Goal: Task Accomplishment & Management: Manage account settings

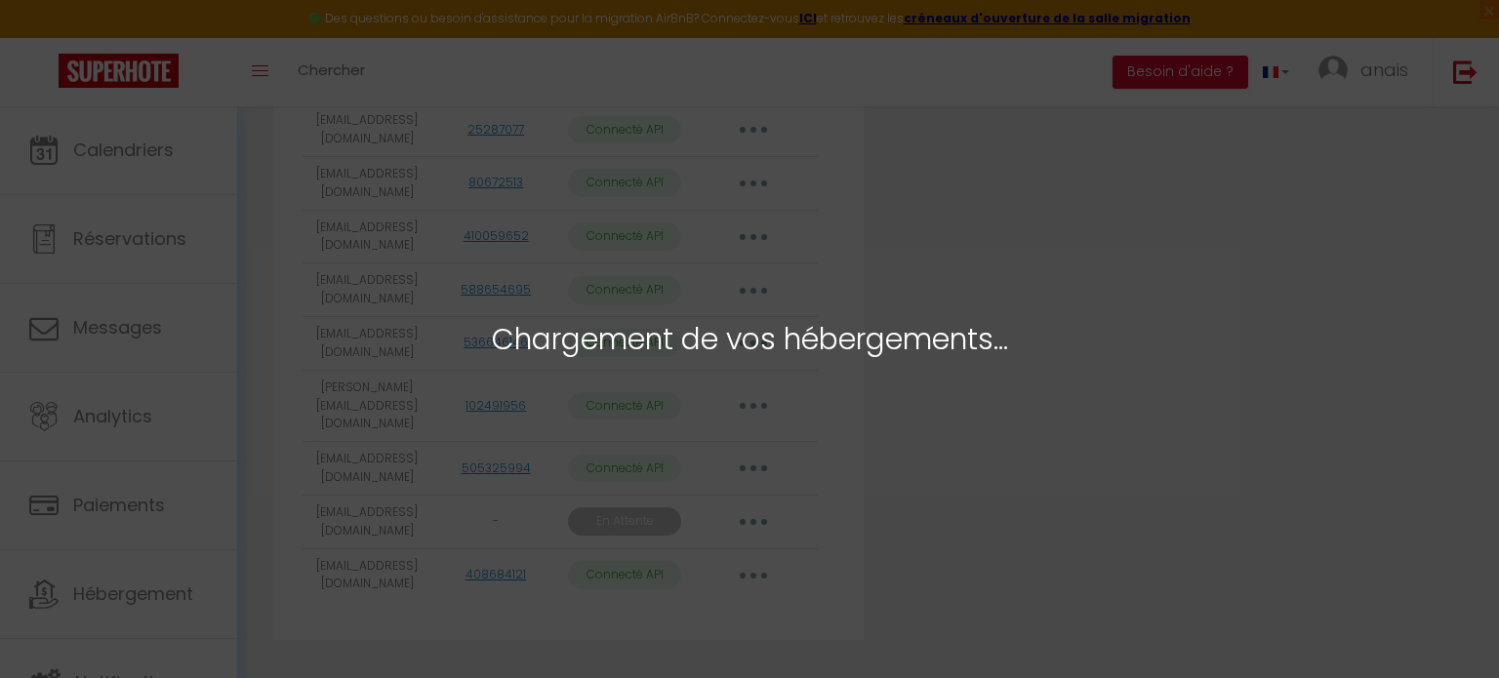
scroll to position [629, 0]
select select "6953"
select select "17906"
select select "13180"
select select "10326"
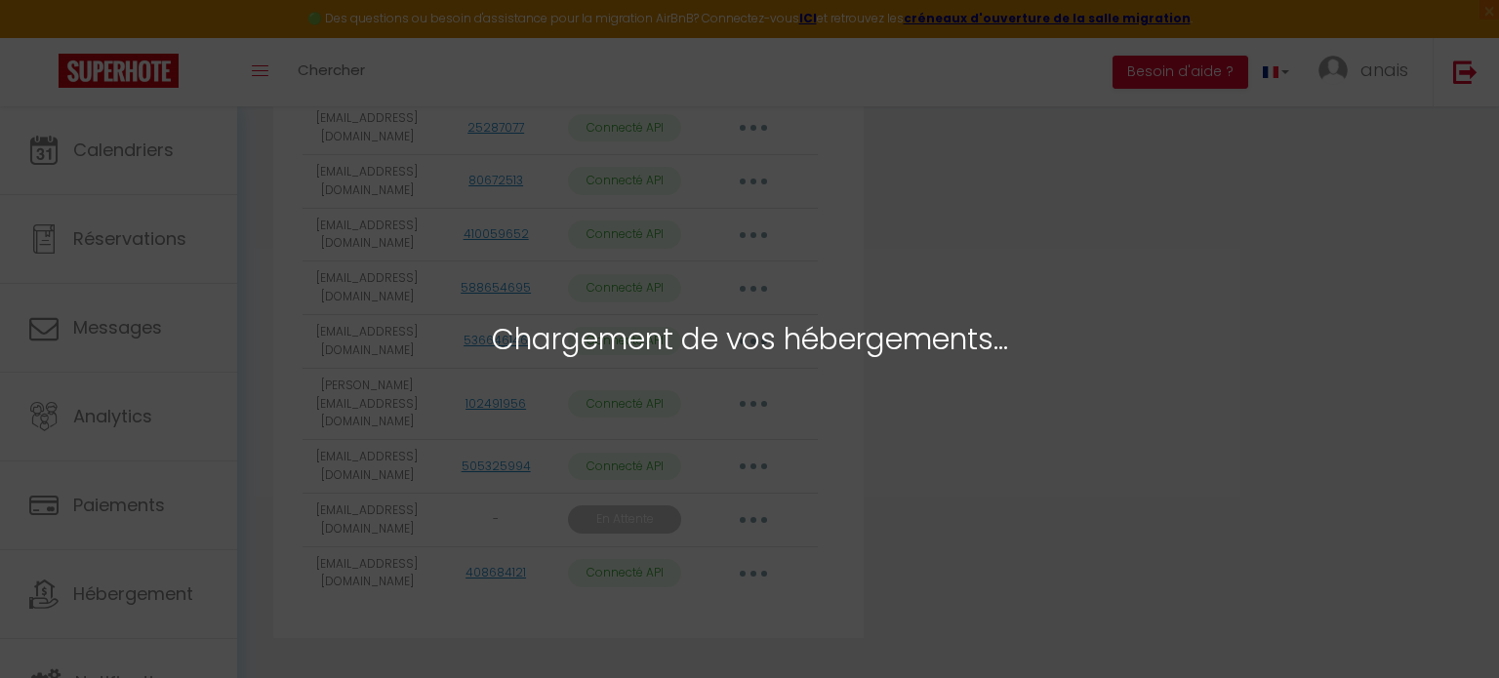
select select "37983"
select select "64100"
select select "64489"
select select "65935"
select select "66187"
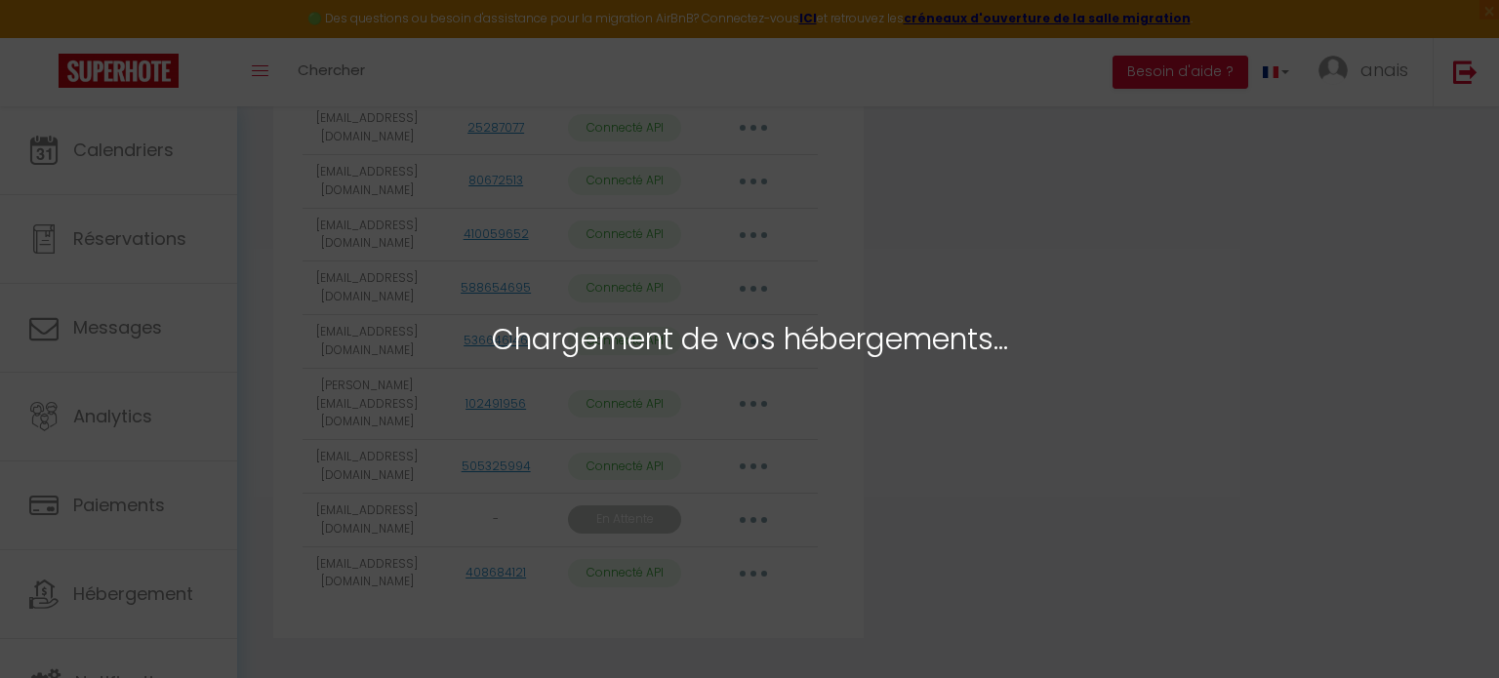
select select "66204"
select select "67231"
select select "69235"
select select "70418"
select select "46623"
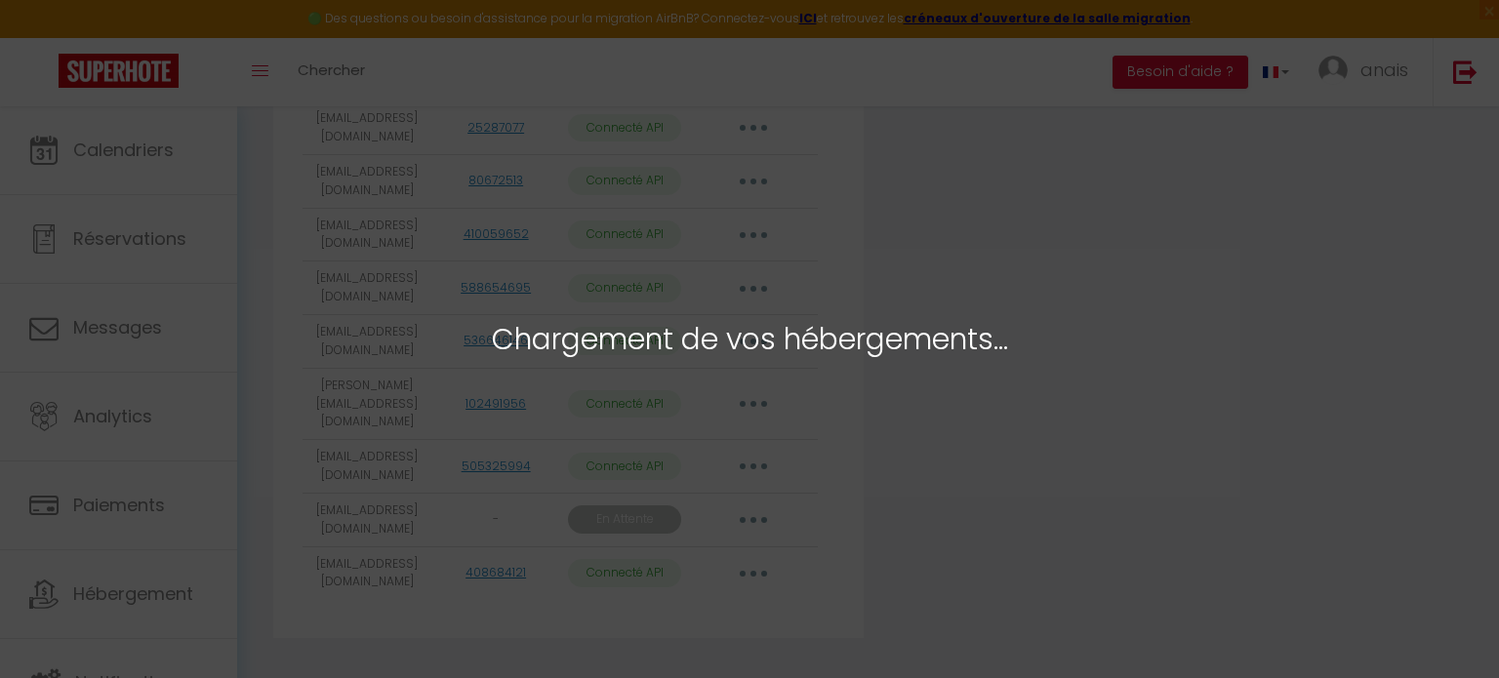
select select "24997"
select select "22472"
select select "61772"
select select
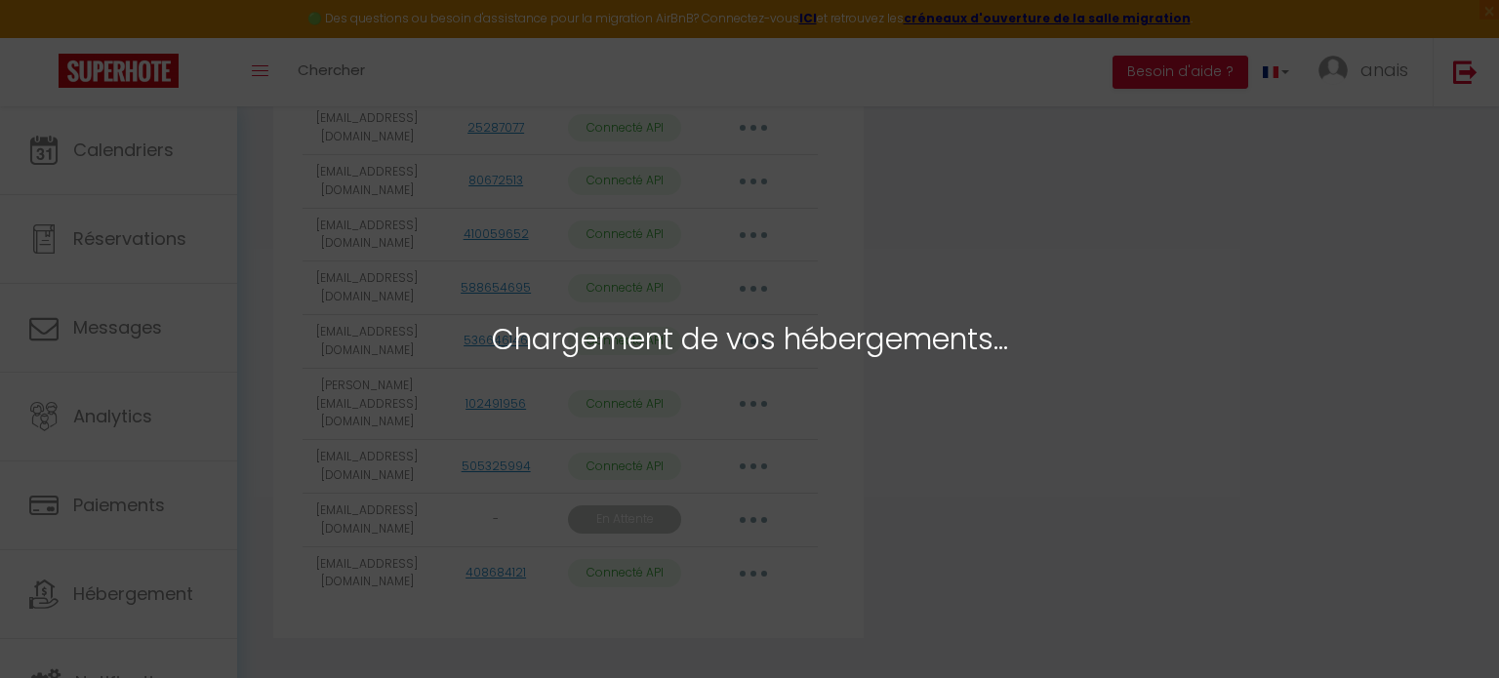
select select
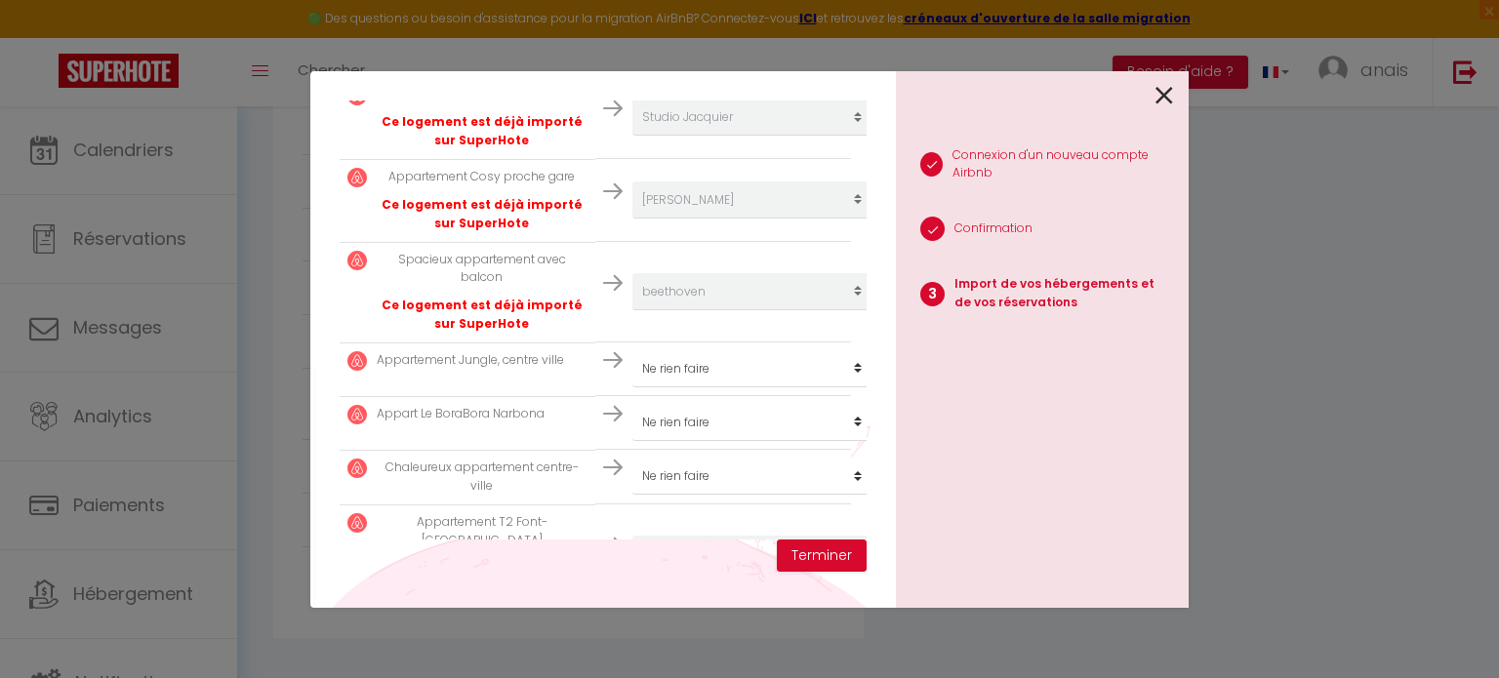
scroll to position [1652, 0]
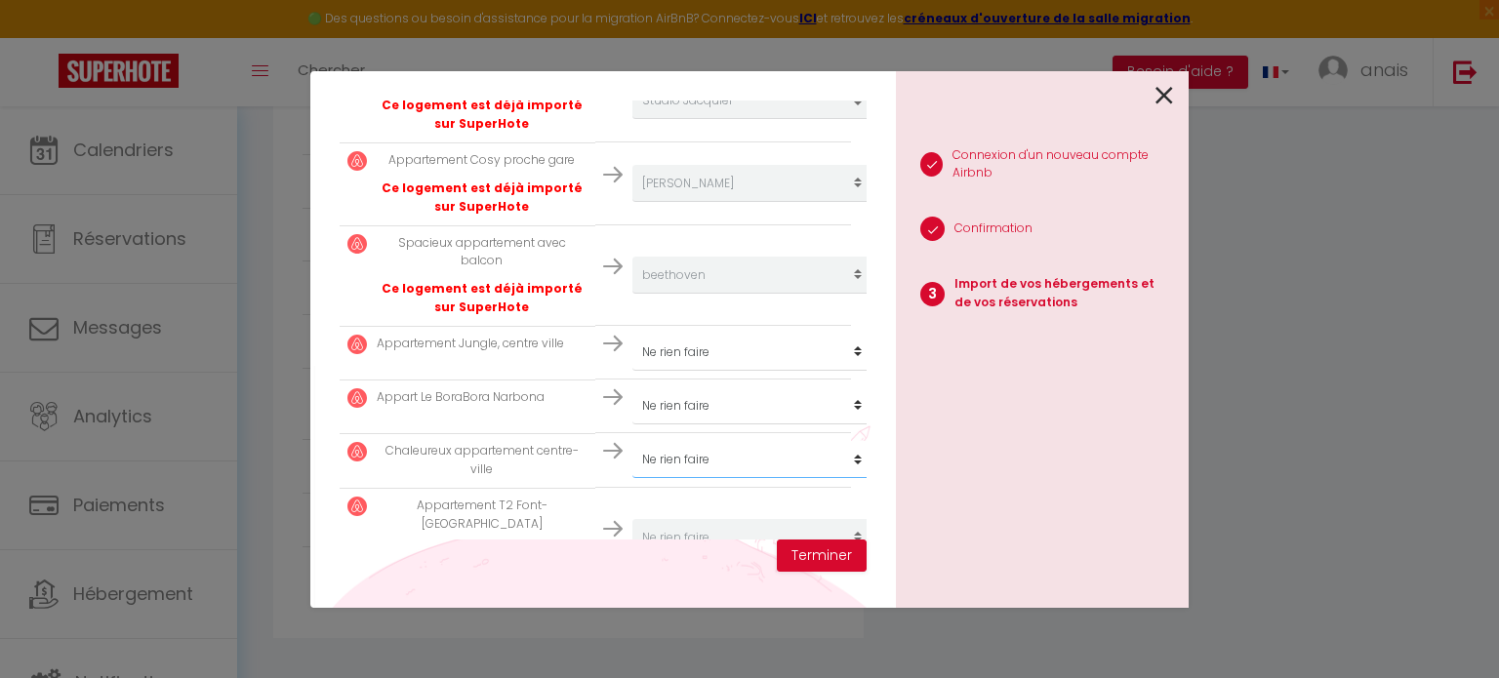
click at [693, 441] on select "Créer un nouvel hébergement Ne rien faire [PERSON_NAME] Bonavita chennebier stu…" at bounding box center [753, 459] width 240 height 37
click at [959, 438] on div "1 Connexion d'un nouveau compte Airbnb 2 Confirmation 3 Import de vos hébergeme…" at bounding box center [1042, 339] width 293 height 537
click at [355, 442] on img at bounding box center [358, 452] width 20 height 20
click at [650, 441] on select "Créer un nouvel hébergement Ne rien faire [PERSON_NAME] Bonavita chennebier stu…" at bounding box center [753, 459] width 240 height 37
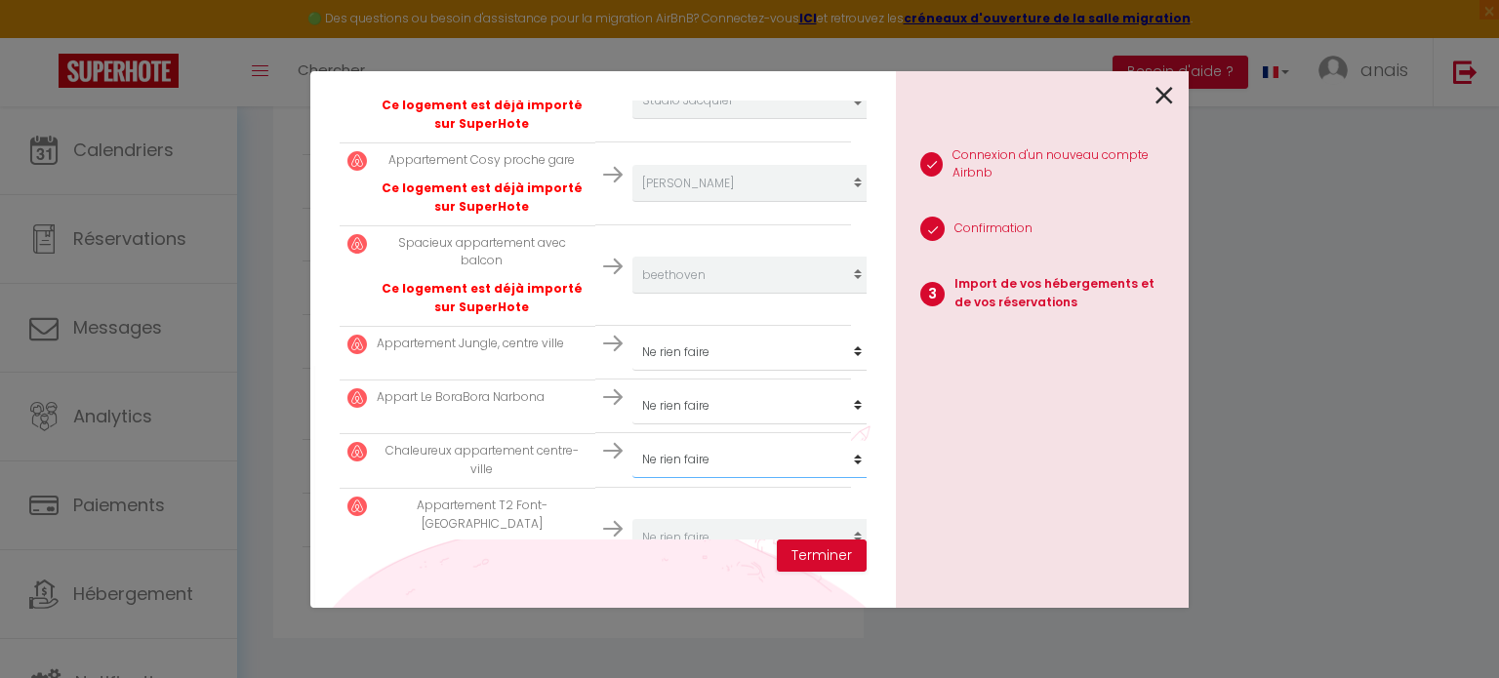
select select "38829"
click at [633, 441] on select "Créer un nouvel hébergement Ne rien faire [PERSON_NAME] Bonavita chennebier stu…" at bounding box center [753, 459] width 240 height 37
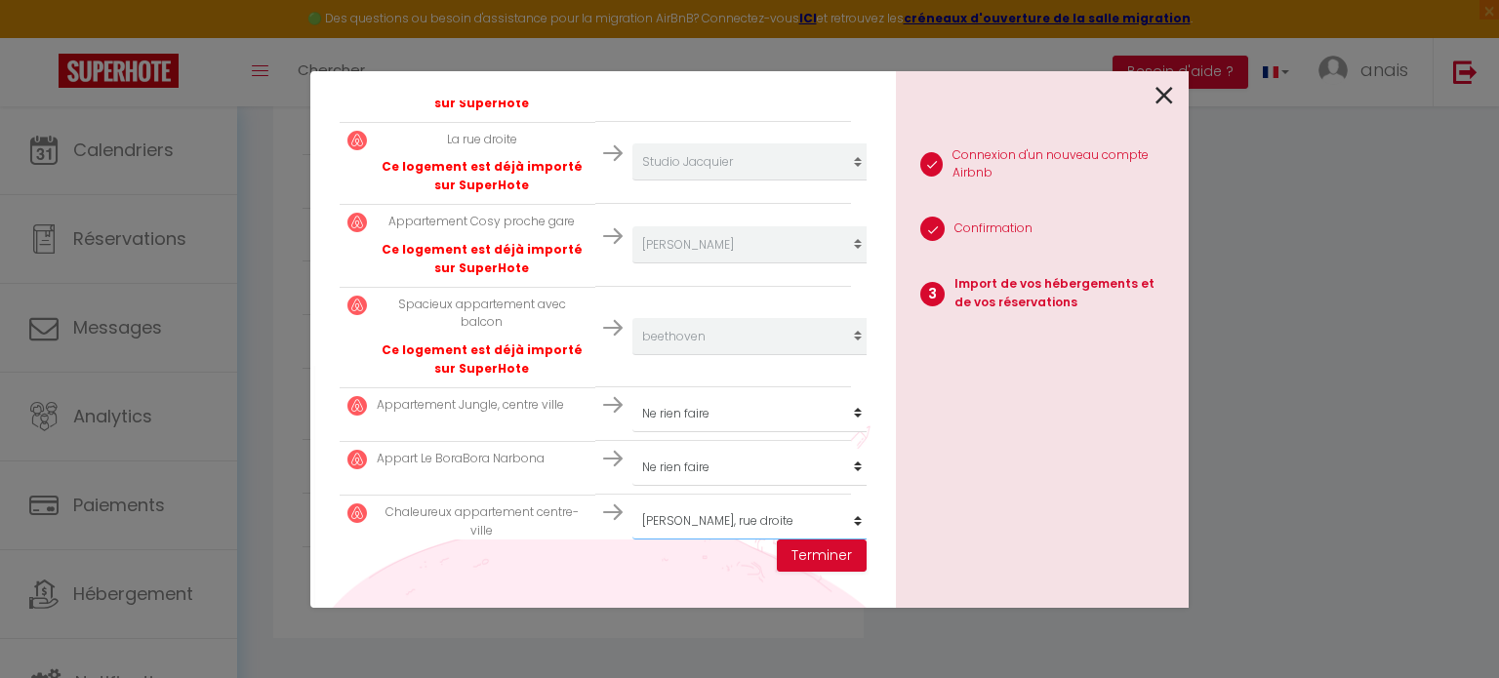
scroll to position [1561, 0]
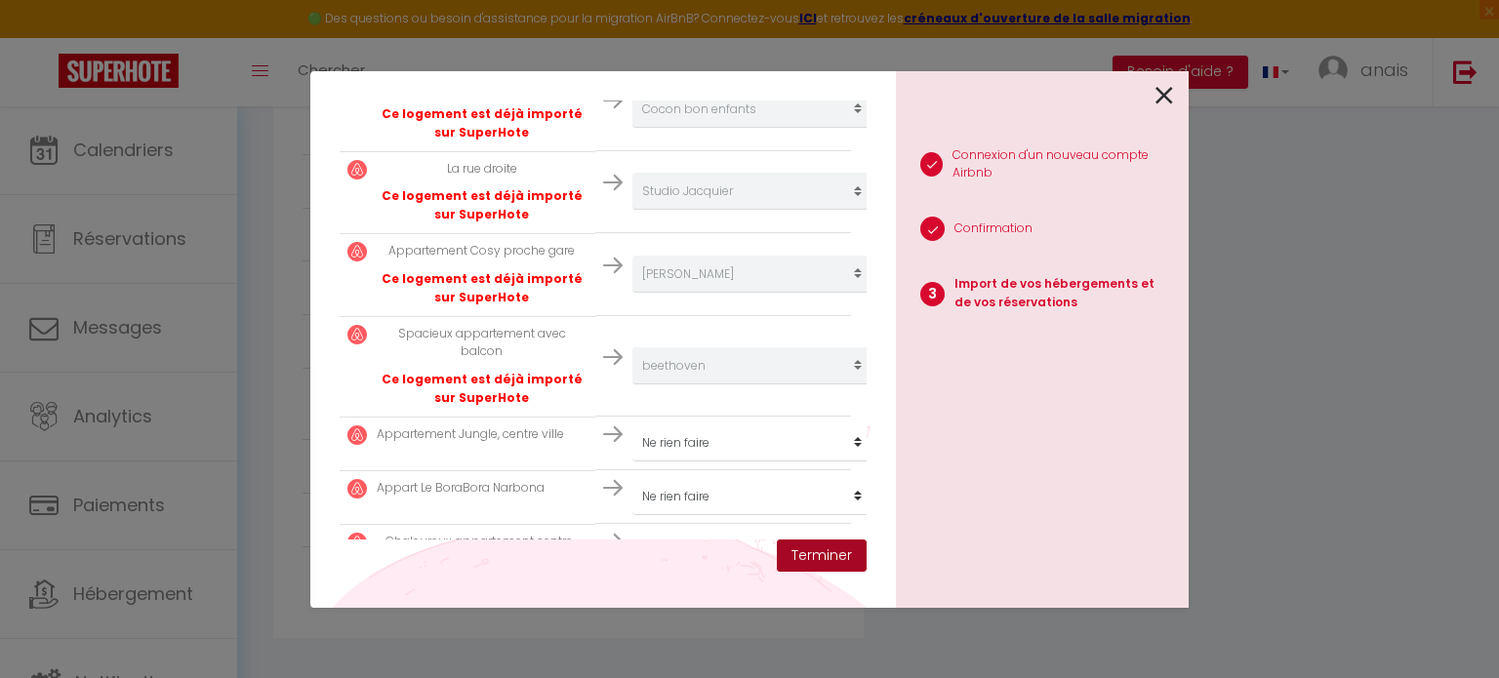
click at [827, 558] on button "Terminer" at bounding box center [822, 556] width 90 height 33
select select
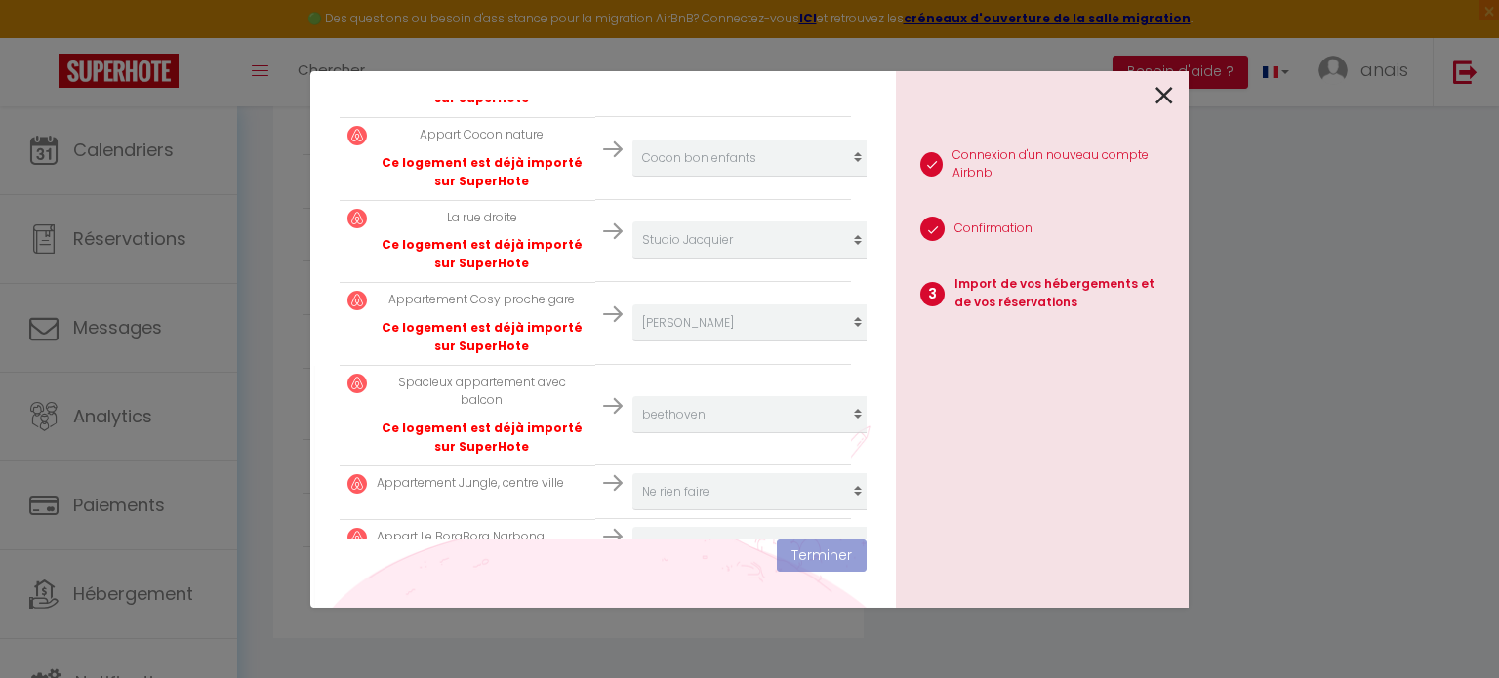
scroll to position [1609, 0]
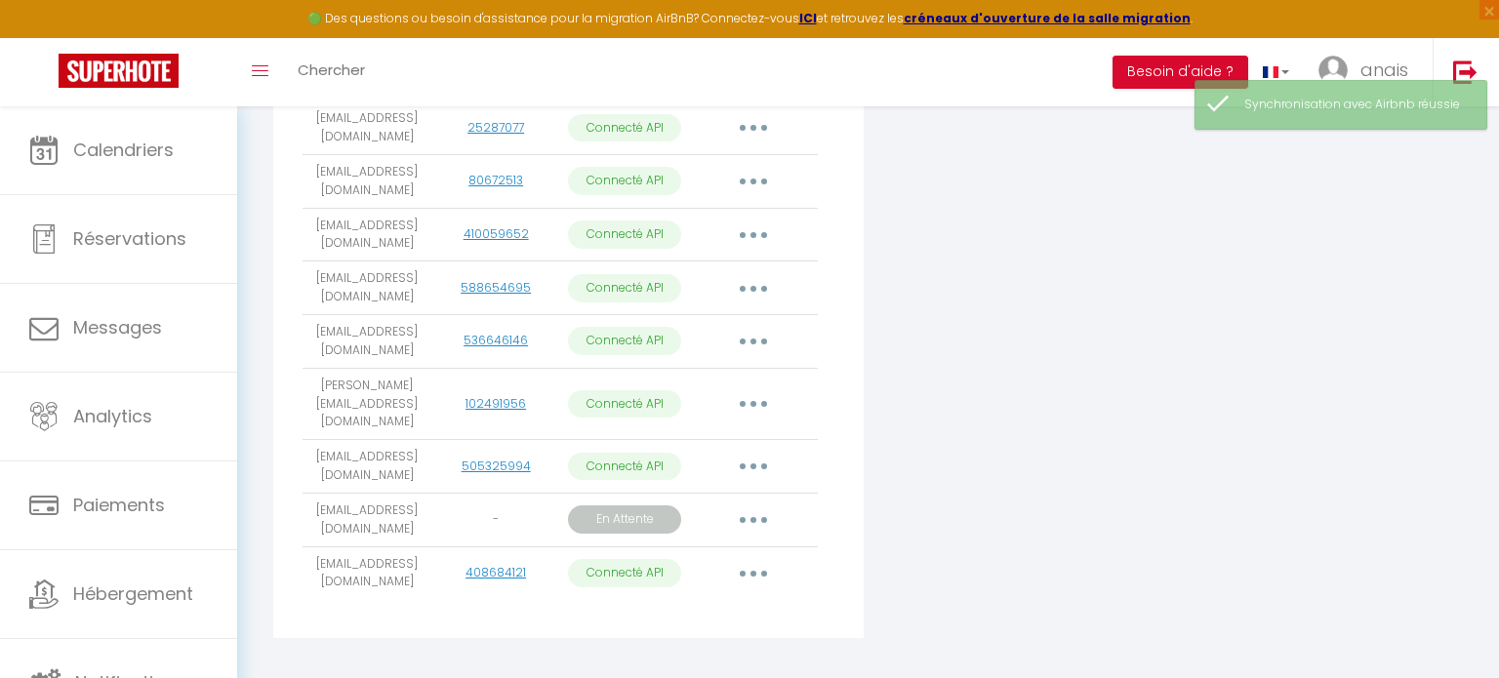
click at [749, 505] on button "button" at bounding box center [753, 520] width 55 height 31
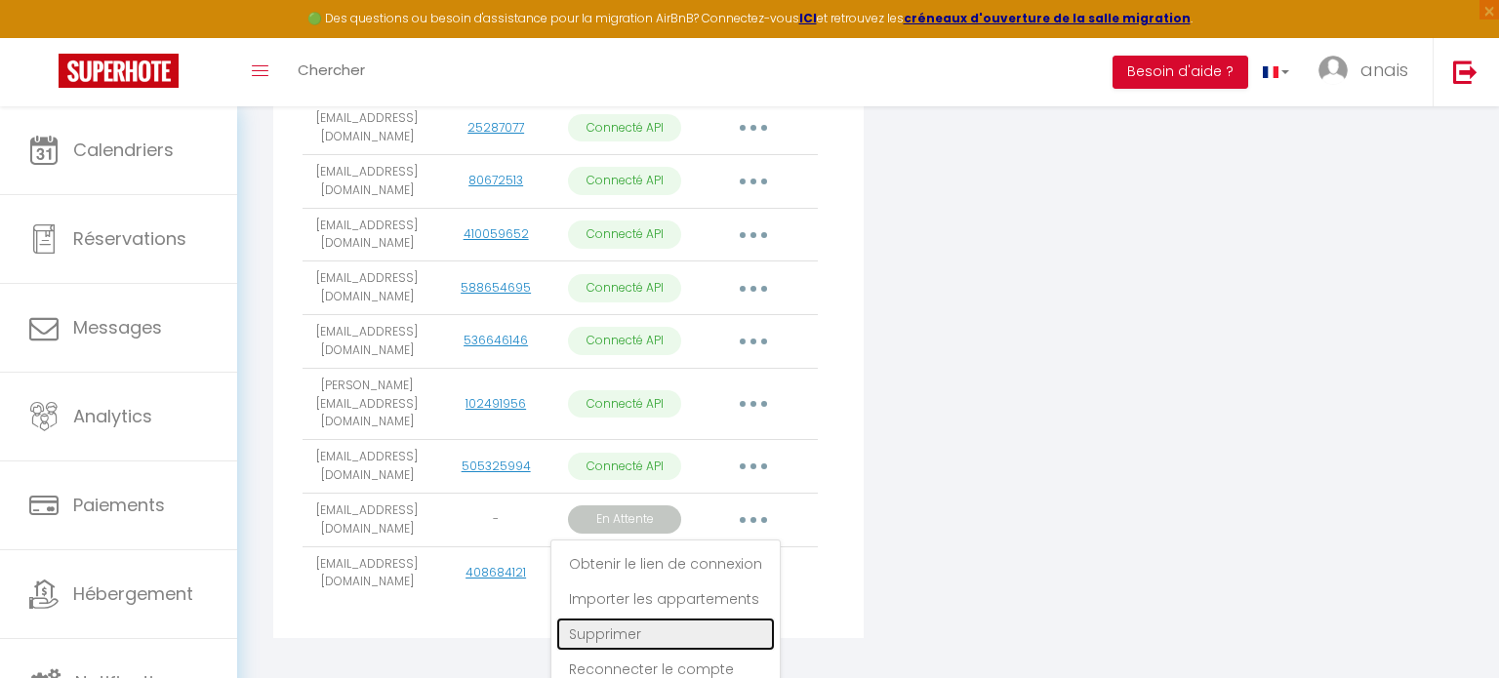
click at [628, 618] on link "Supprimer" at bounding box center [665, 634] width 219 height 33
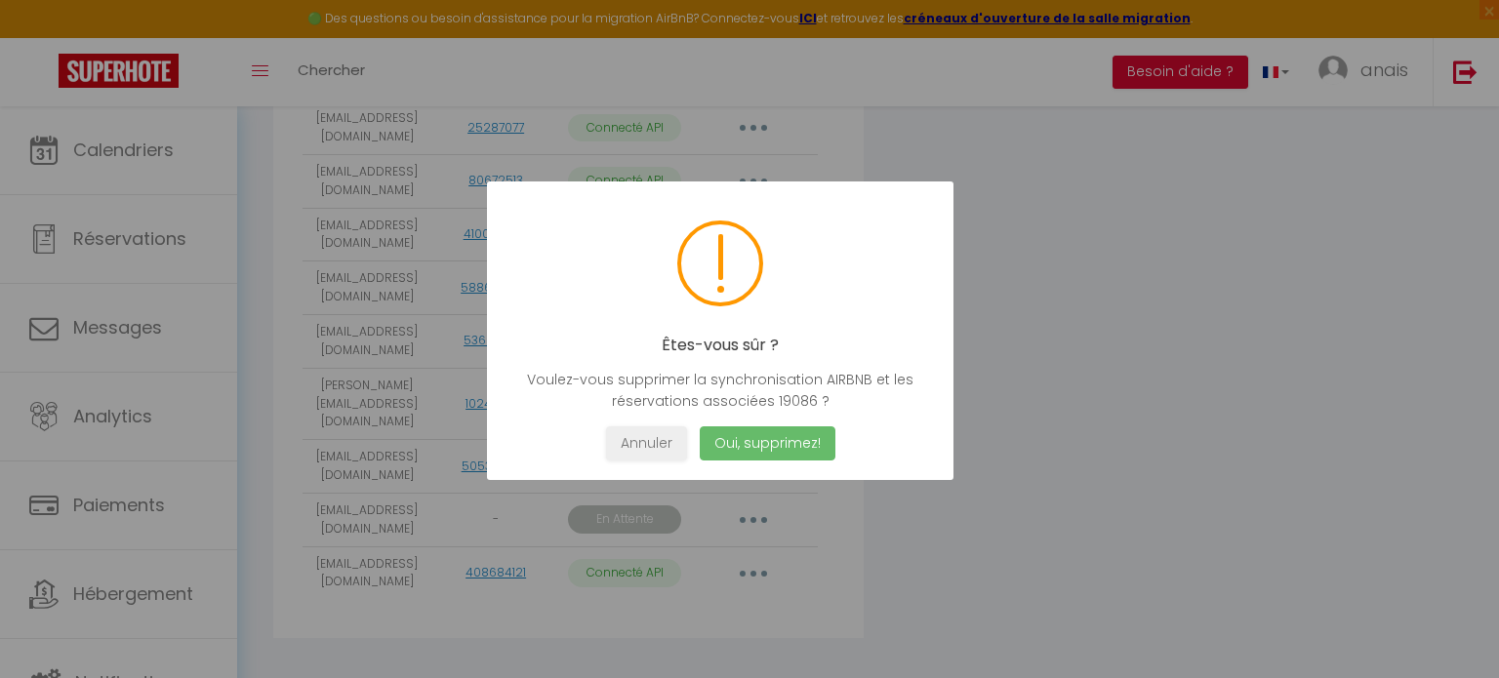
click at [784, 441] on button "Oui, supprimez!" at bounding box center [768, 444] width 136 height 34
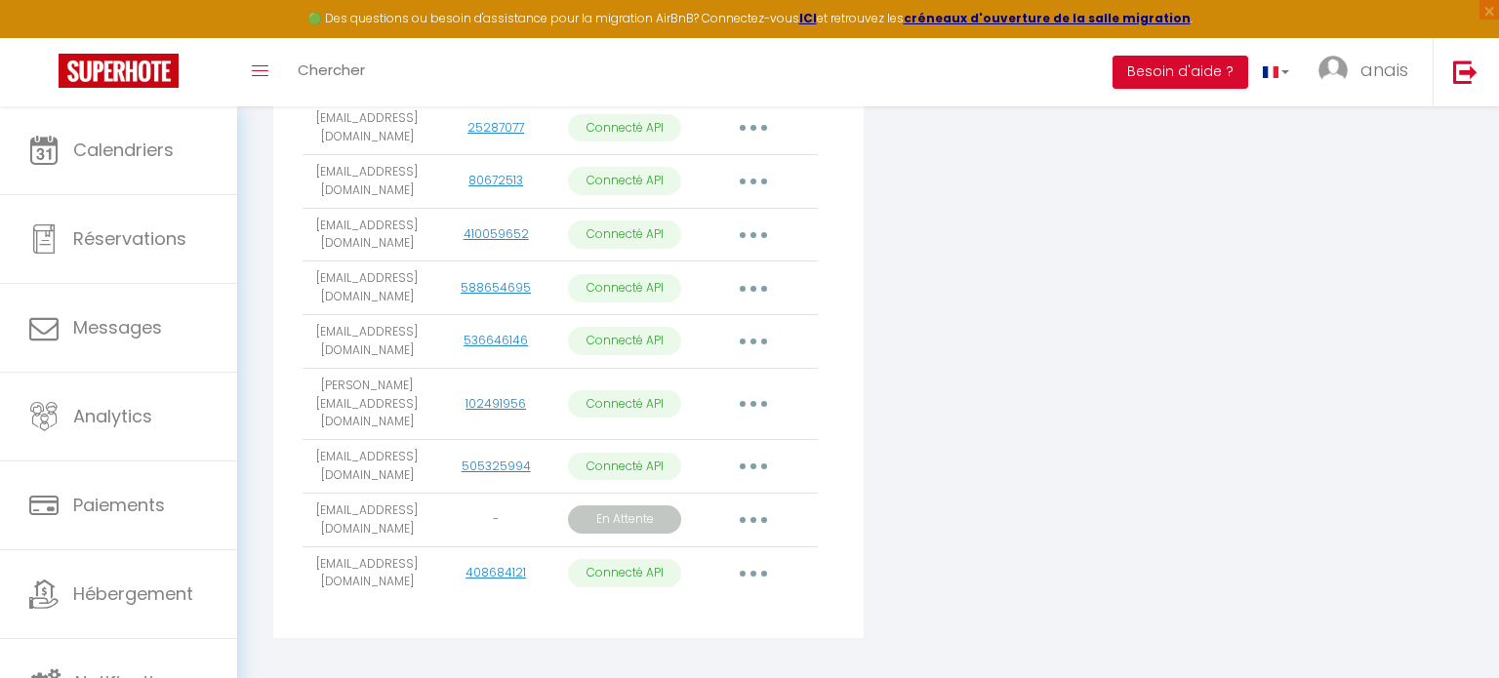
click at [1001, 460] on div "Connecter Google Vacation Rentals" at bounding box center [1069, 170] width 400 height 961
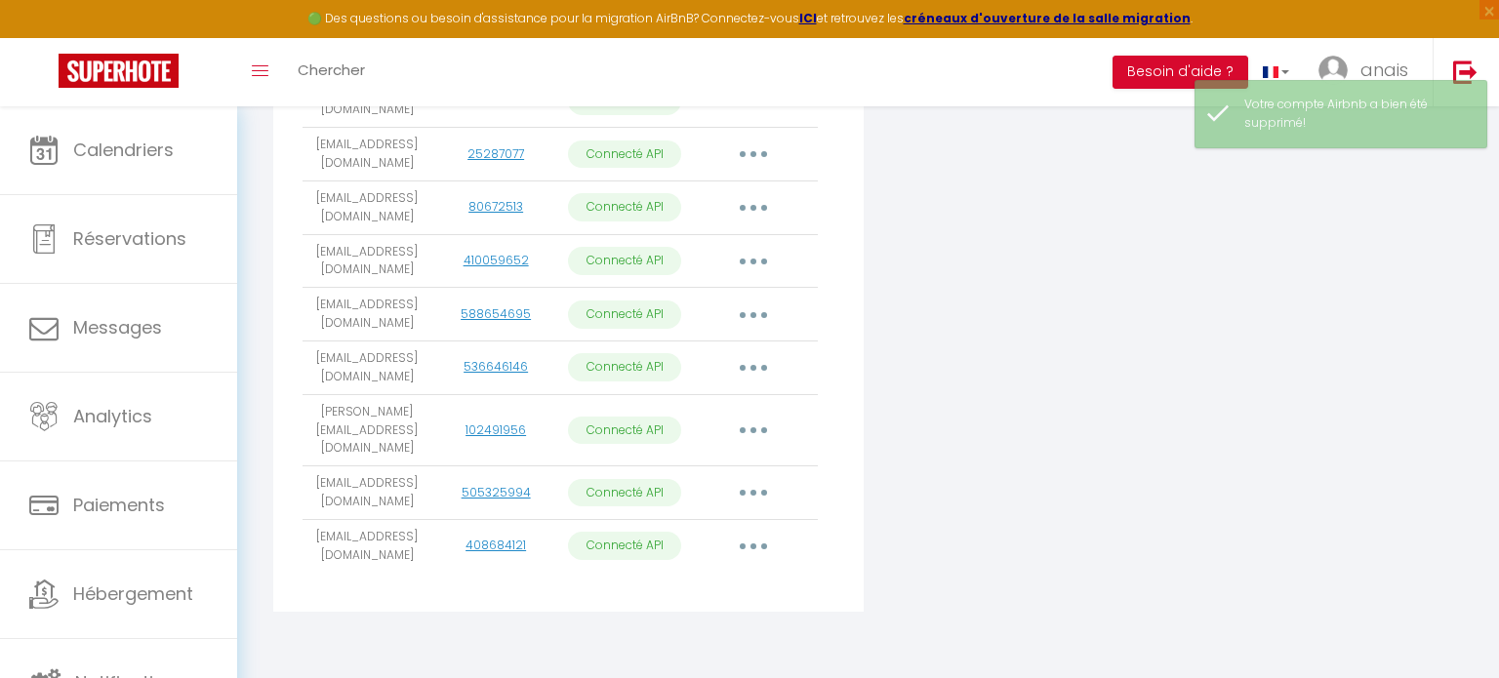
scroll to position [575, 0]
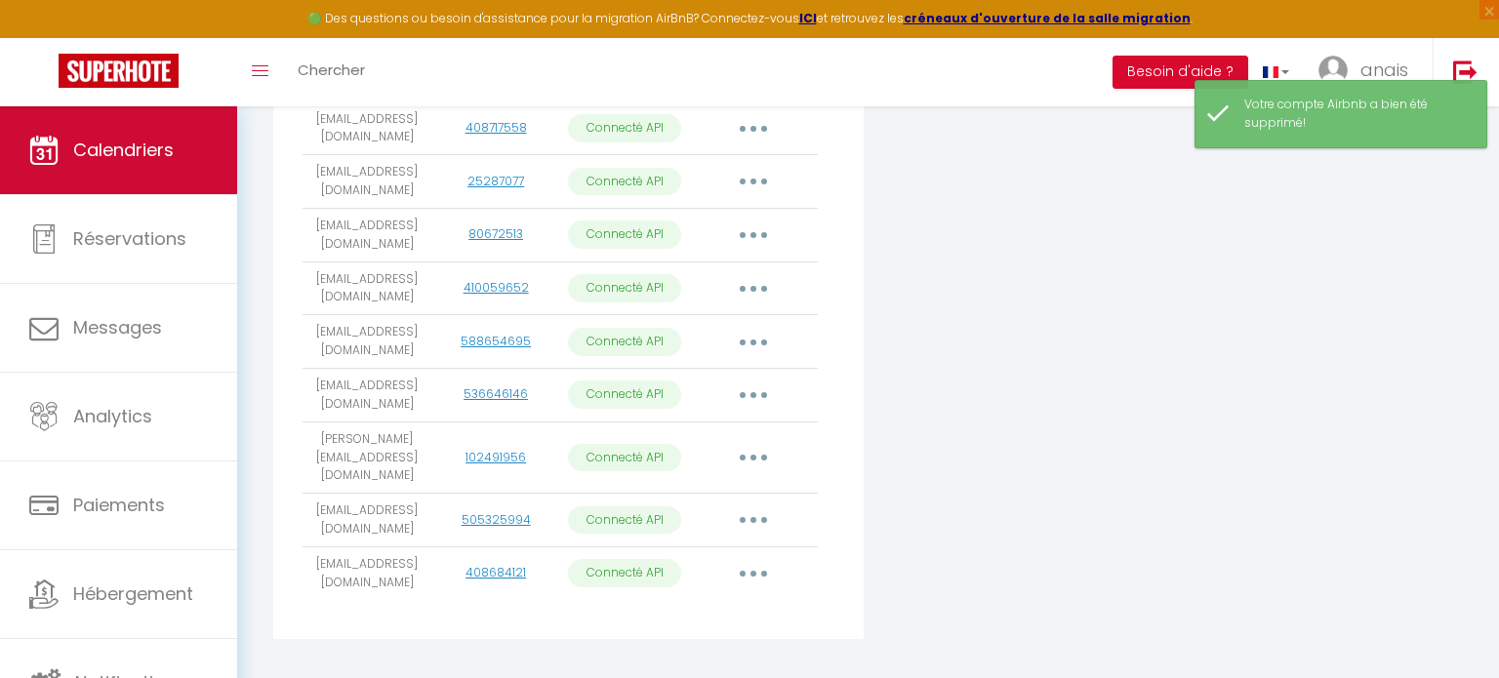
click at [117, 168] on link "Calendriers" at bounding box center [118, 150] width 237 height 88
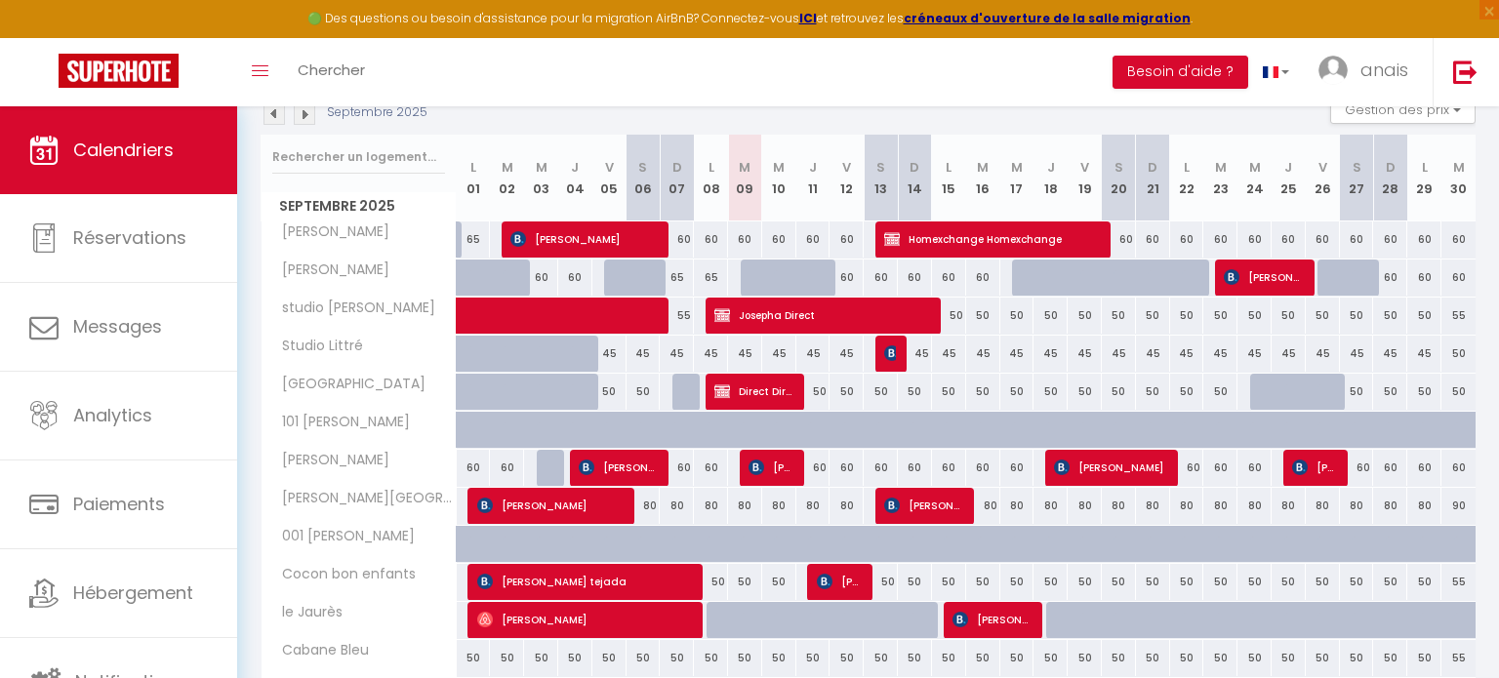
scroll to position [210, 0]
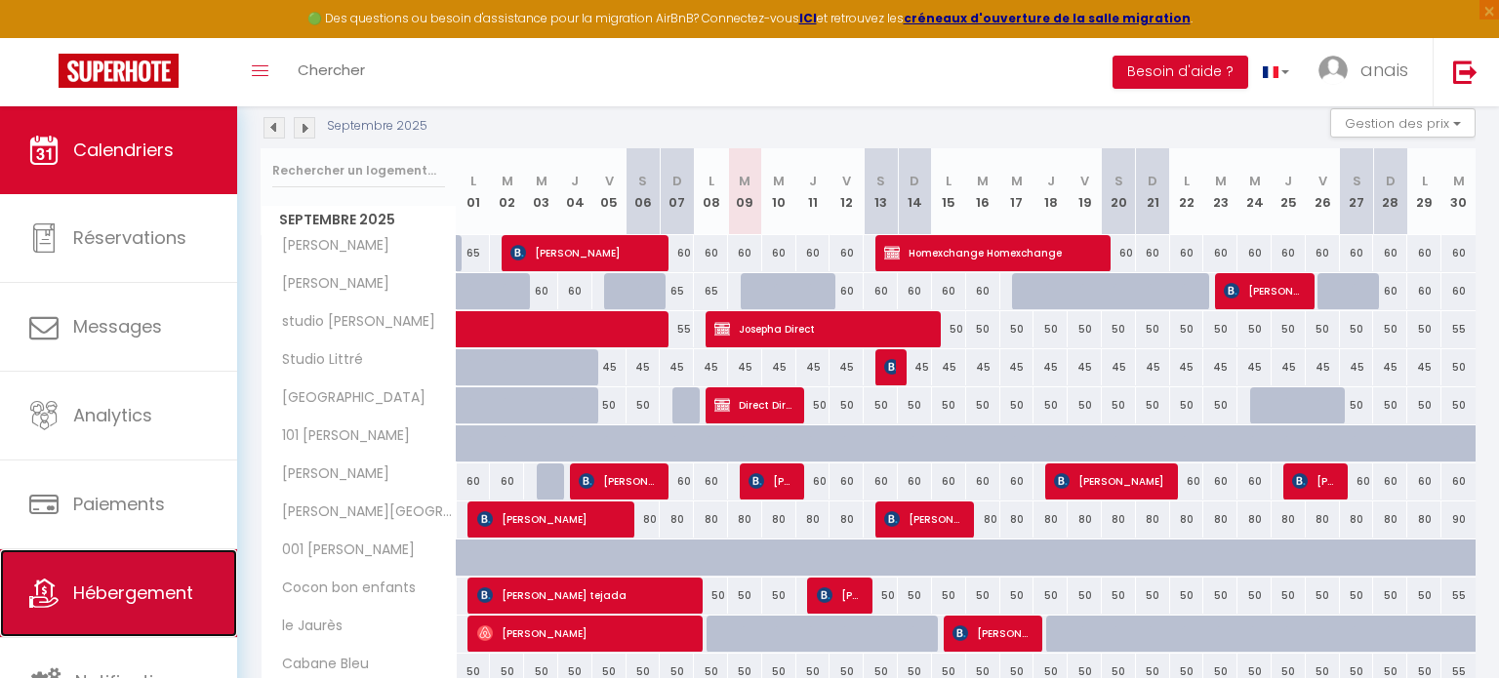
click at [187, 585] on span "Hébergement" at bounding box center [133, 593] width 120 height 24
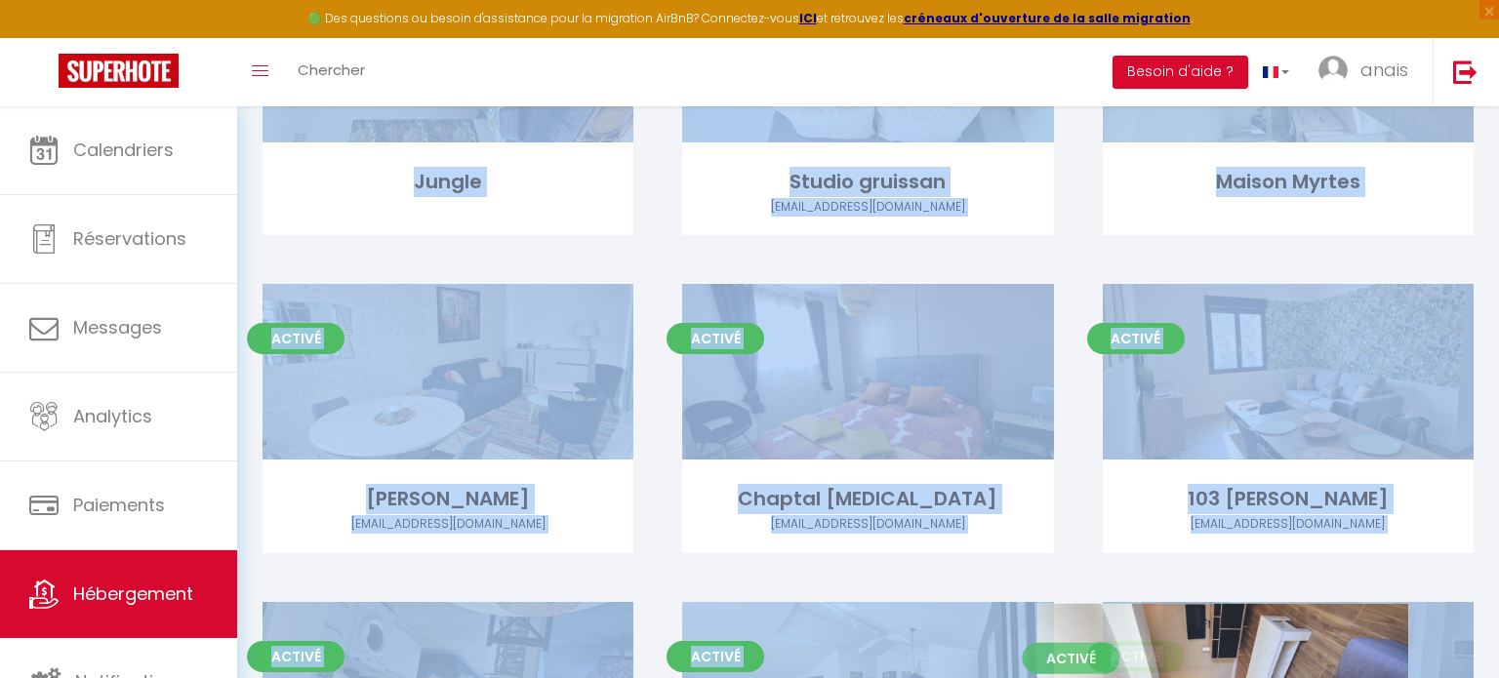
scroll to position [2416, 0]
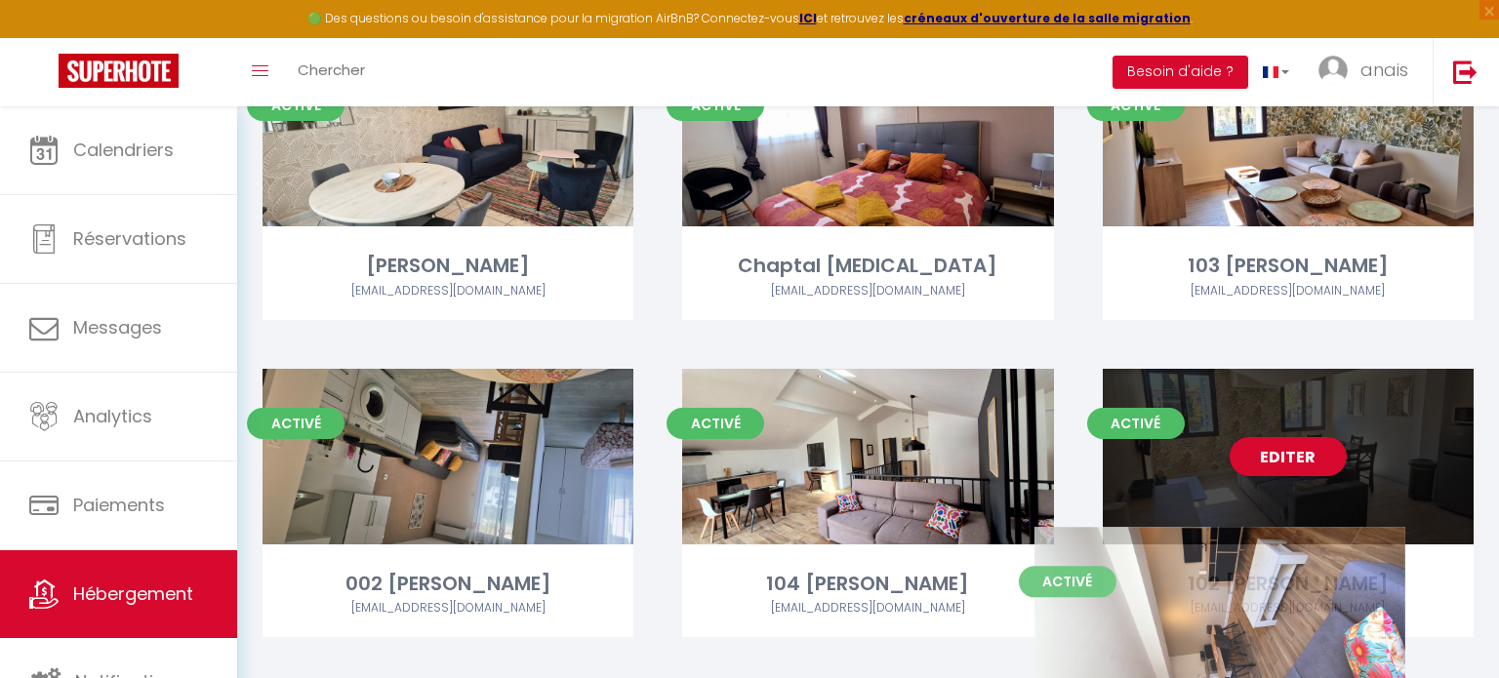
drag, startPoint x: 1168, startPoint y: 325, endPoint x: 1122, endPoint y: 598, distance: 277.3
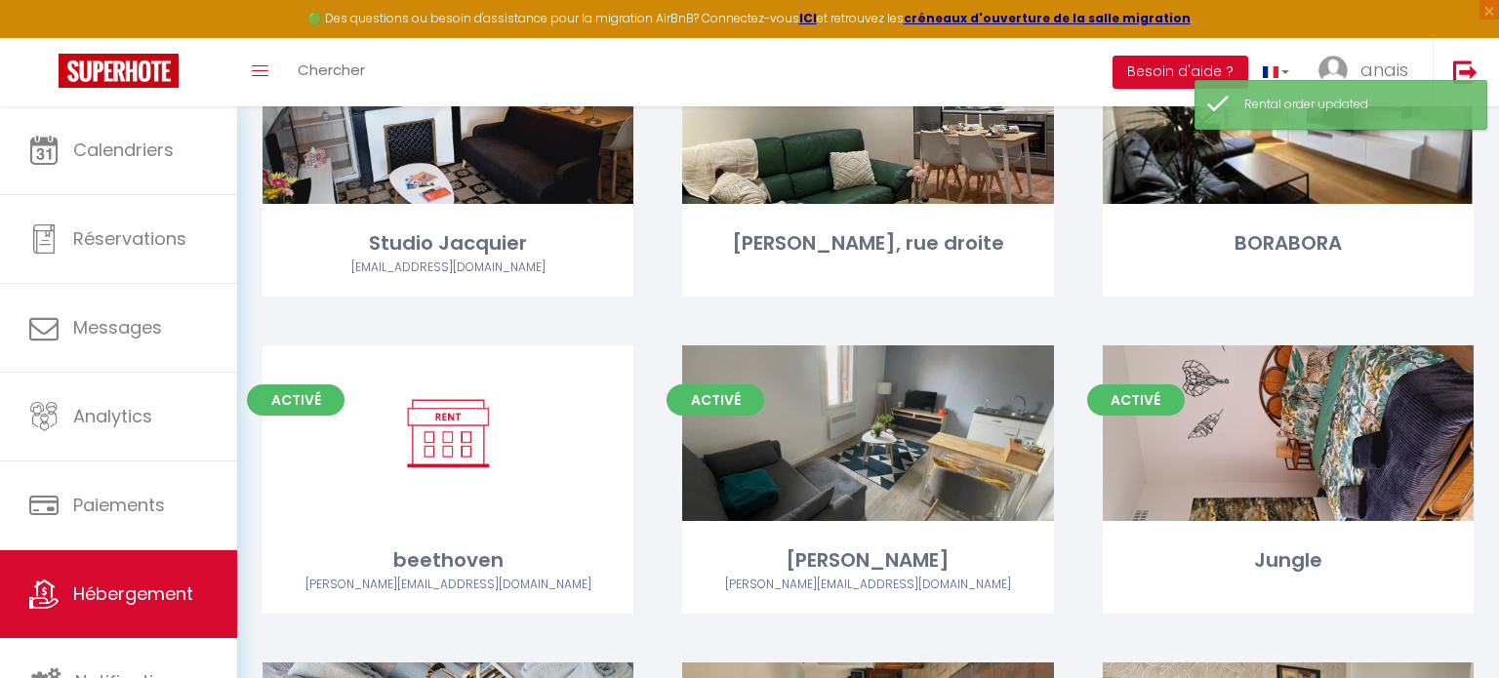
scroll to position [1484, 0]
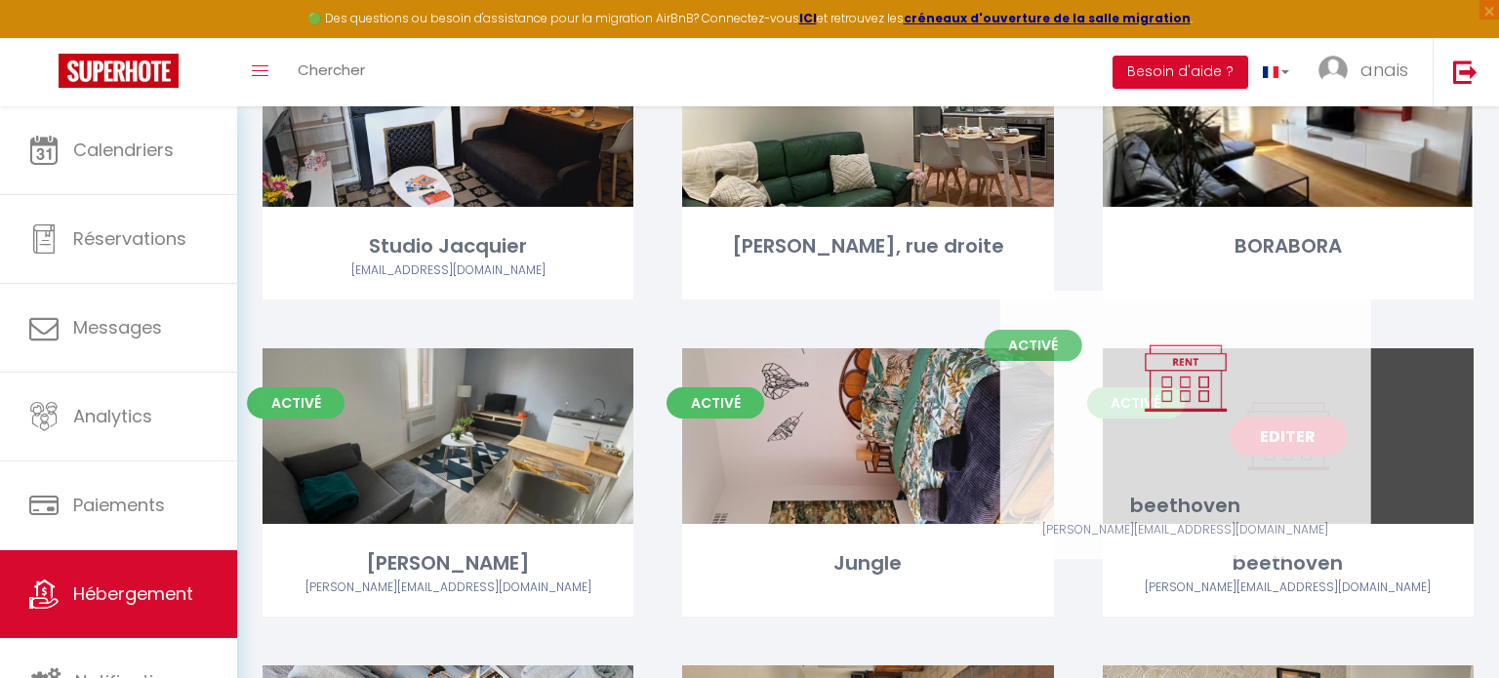
drag, startPoint x: 574, startPoint y: 430, endPoint x: 1267, endPoint y: 412, distance: 693.3
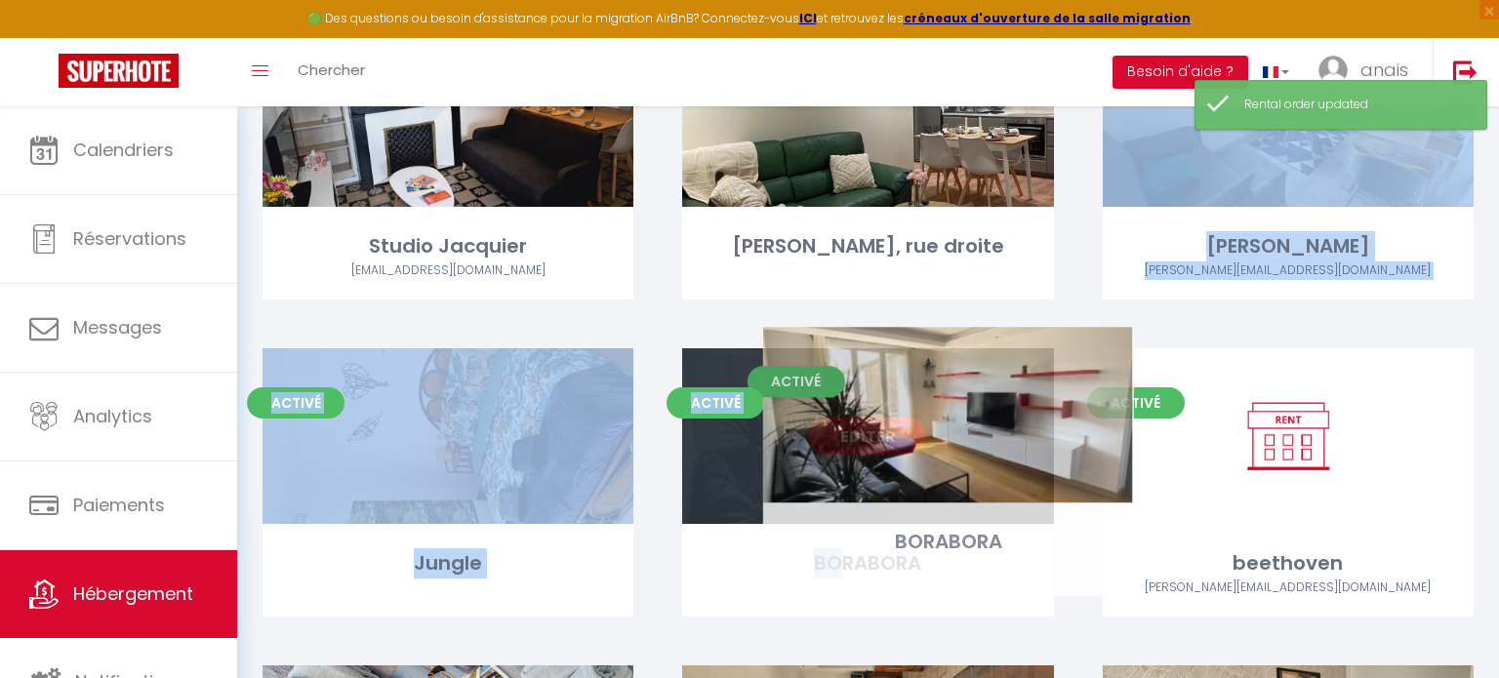
drag, startPoint x: 1183, startPoint y: 199, endPoint x: 843, endPoint y: 525, distance: 470.8
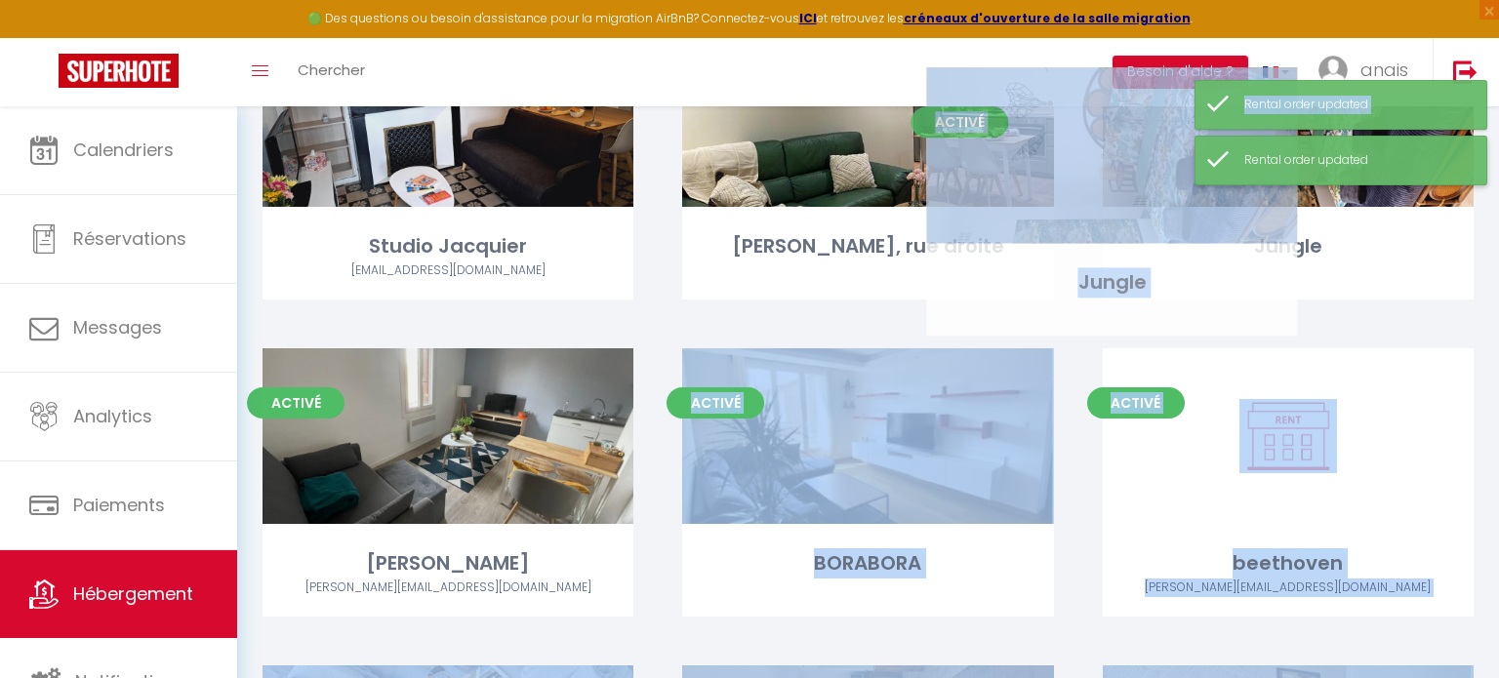
drag, startPoint x: 567, startPoint y: 409, endPoint x: 1226, endPoint y: 163, distance: 703.3
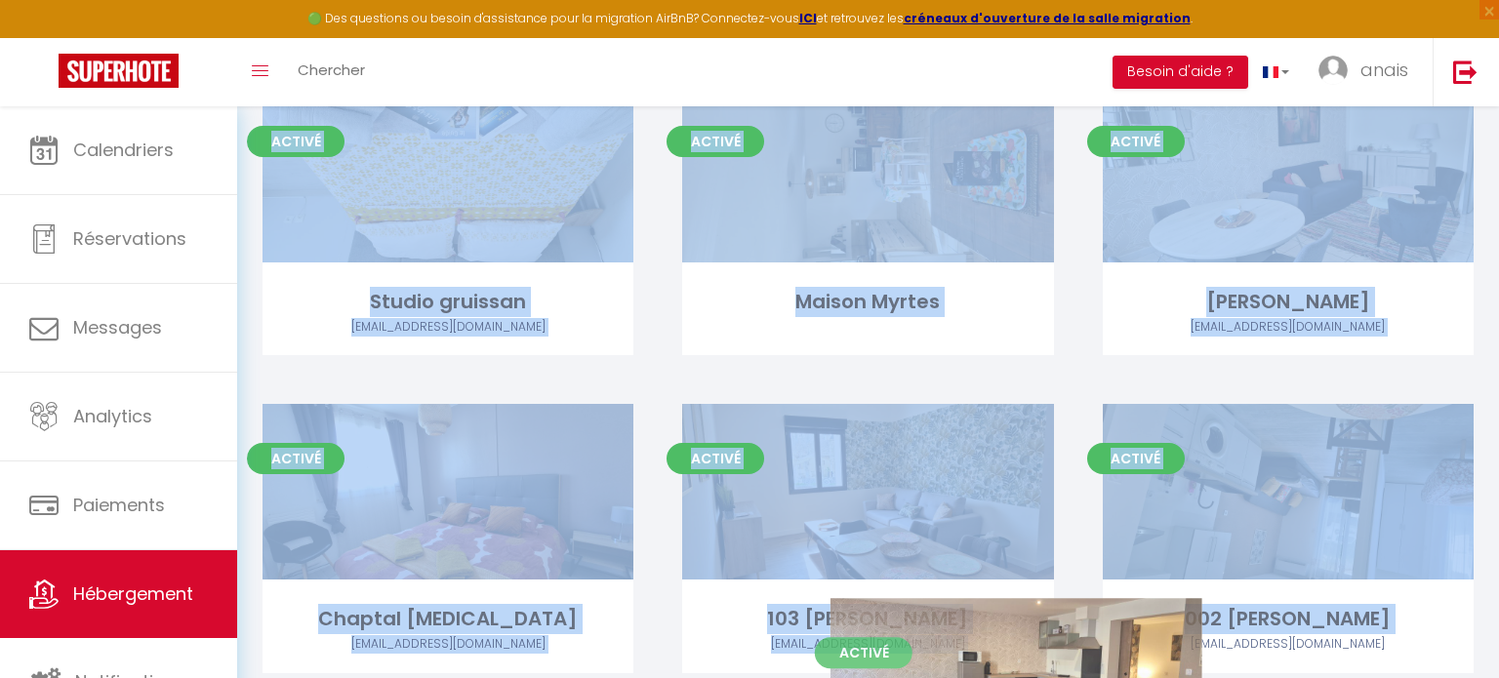
scroll to position [2416, 0]
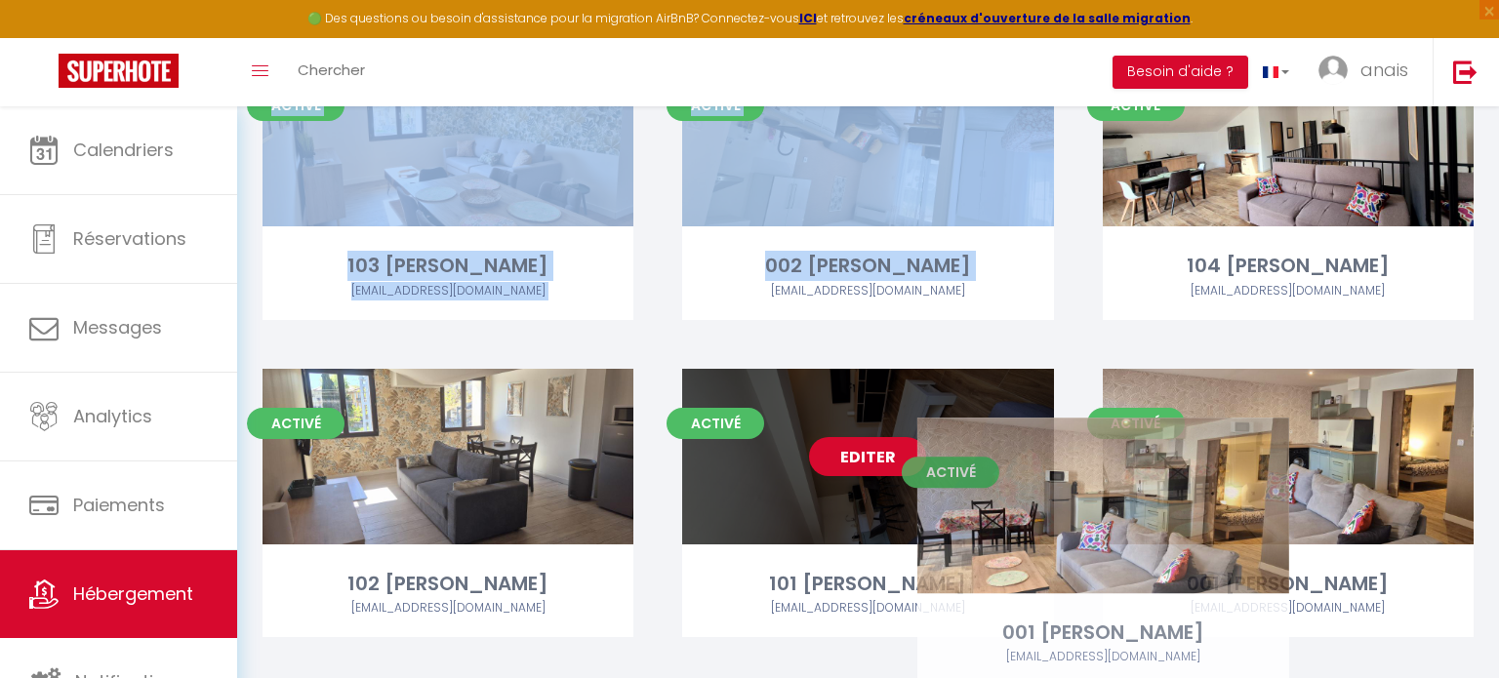
drag, startPoint x: 970, startPoint y: 400, endPoint x: 1196, endPoint y: 526, distance: 258.3
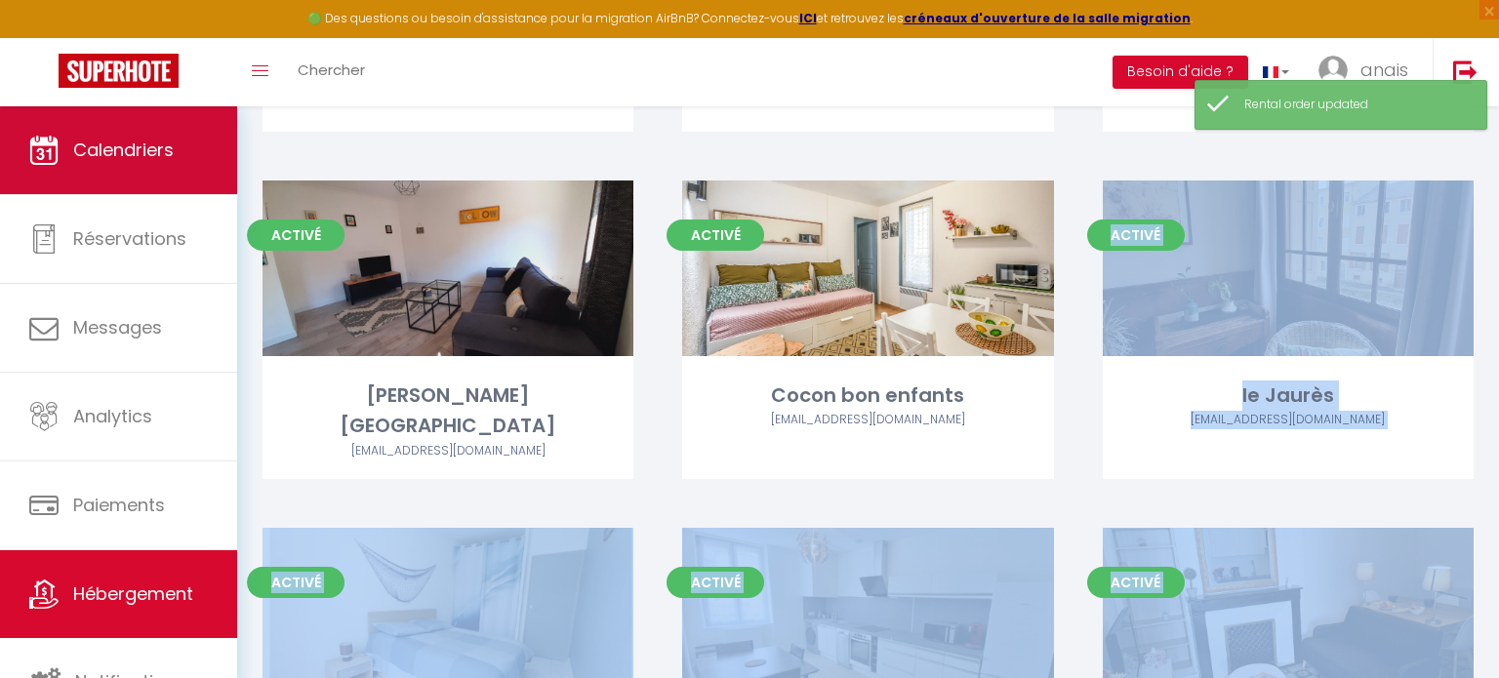
scroll to position [685, 0]
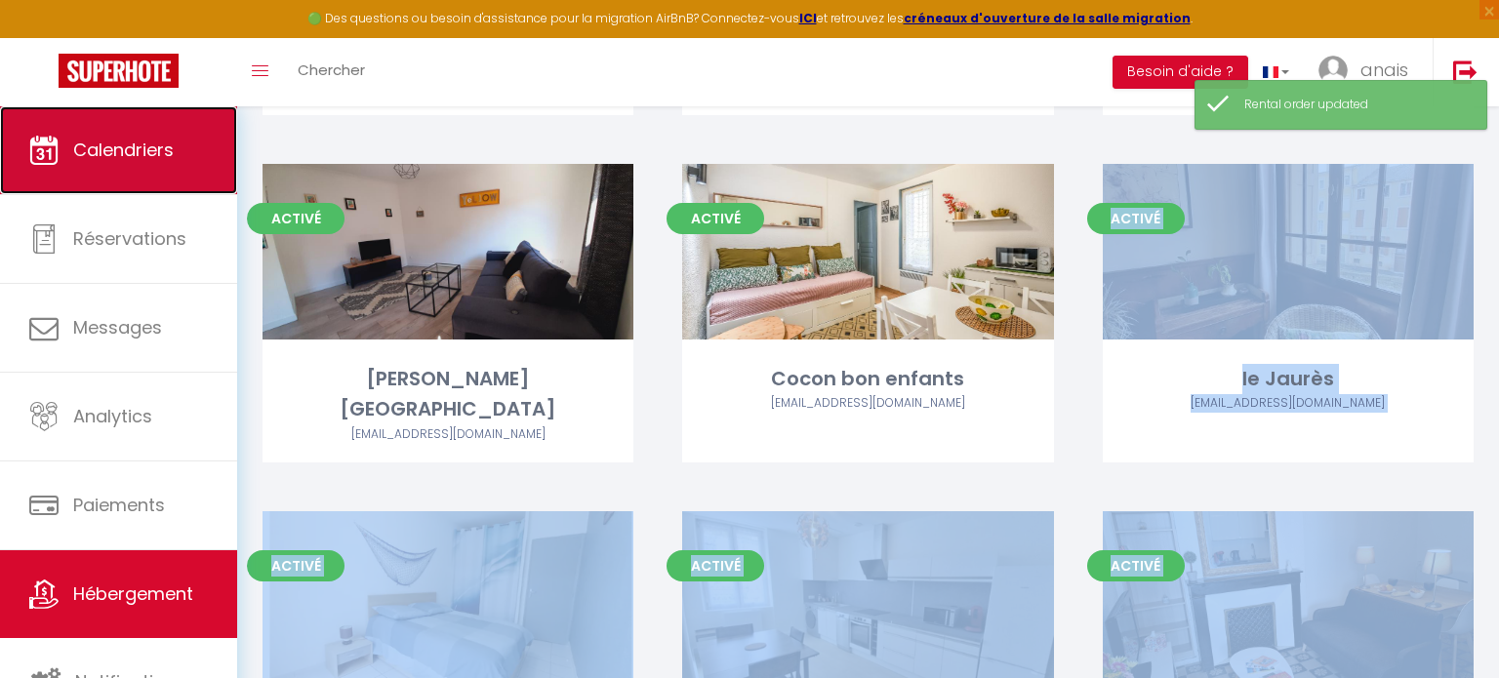
click at [172, 150] on span "Calendriers" at bounding box center [123, 150] width 101 height 24
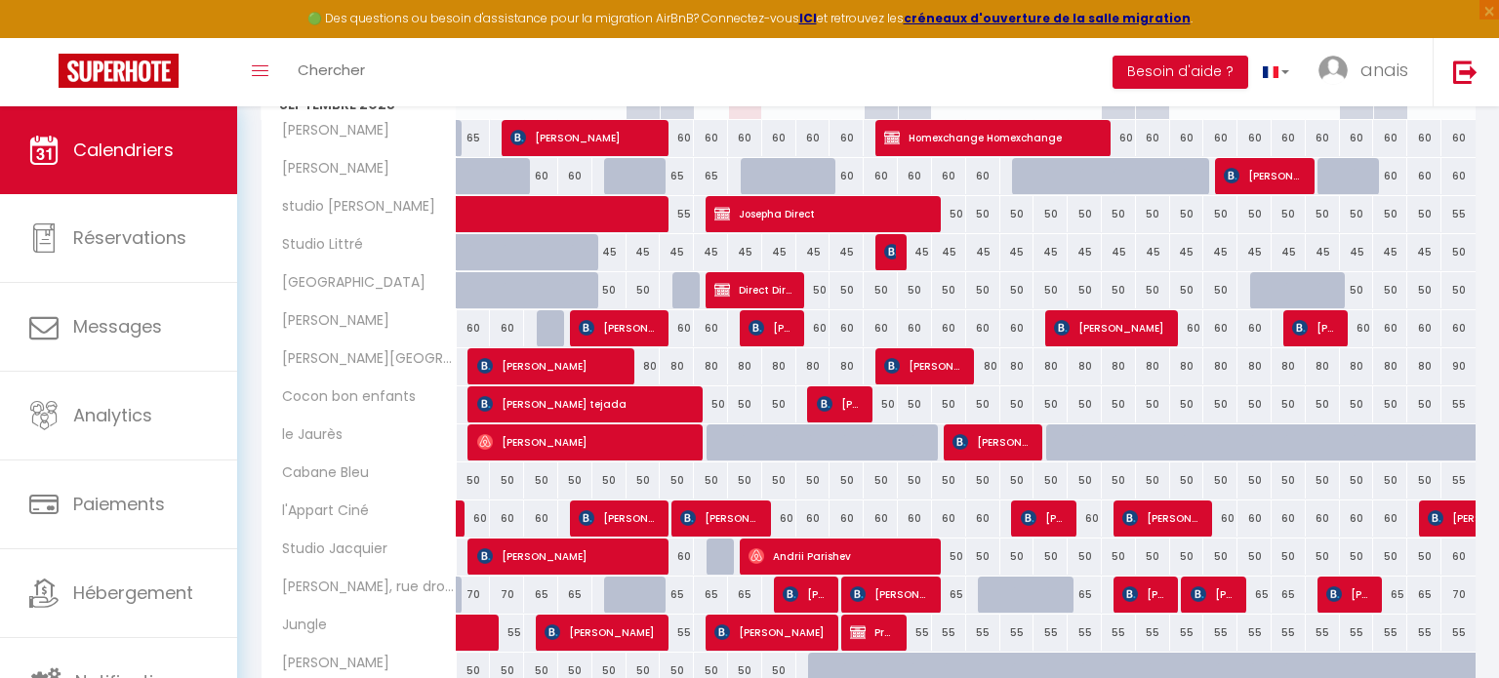
scroll to position [330, 0]
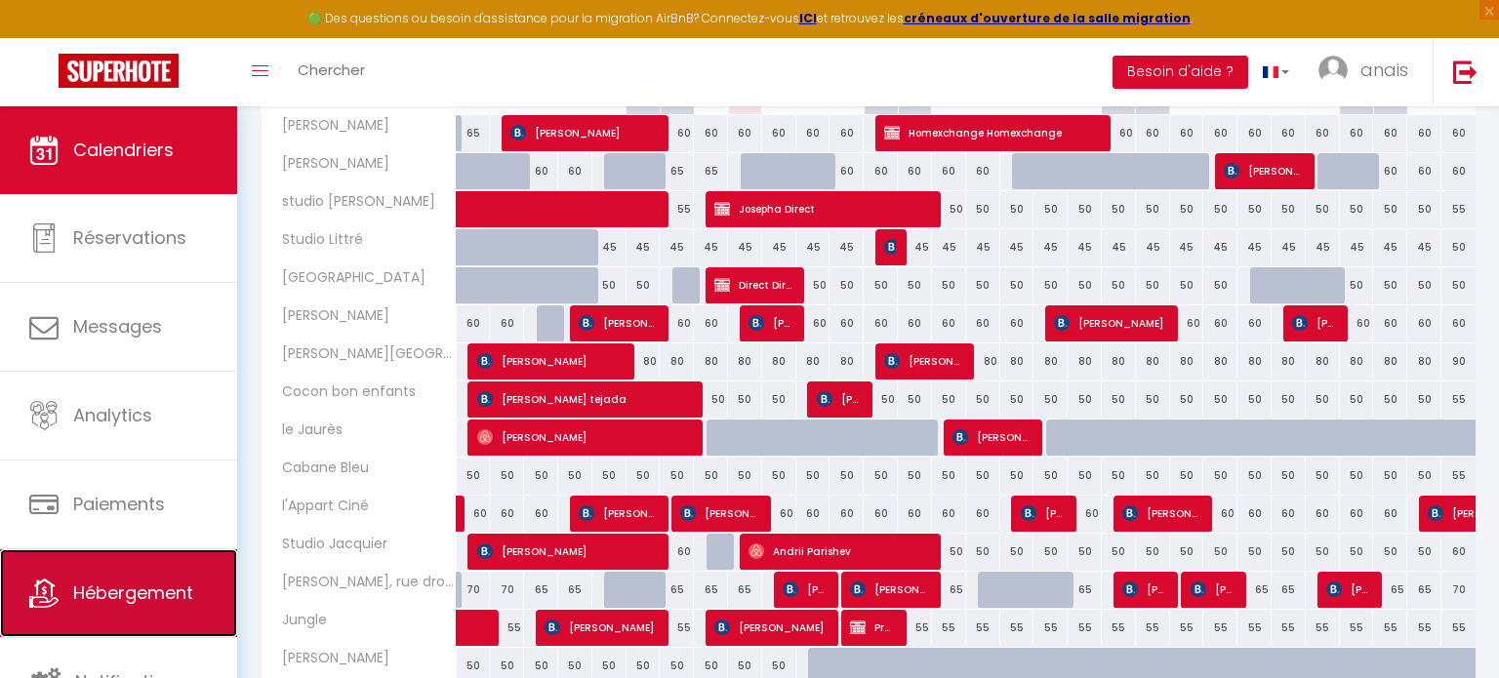
click at [203, 597] on link "Hébergement" at bounding box center [118, 594] width 237 height 88
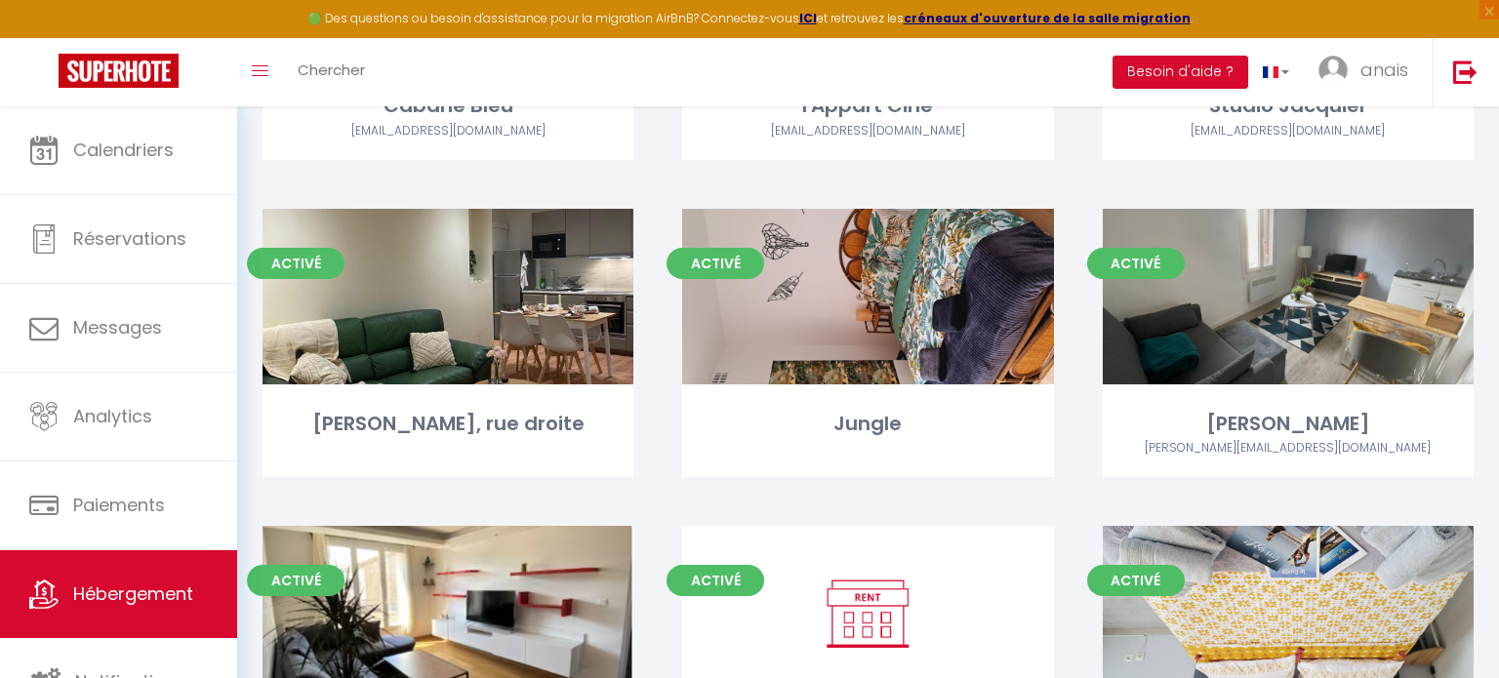
scroll to position [1334, 0]
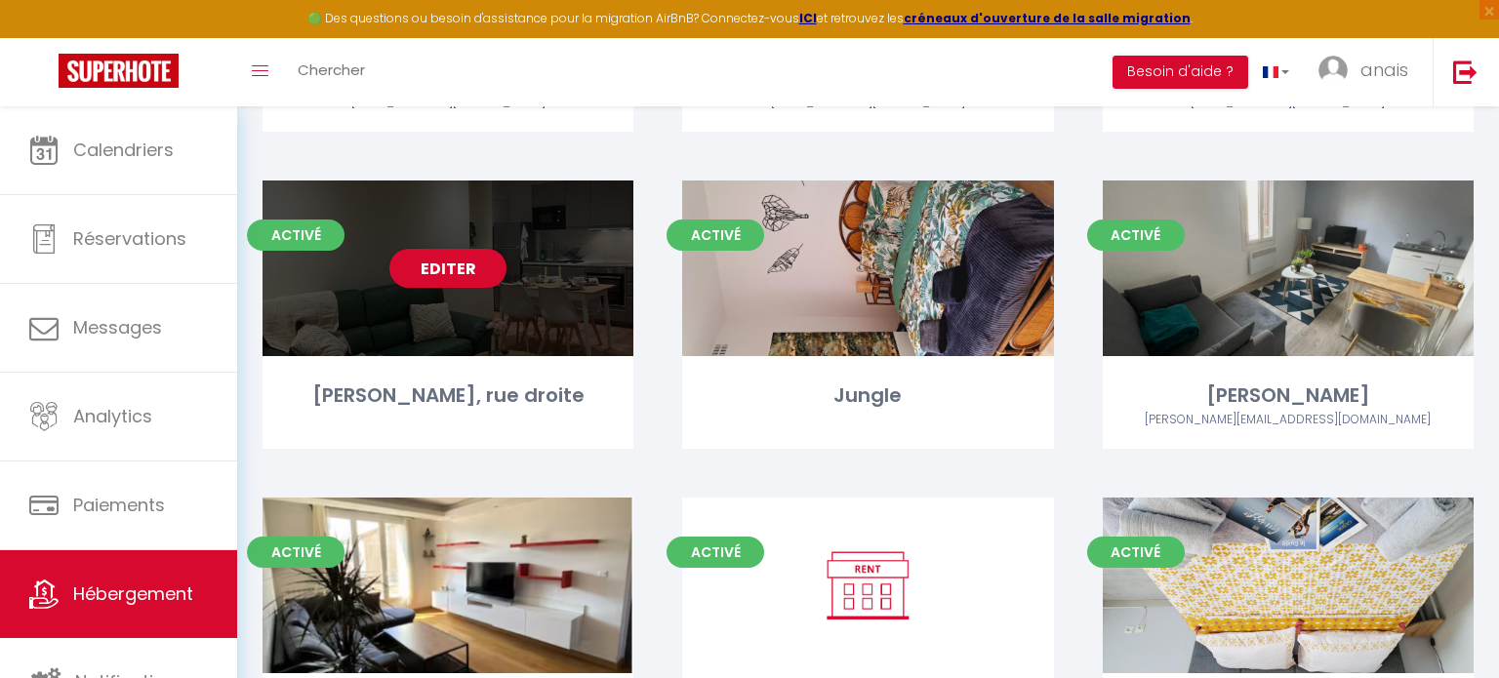
click at [580, 265] on div "Editer" at bounding box center [448, 269] width 371 height 176
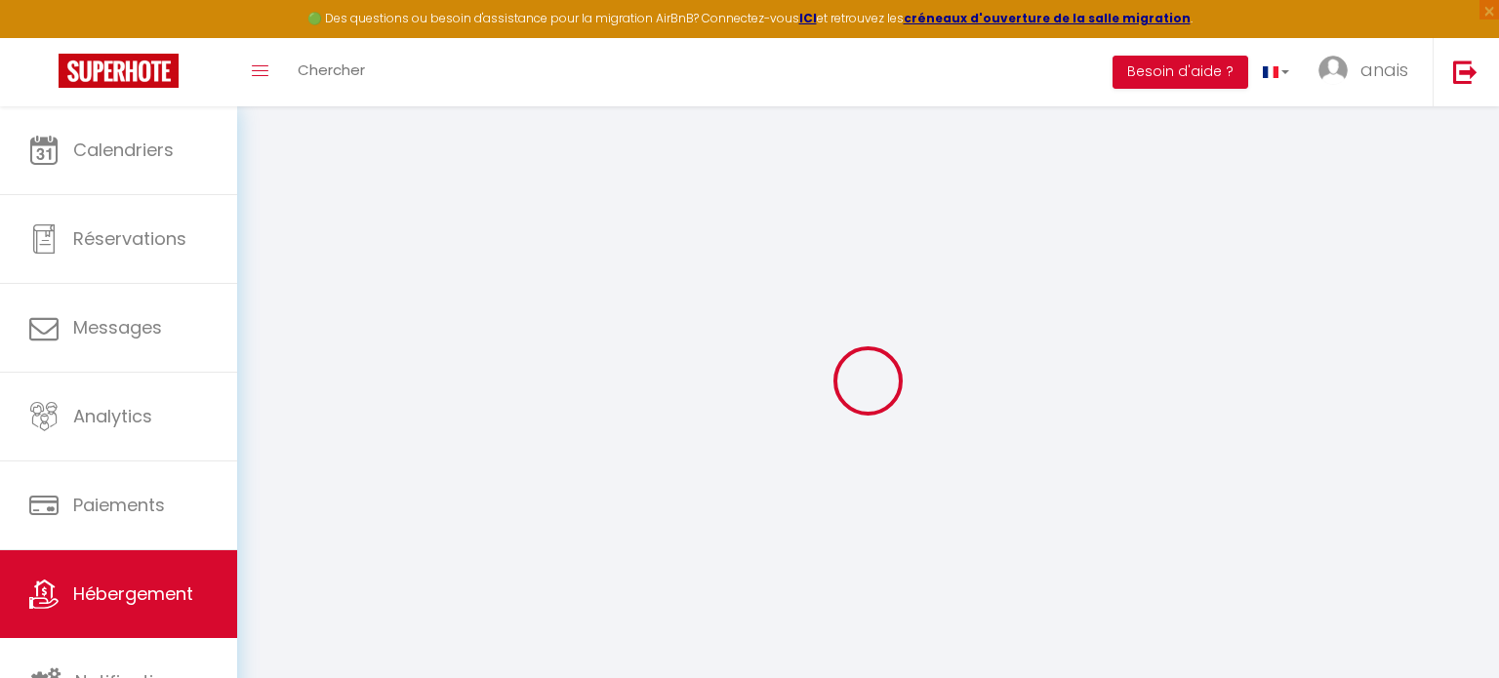
select select "+ 3 %"
select select "+ 15 %"
select select
checkbox input "false"
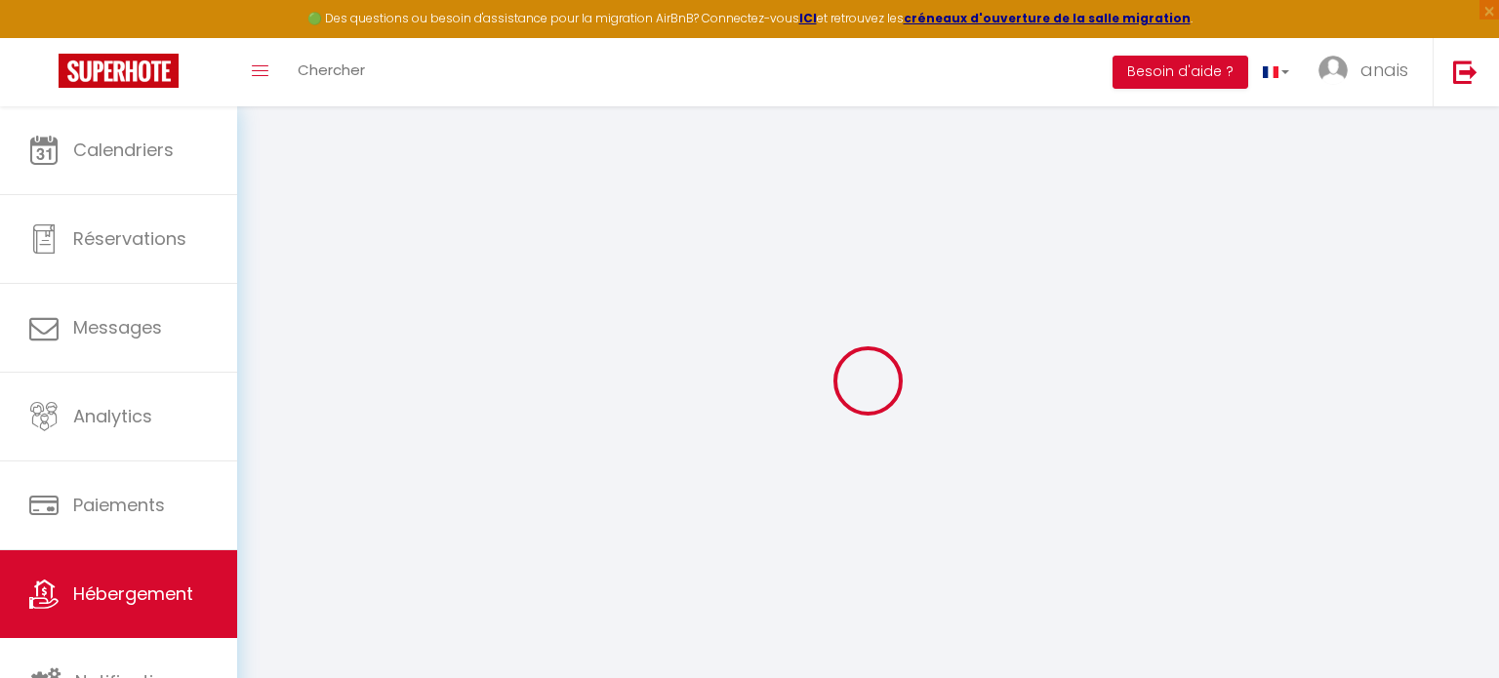
checkbox input "false"
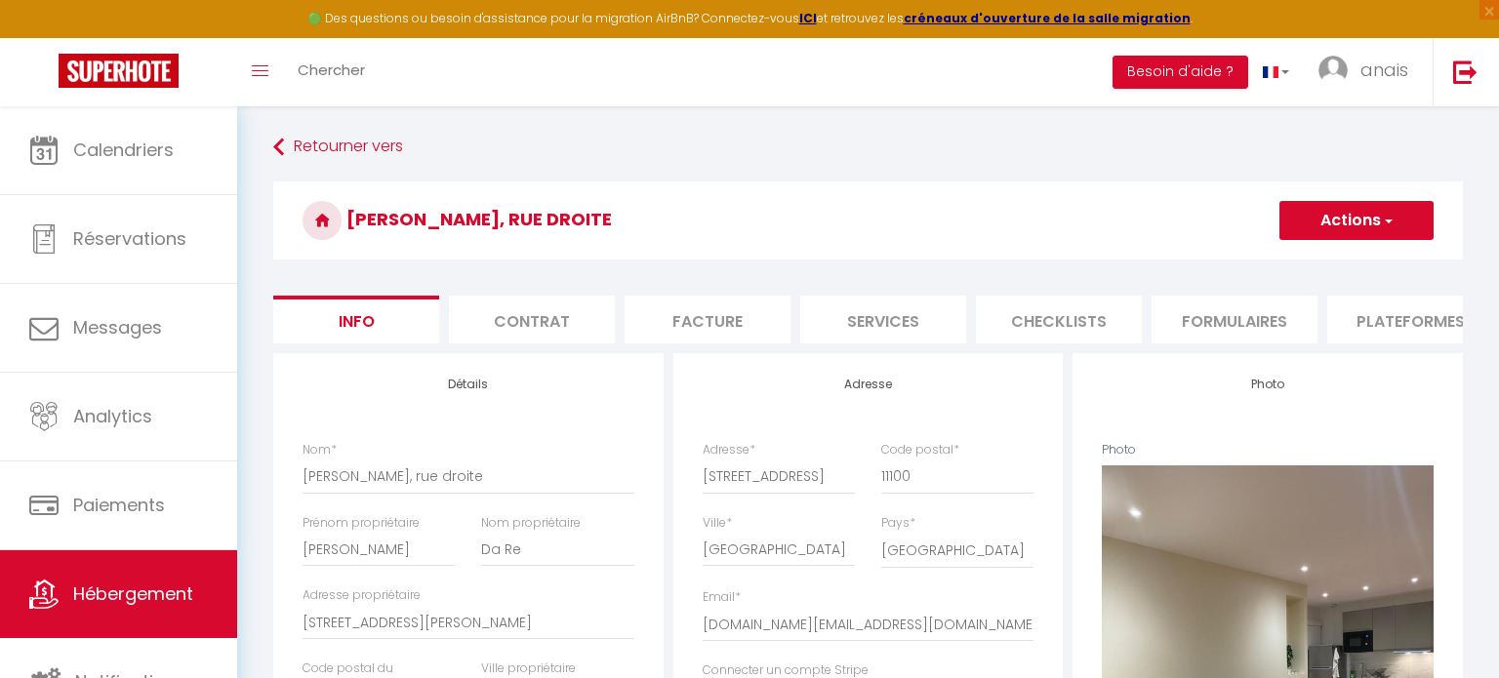
click at [1401, 317] on li "Plateformes" at bounding box center [1411, 320] width 166 height 48
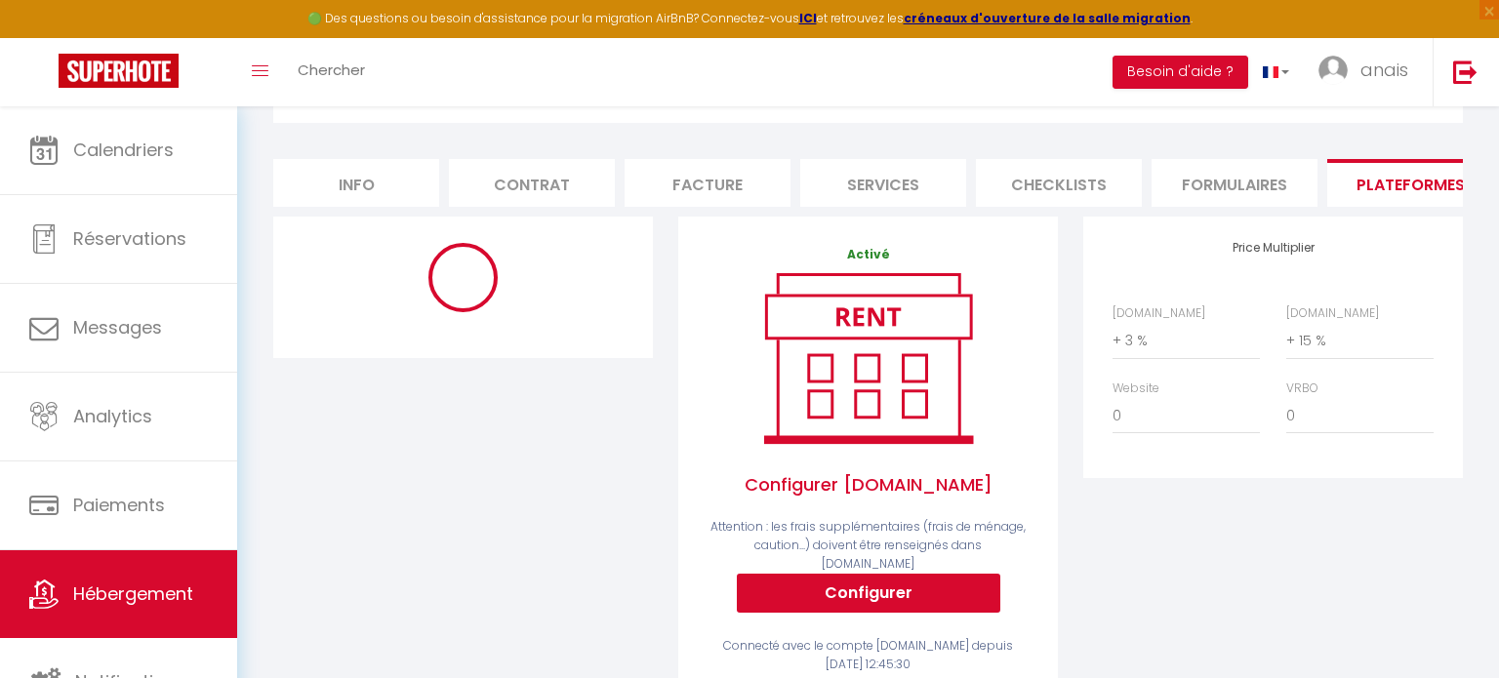
scroll to position [135, 0]
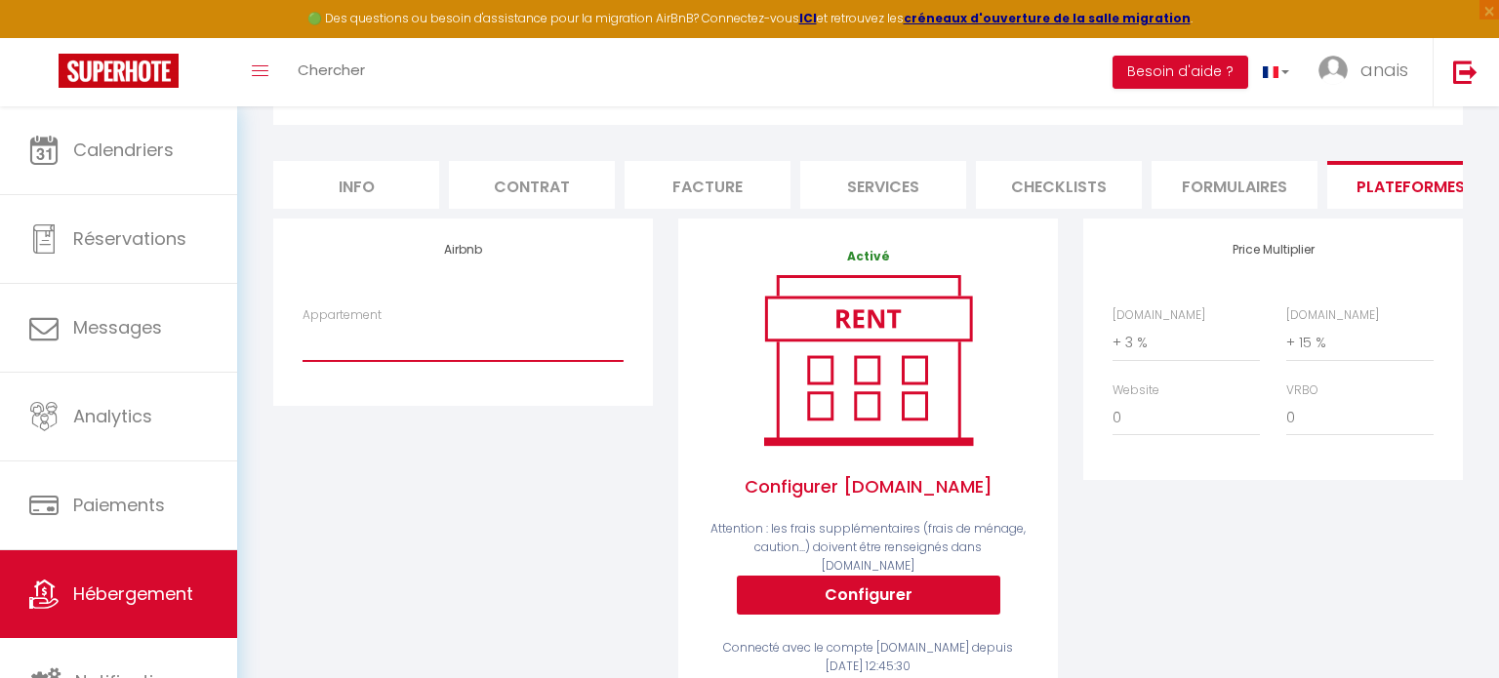
click at [372, 342] on select "*Le Jaurès* centre ville de [GEOGRAPHIC_DATA] - [EMAIL_ADDRESS][DOMAIN_NAME] L'…" at bounding box center [463, 342] width 321 height 37
click at [522, 452] on div "Airbnb Appartement *[GEOGRAPHIC_DATA]* centre ville de [GEOGRAPHIC_DATA] - [EMA…" at bounding box center [463, 473] width 405 height 508
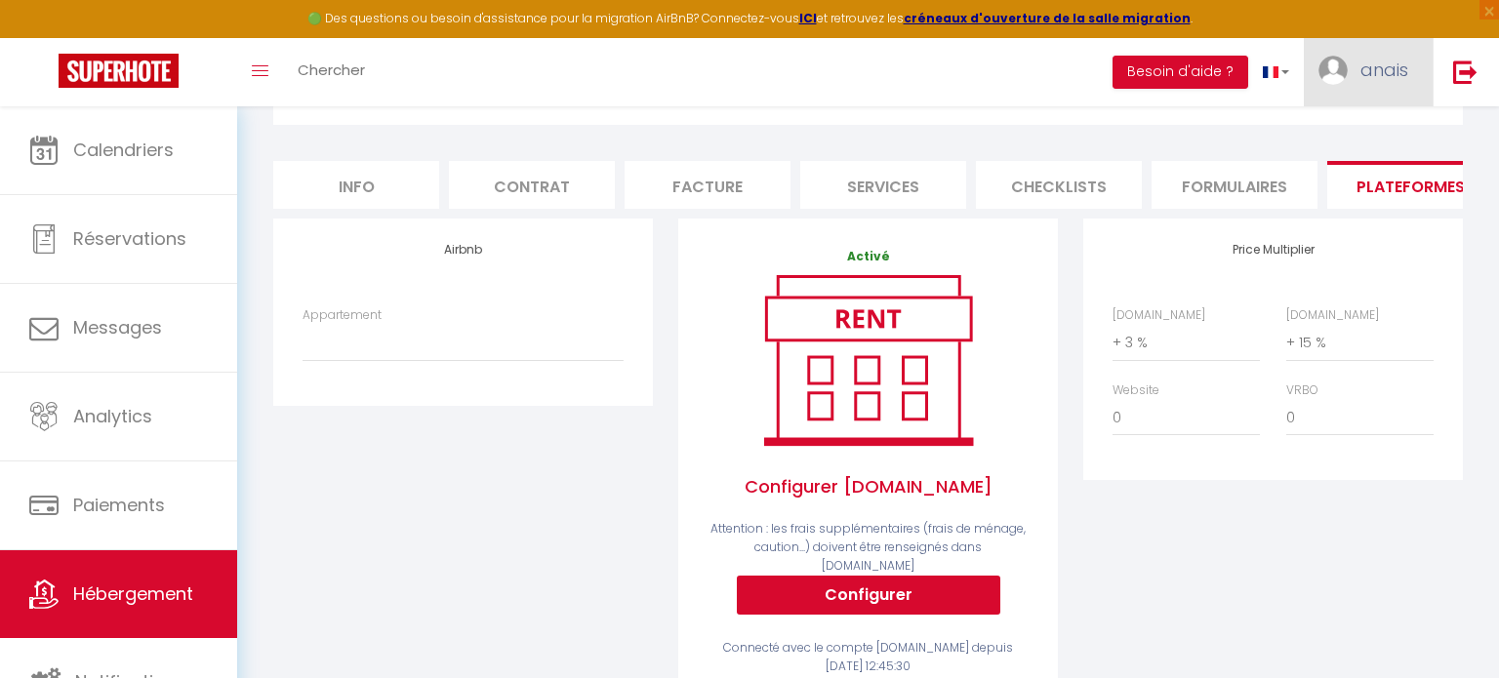
click at [1371, 80] on span "anais" at bounding box center [1385, 70] width 48 height 24
click at [1340, 132] on link "Paramètres" at bounding box center [1355, 135] width 144 height 33
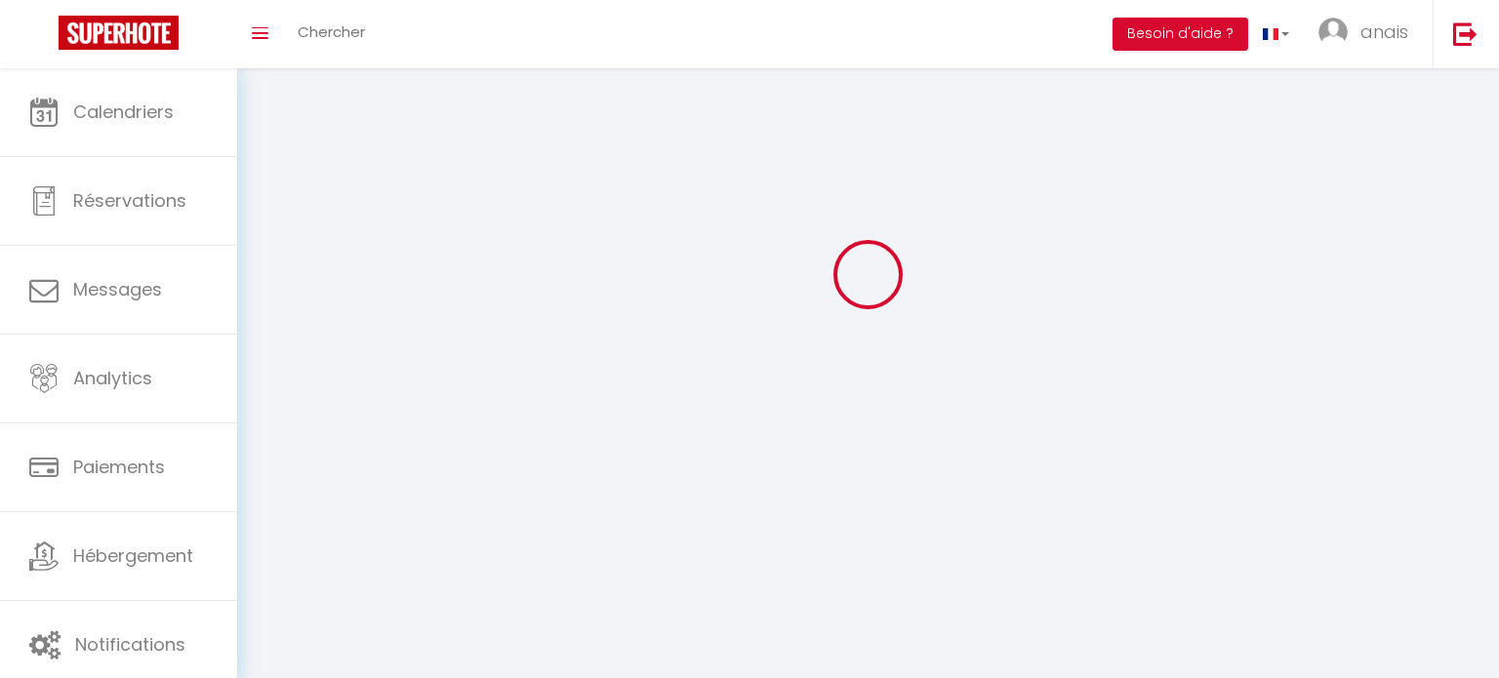
select select "fr"
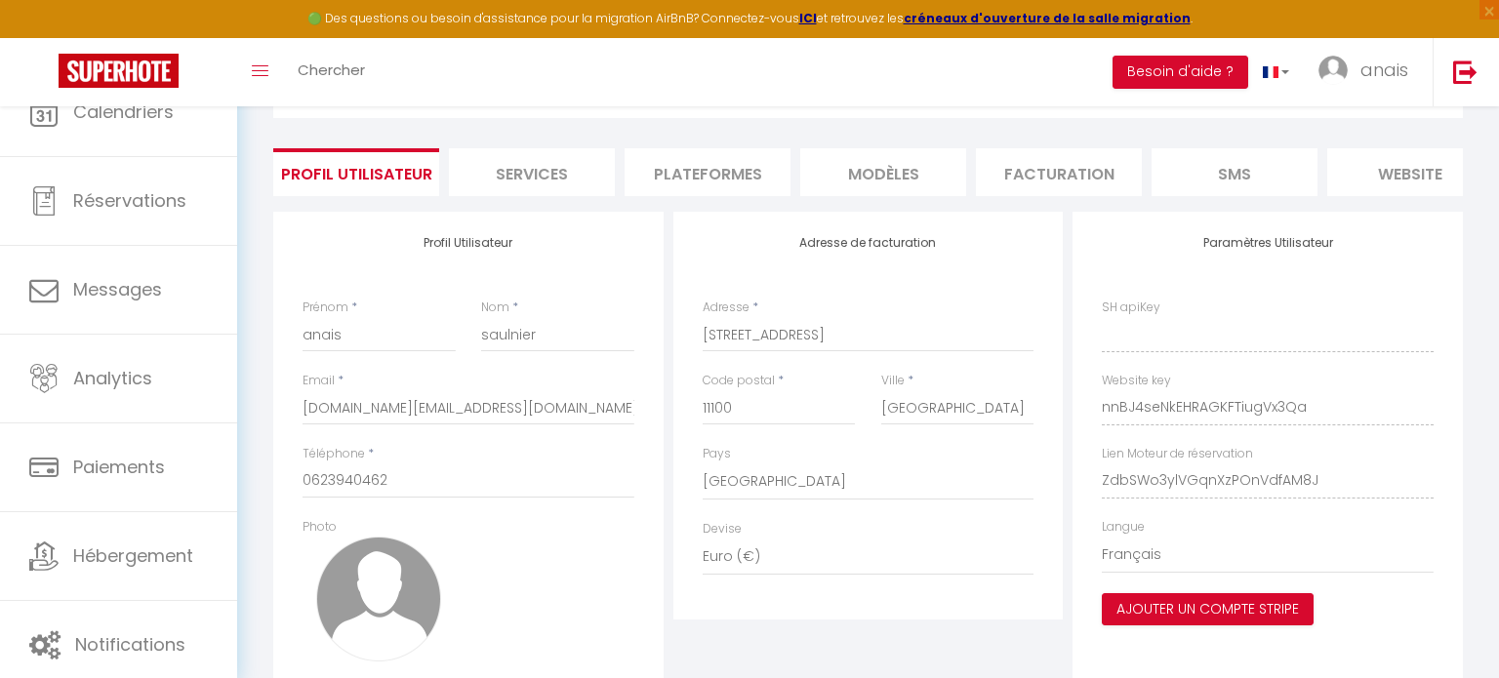
type input "nnBJ4seNkEHRAGKFTiugVx3Qa"
type input "ZdbSWo3ylVGqnXzPOnVdfAM8J"
type input "[URL][DOMAIN_NAME]"
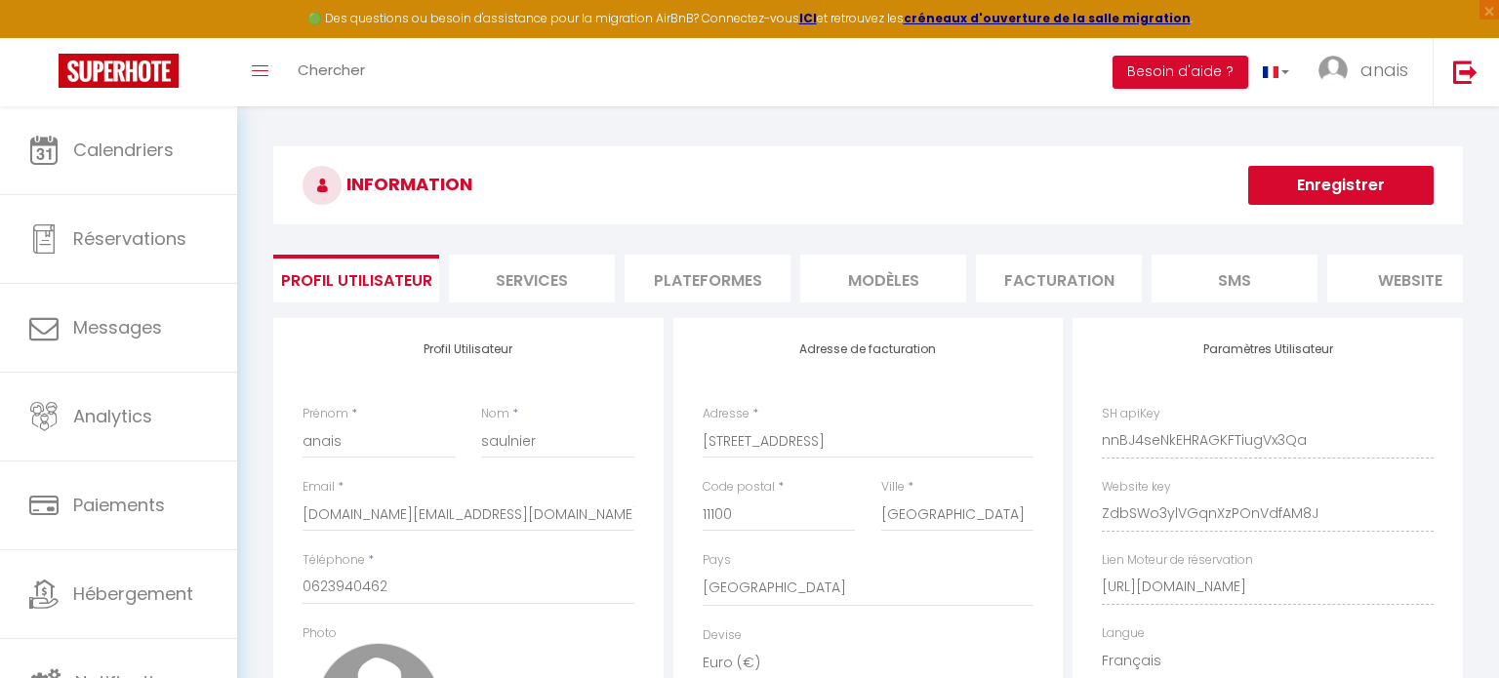
click at [678, 286] on li "Plateformes" at bounding box center [708, 279] width 166 height 48
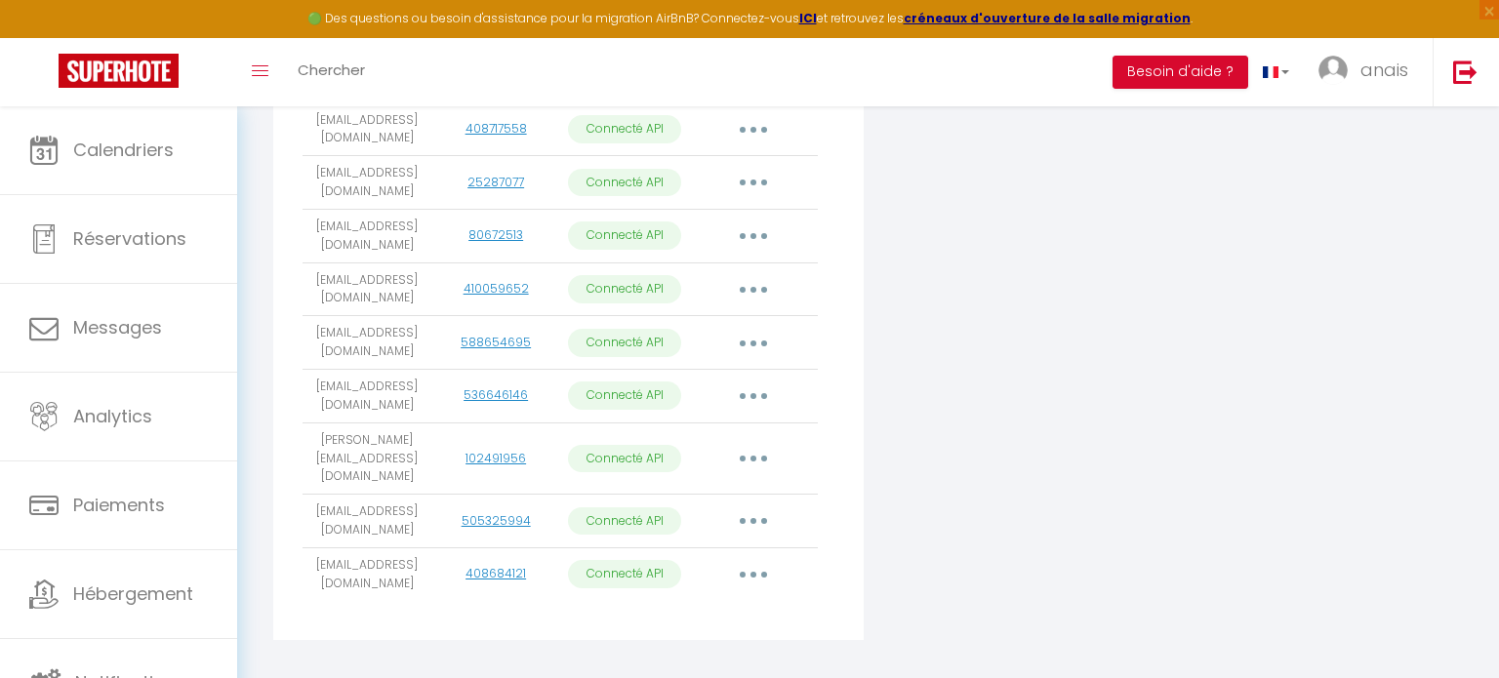
scroll to position [575, 0]
click at [753, 571] on icon "button" at bounding box center [754, 574] width 6 height 6
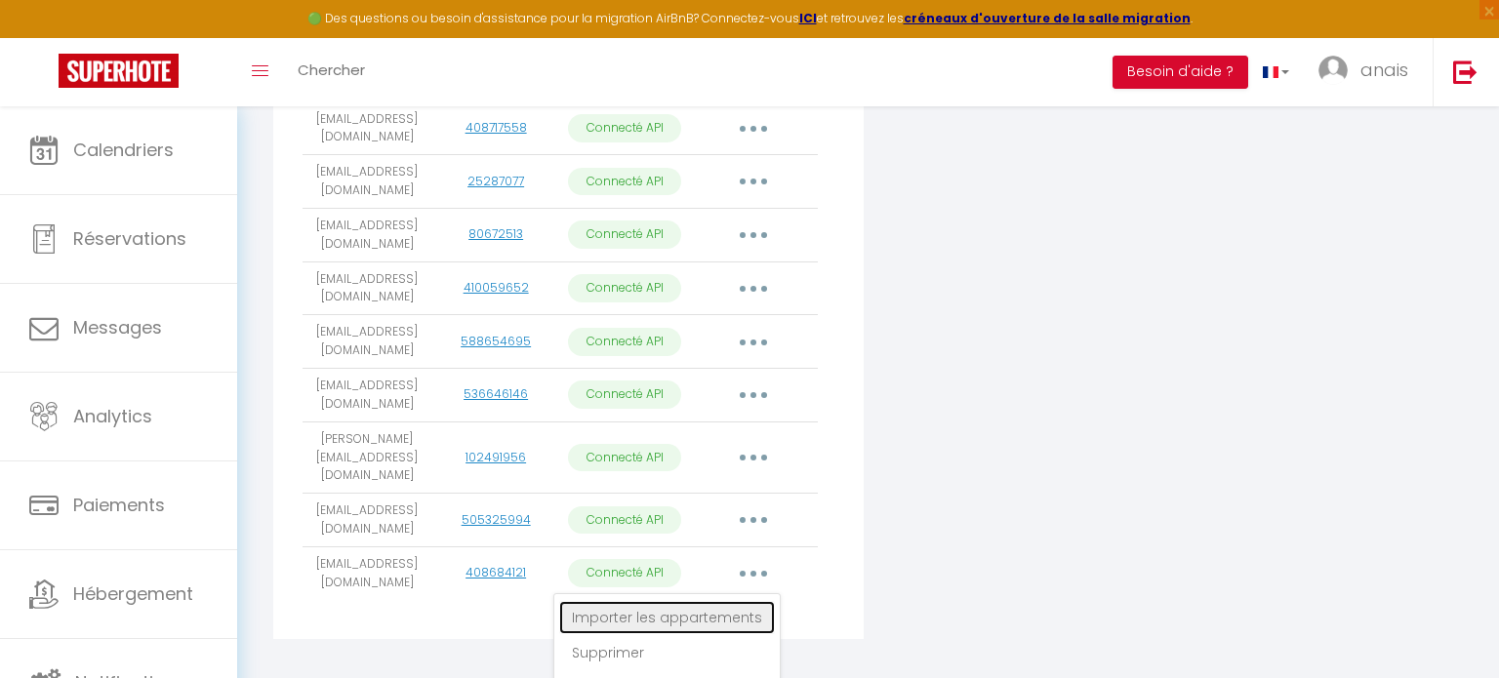
click at [707, 601] on link "Importer les appartements" at bounding box center [667, 617] width 216 height 33
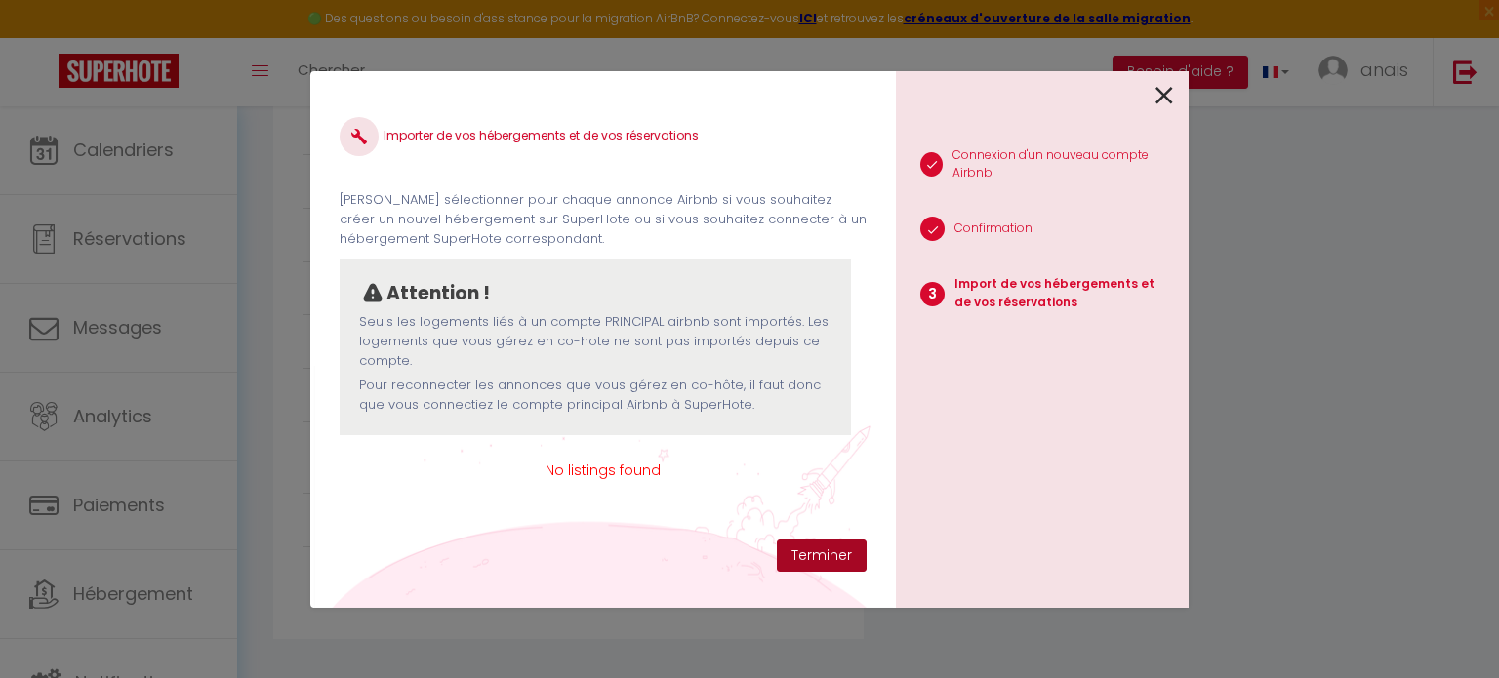
click at [812, 560] on button "Terminer" at bounding box center [822, 556] width 90 height 33
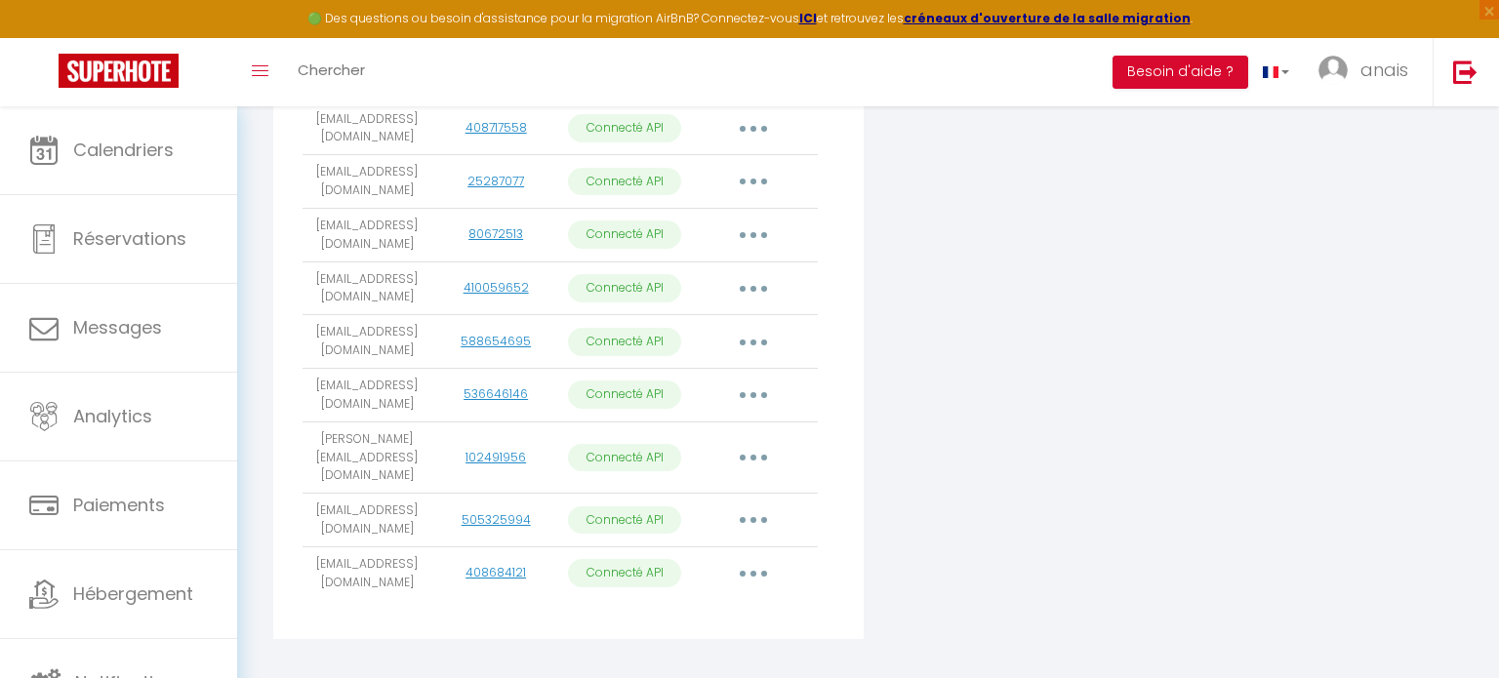
click at [753, 571] on icon "button" at bounding box center [754, 574] width 6 height 6
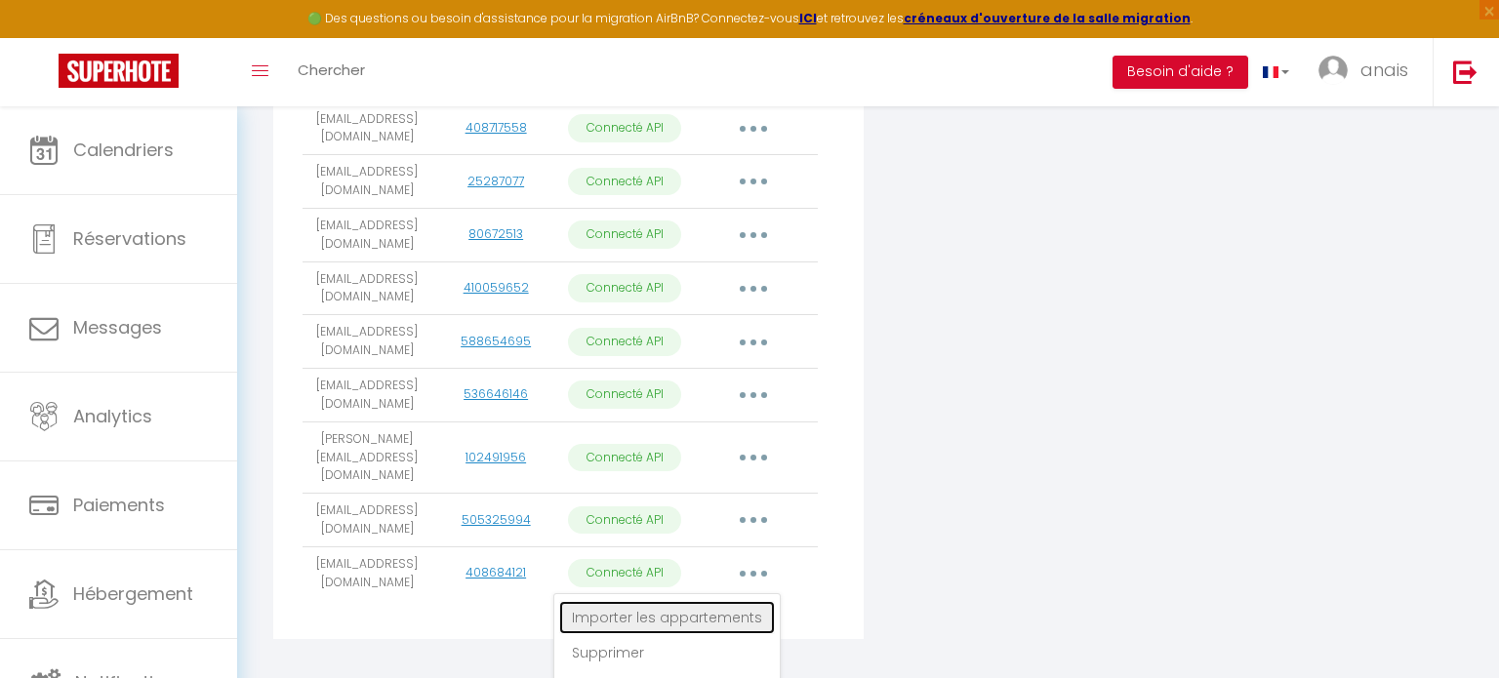
click at [733, 601] on link "Importer les appartements" at bounding box center [667, 617] width 216 height 33
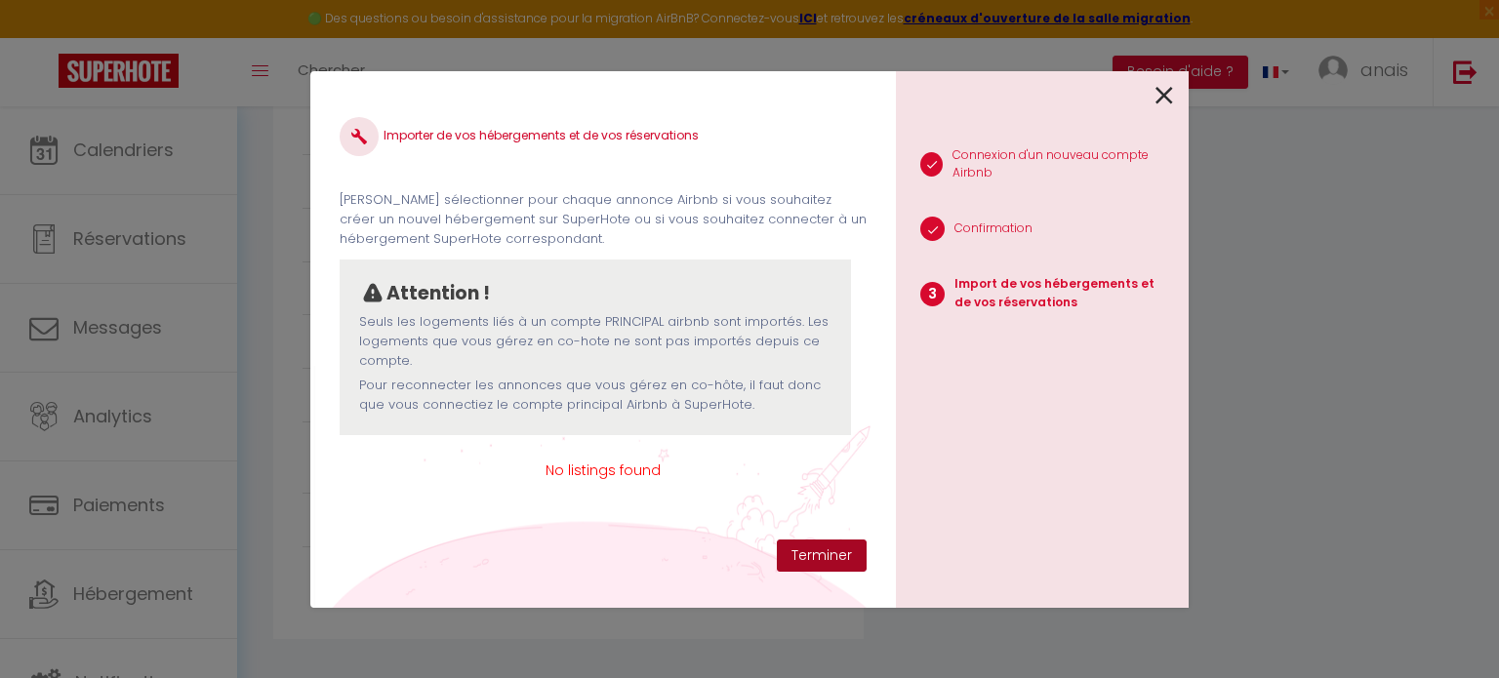
drag, startPoint x: 808, startPoint y: 557, endPoint x: 642, endPoint y: 487, distance: 180.2
click at [810, 556] on button "Terminer" at bounding box center [822, 556] width 90 height 33
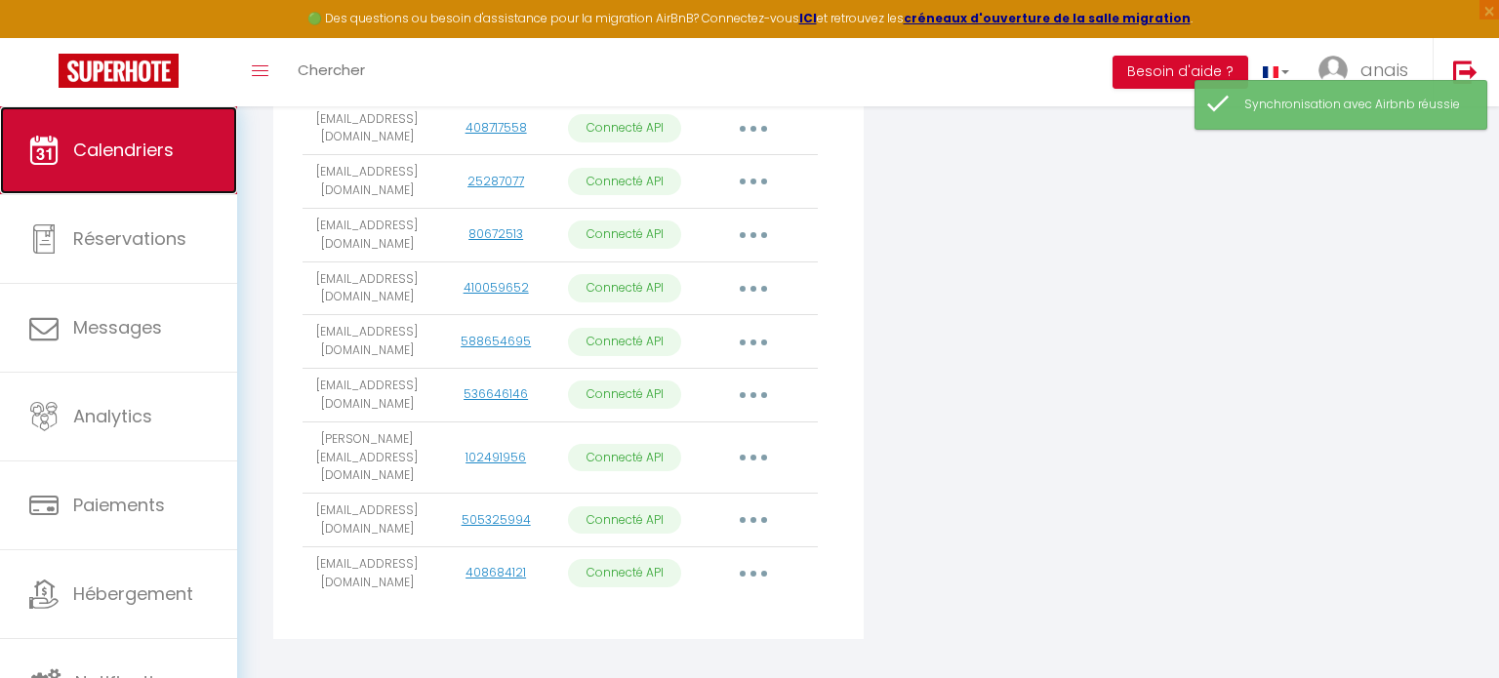
click at [121, 162] on link "Calendriers" at bounding box center [118, 150] width 237 height 88
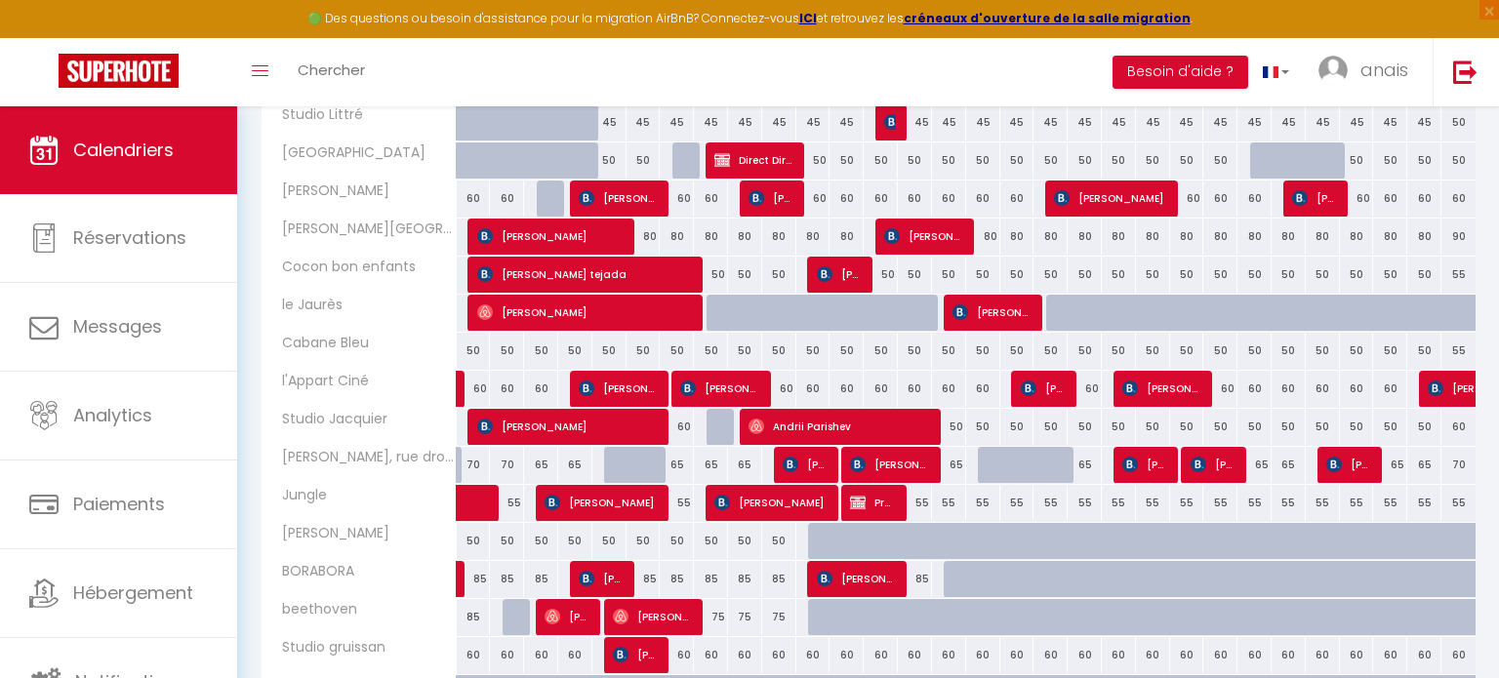
scroll to position [465, 0]
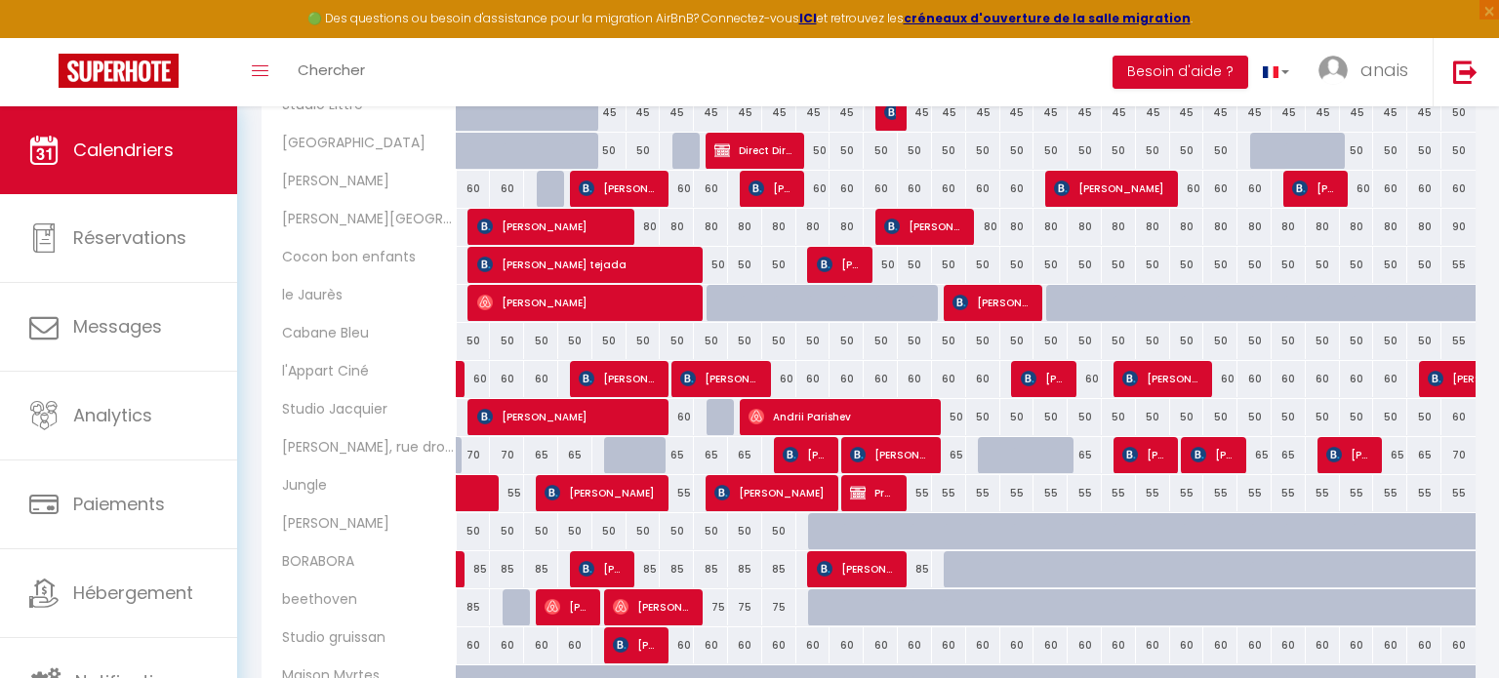
click at [1046, 452] on div at bounding box center [1063, 466] width 34 height 37
type input "65"
type input "Jeu 18 Septembre 2025"
type input "Ven 19 Septembre 2025"
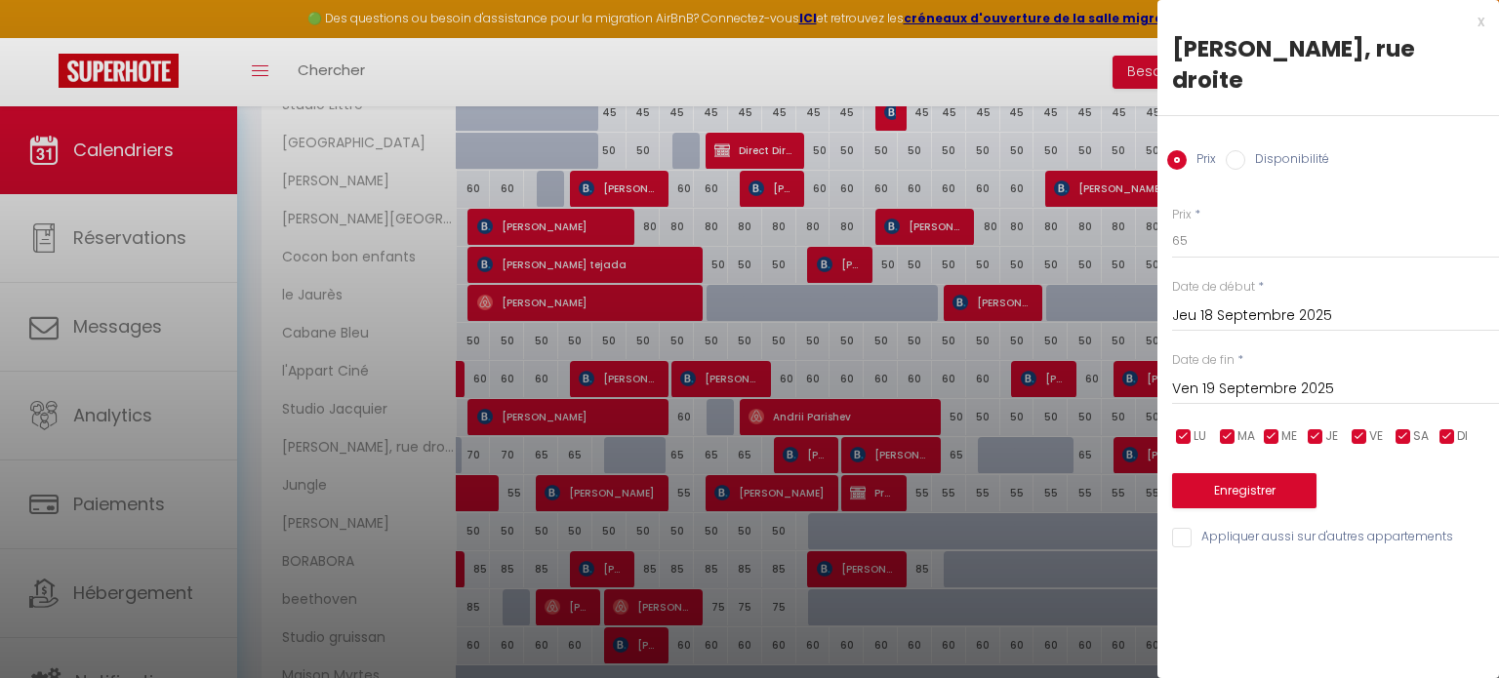
click at [876, 57] on div at bounding box center [749, 339] width 1499 height 678
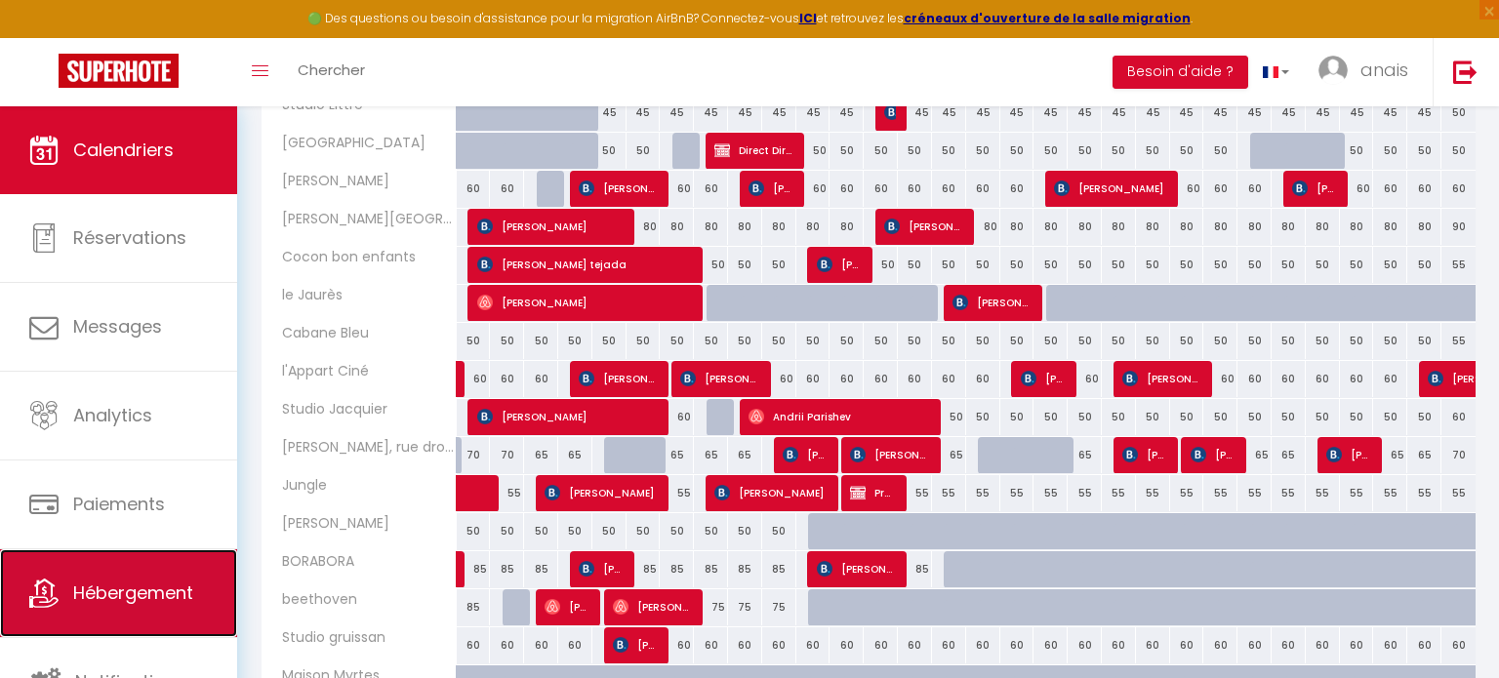
click at [84, 606] on link "Hébergement" at bounding box center [118, 594] width 237 height 88
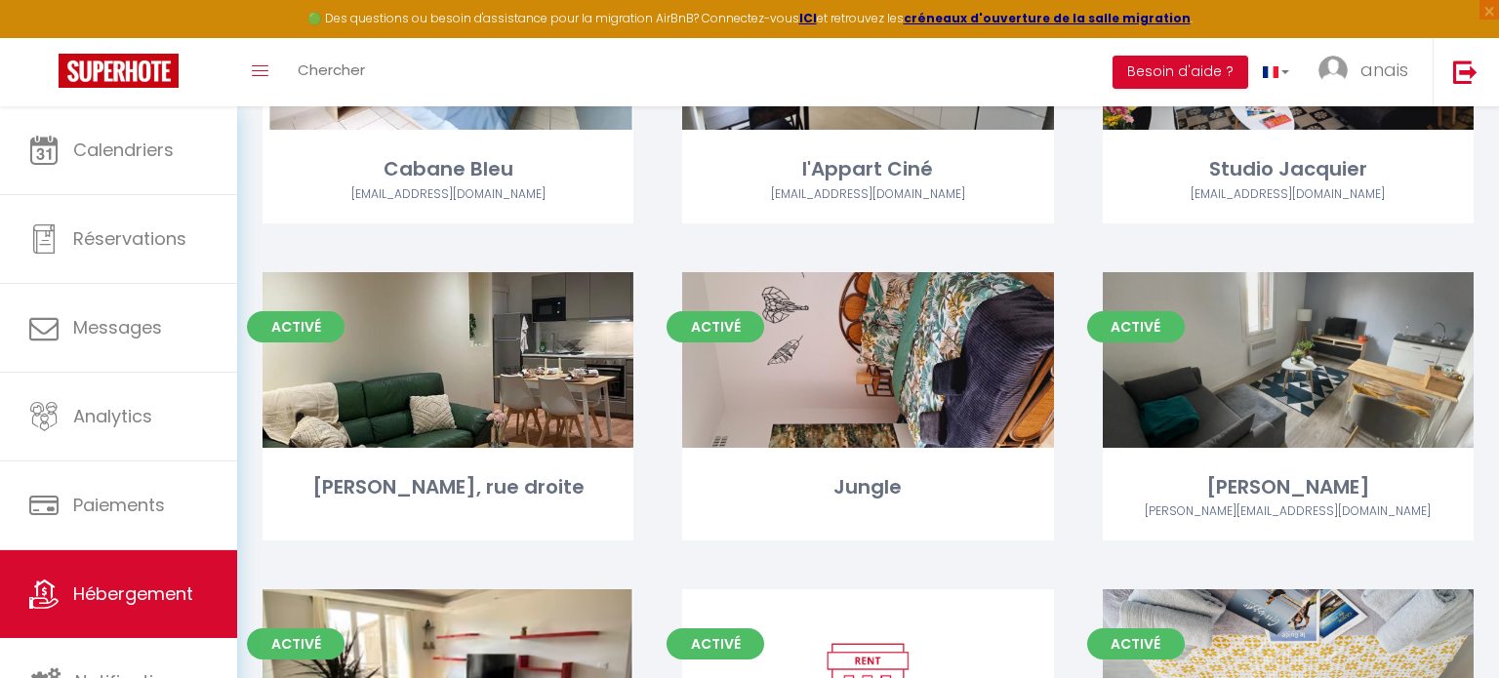
scroll to position [1244, 0]
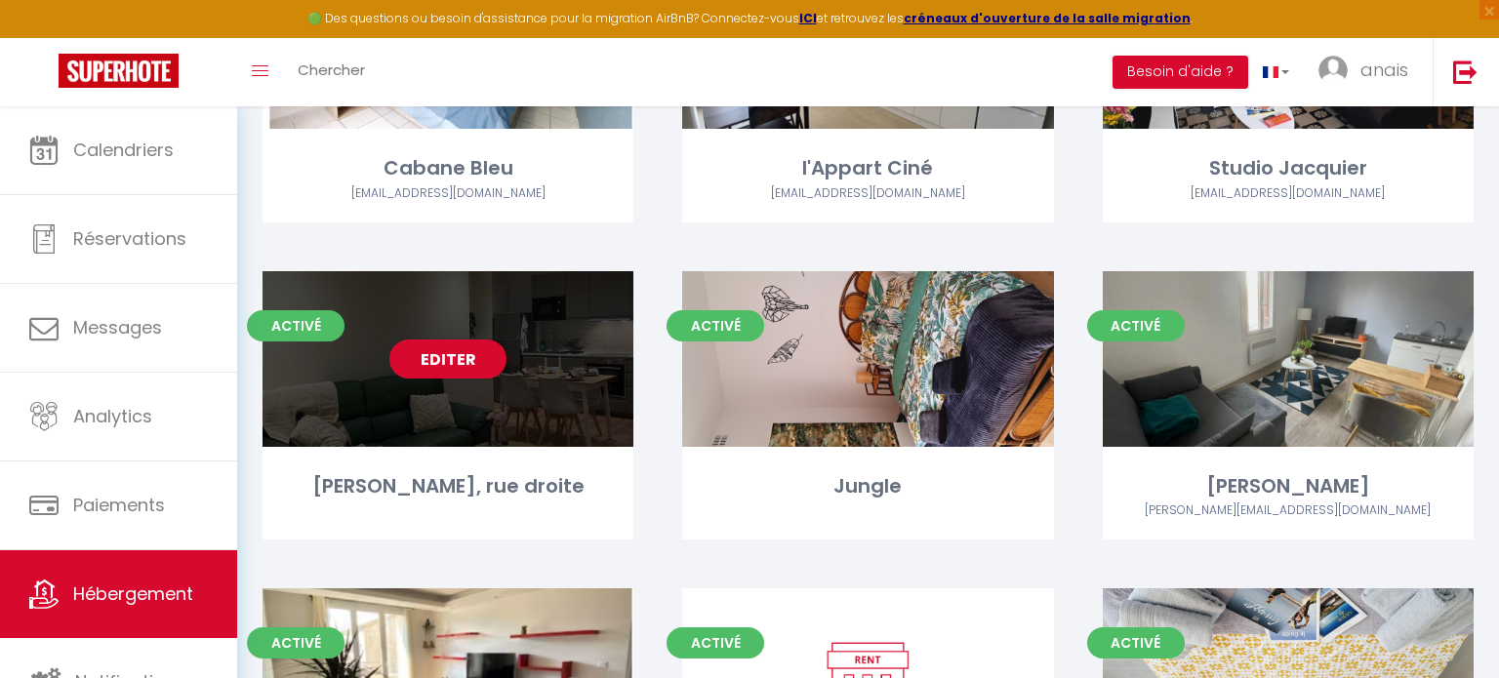
click at [624, 363] on div "Editer" at bounding box center [448, 359] width 371 height 176
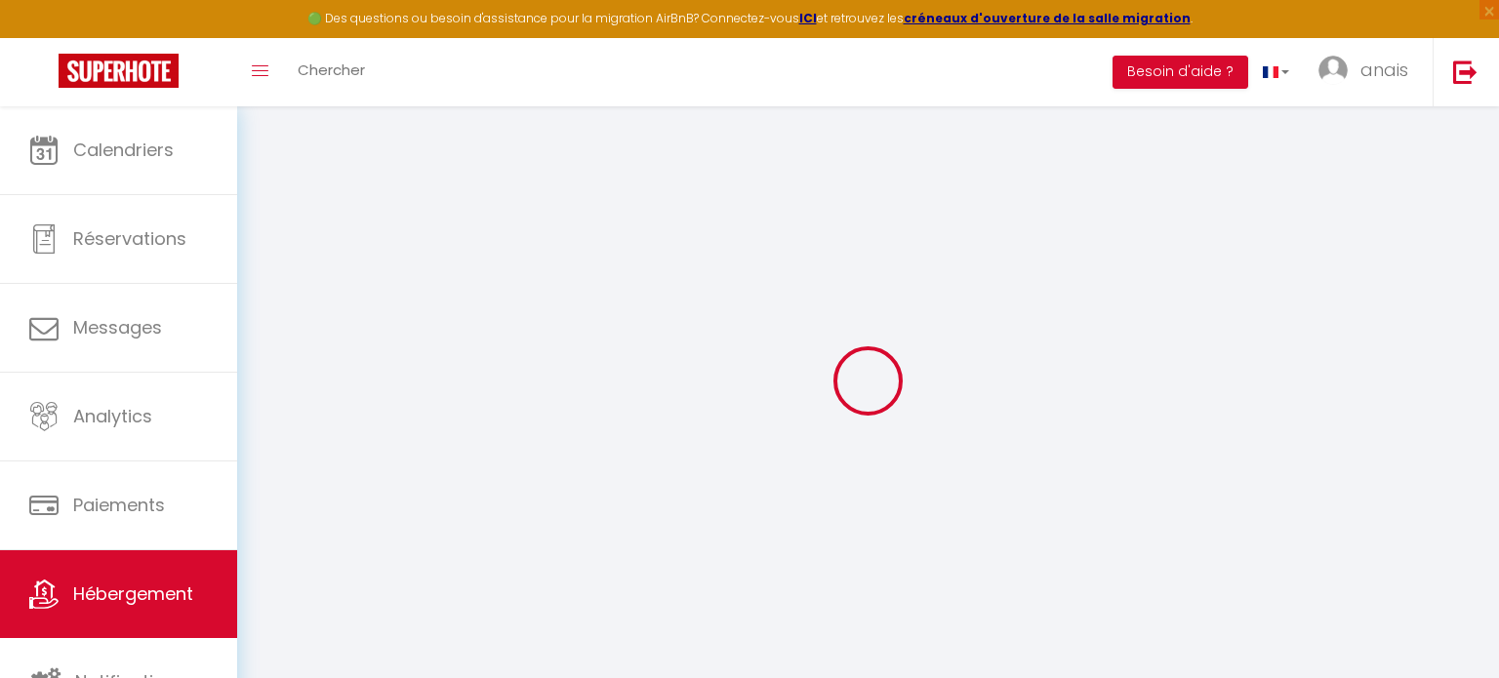
select select "+ 3 %"
select select "+ 15 %"
select select
checkbox input "false"
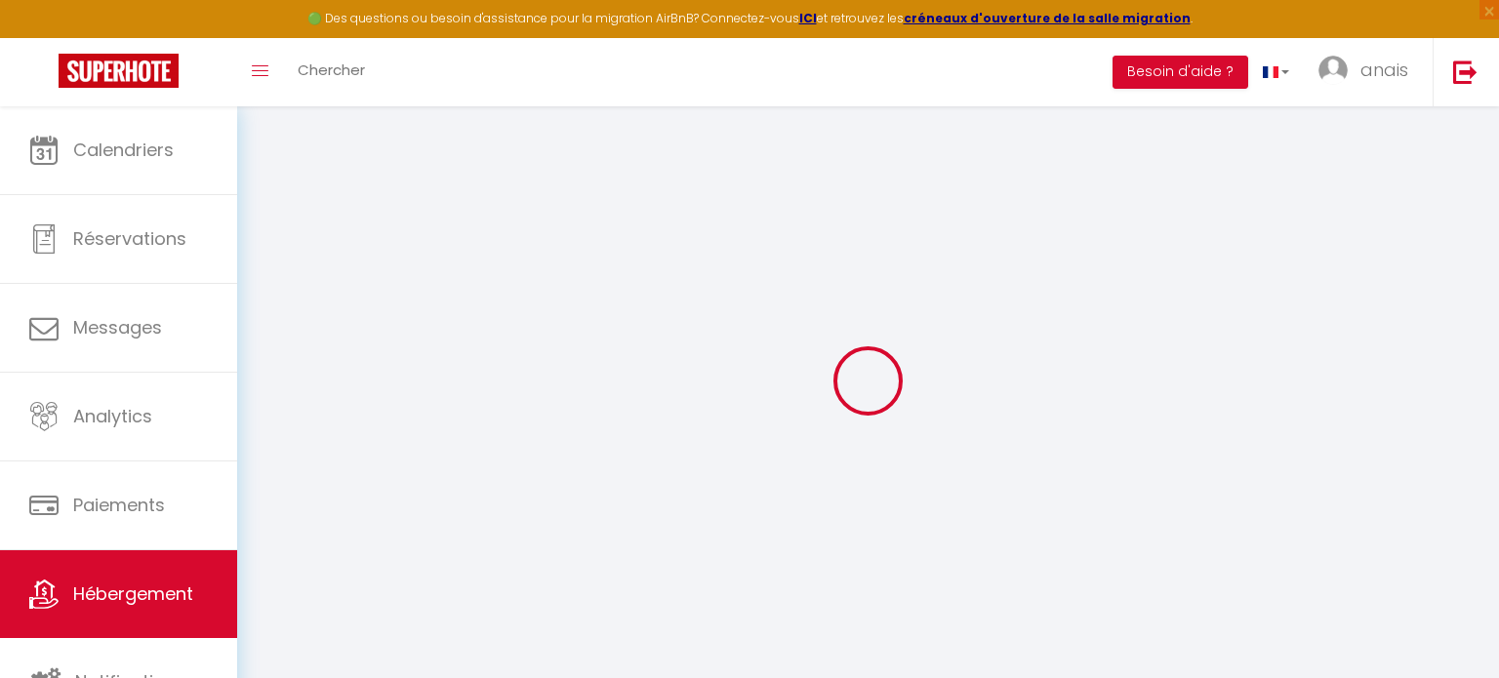
checkbox input "false"
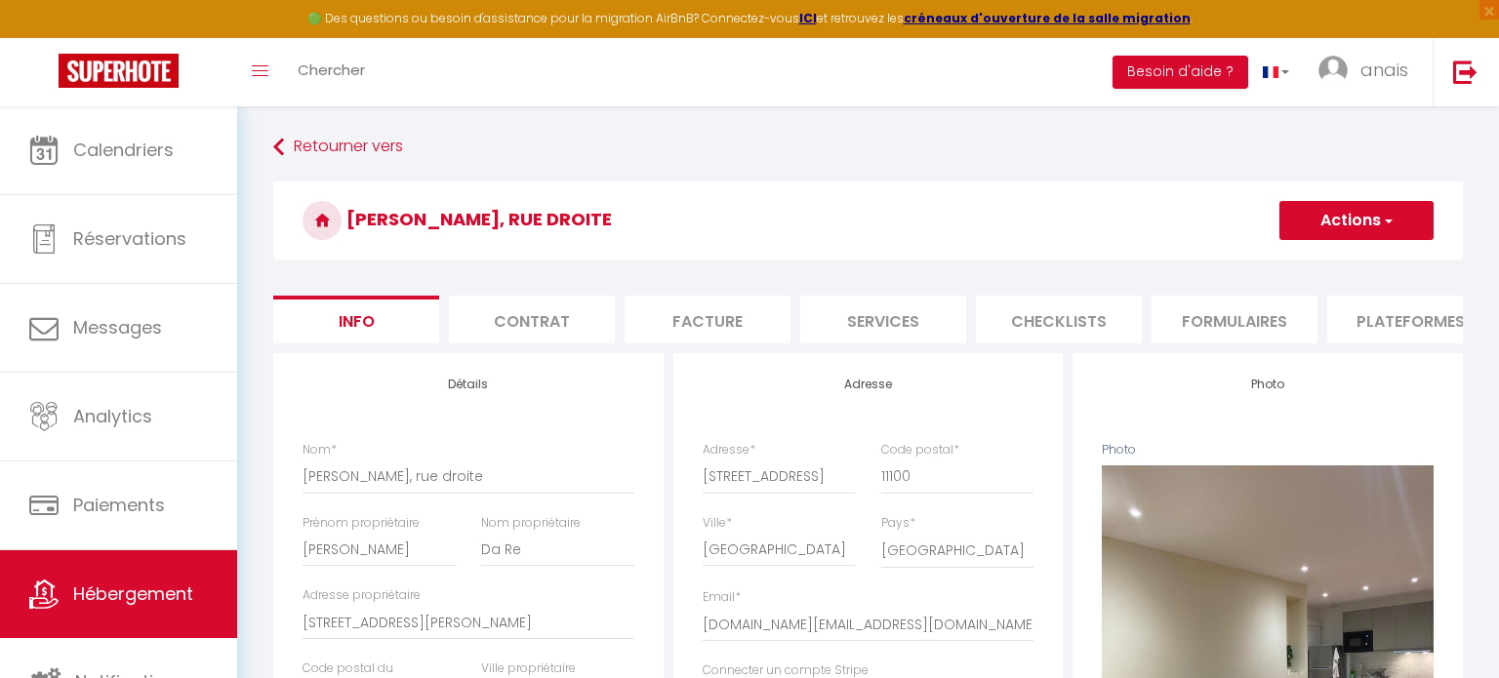
click at [1367, 308] on li "Plateformes" at bounding box center [1411, 320] width 166 height 48
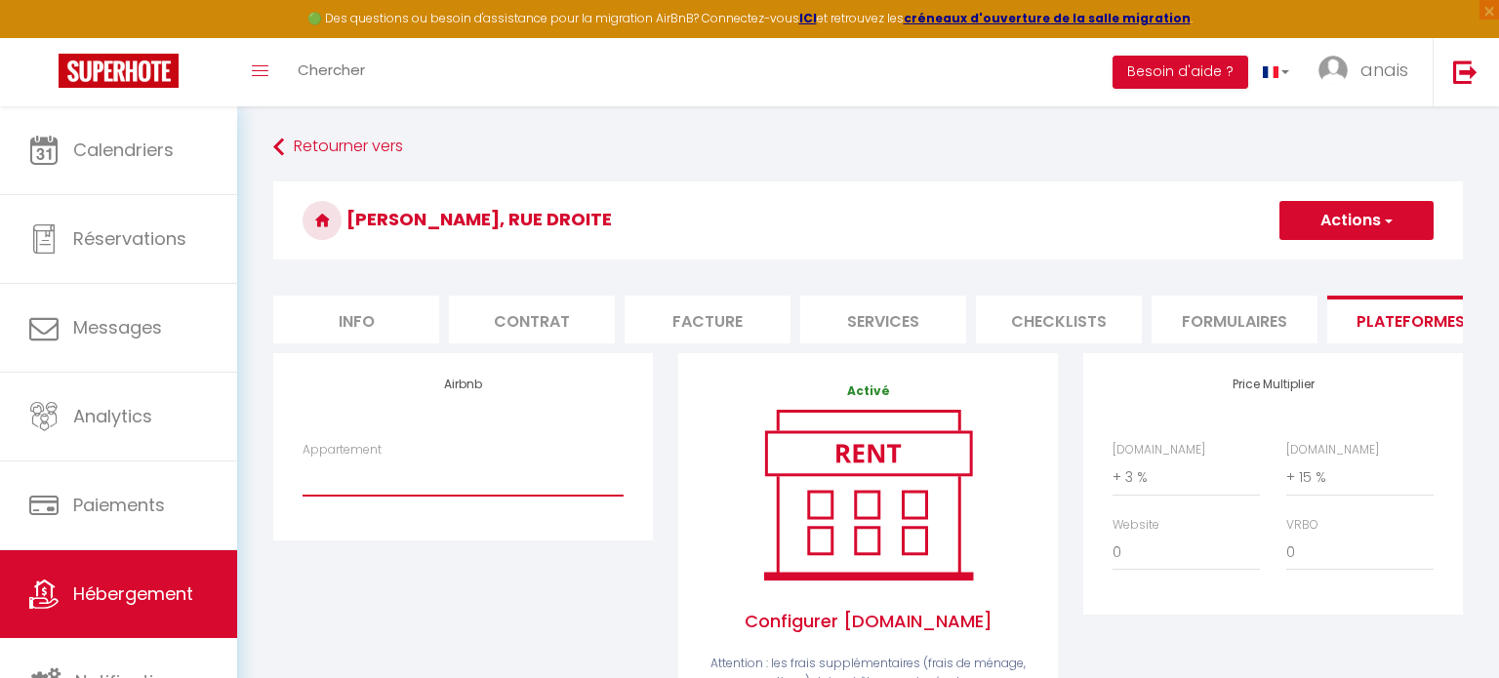
click at [440, 467] on select "*Le Jaurès* centre ville de [GEOGRAPHIC_DATA] - [EMAIL_ADDRESS][DOMAIN_NAME] L'…" at bounding box center [463, 477] width 321 height 37
click at [568, 577] on div "Airbnb Appartement *[GEOGRAPHIC_DATA]* centre ville de [GEOGRAPHIC_DATA] - [EMA…" at bounding box center [463, 607] width 405 height 508
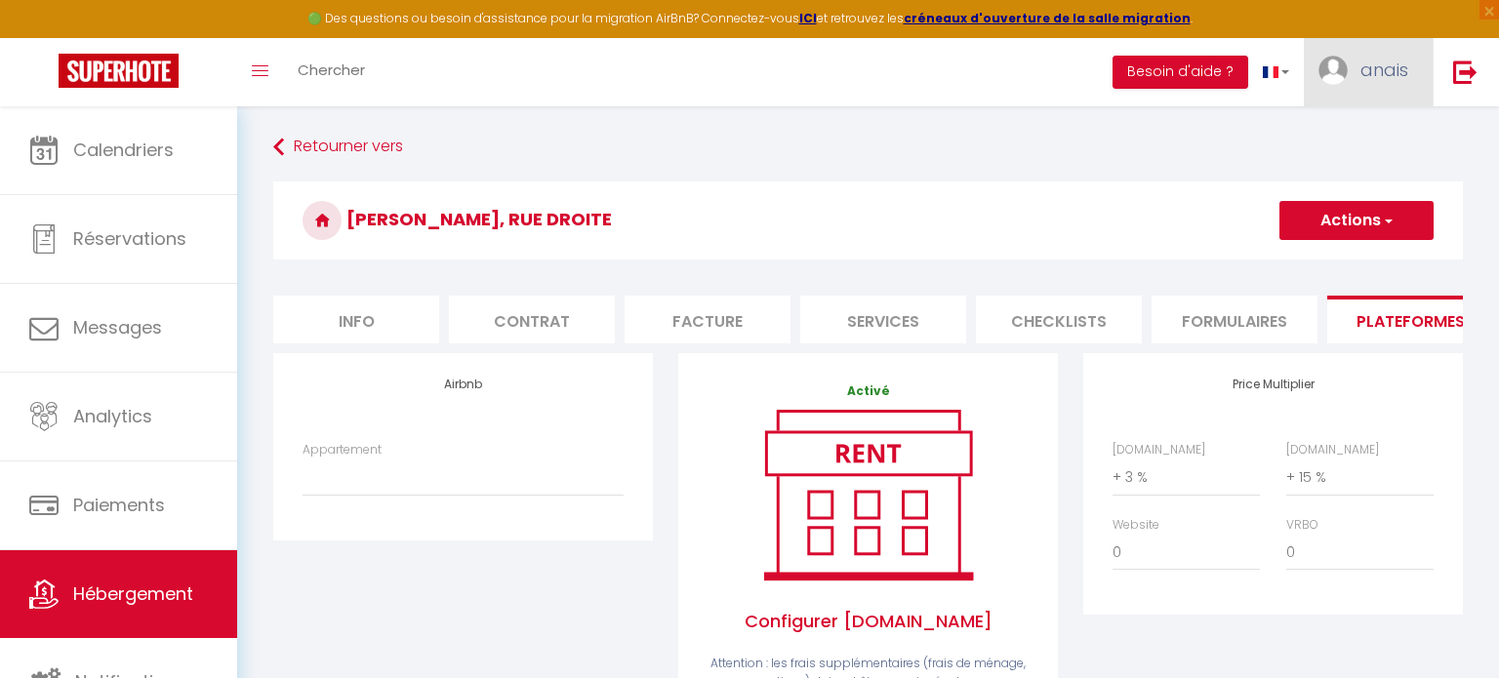
click at [1402, 61] on span "anais" at bounding box center [1385, 70] width 48 height 24
click at [1306, 132] on icon at bounding box center [1302, 137] width 14 height 14
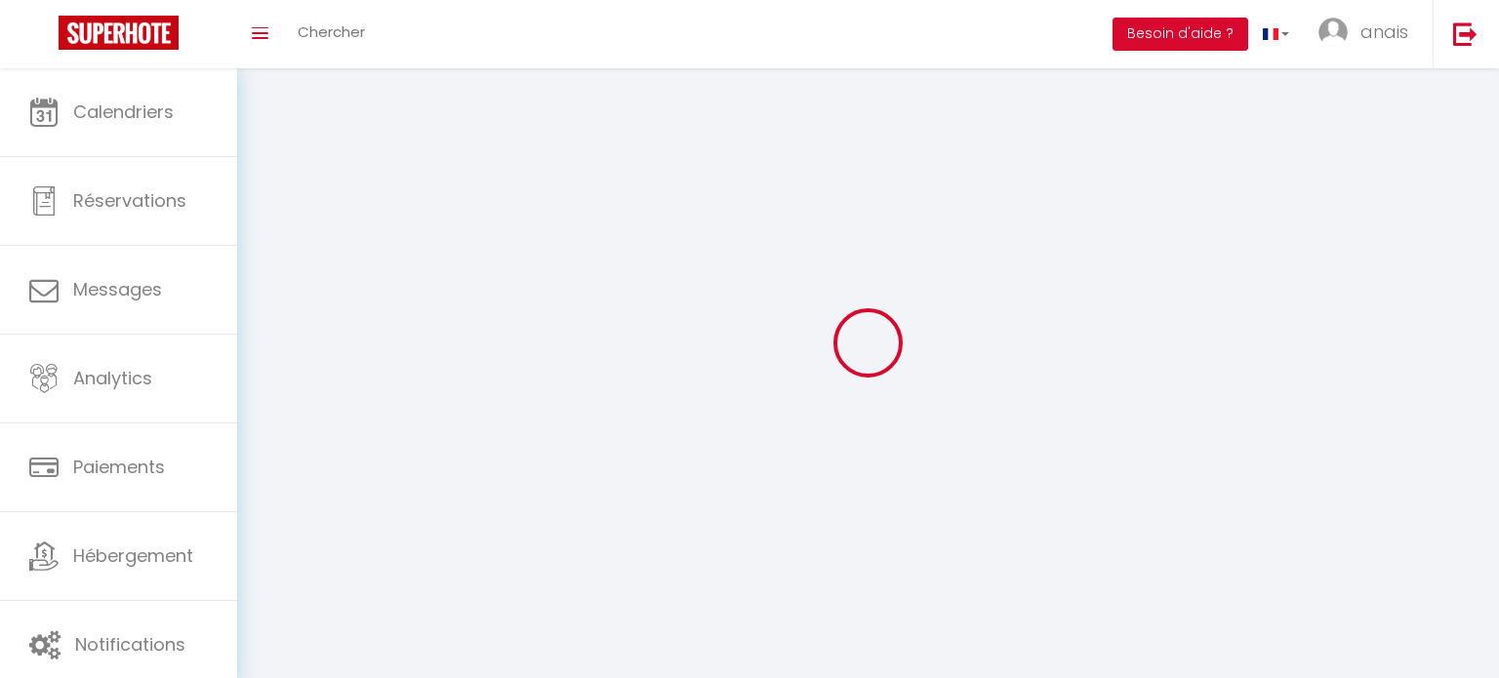
select select
type input "anais"
type input "saulnier"
type input "0623940462"
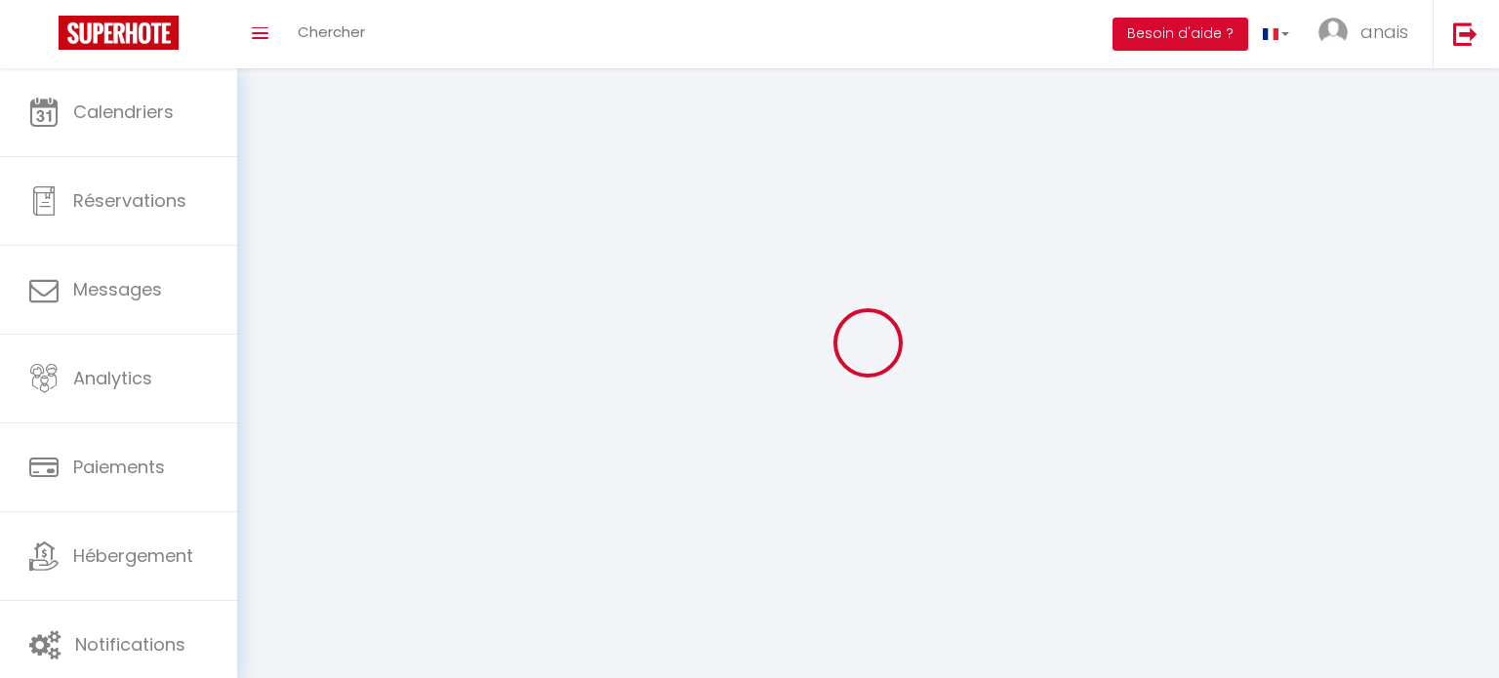
type input "[STREET_ADDRESS]"
type input "11100"
type input "[GEOGRAPHIC_DATA]"
type input "nnBJ4seNkEHRAGKFTiugVx3Qa"
type input "ZdbSWo3ylVGqnXzPOnVdfAM8J"
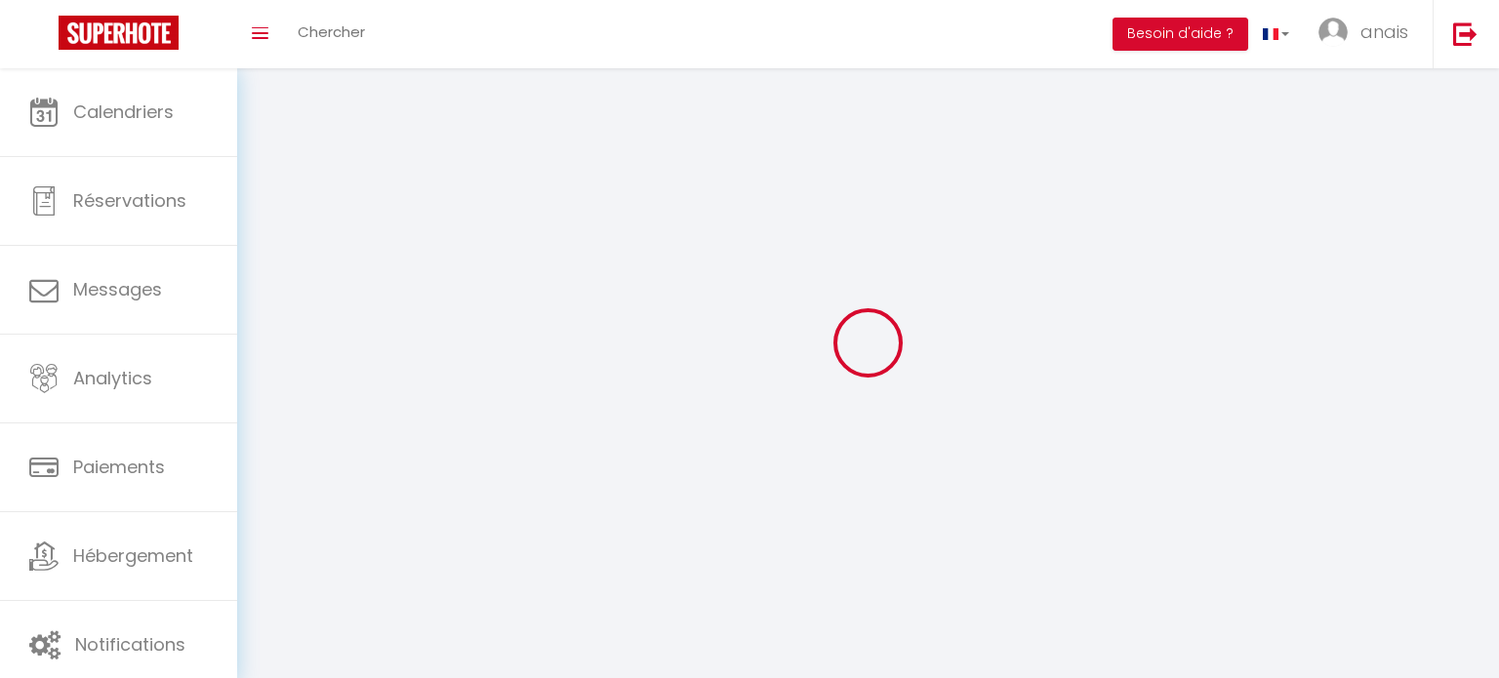
select select "1"
select select "28"
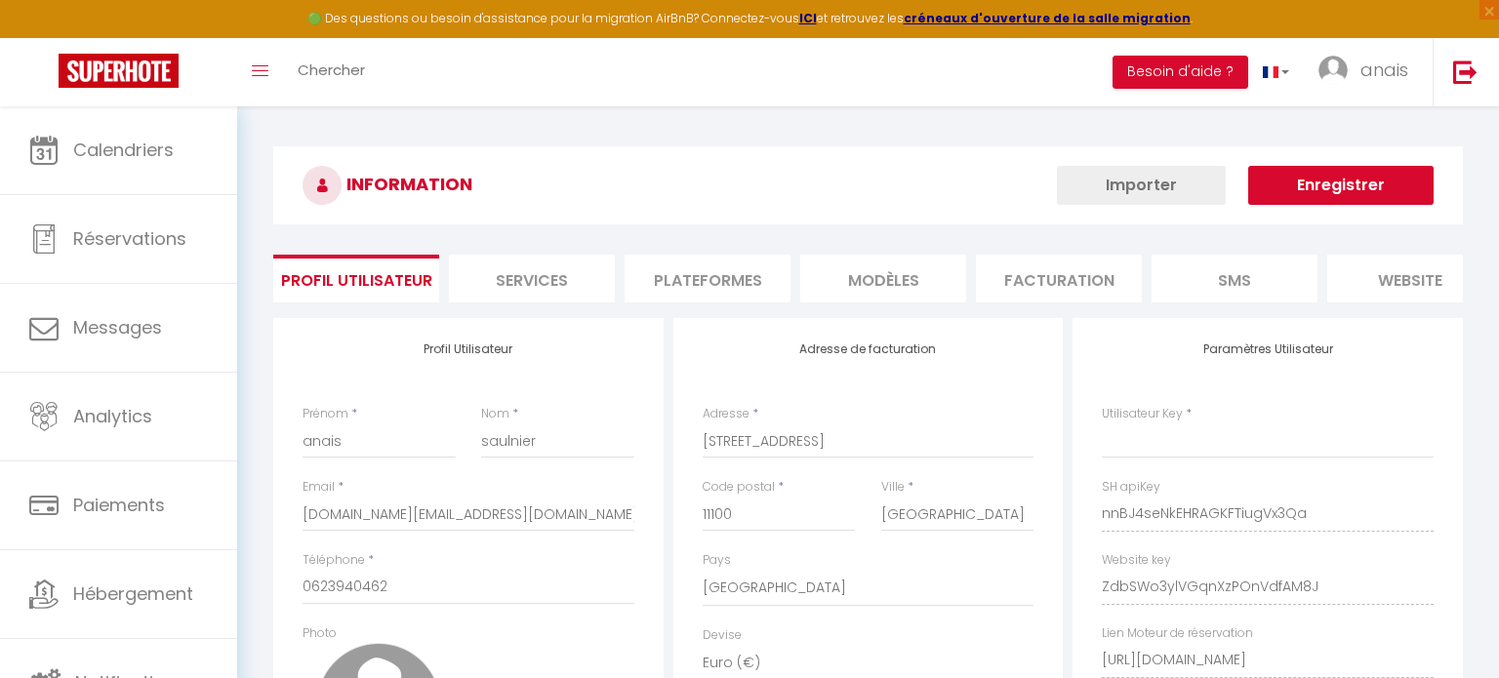
type input "nnBJ4seNkEHRAGKFTiugVx3Qa"
type input "ZdbSWo3ylVGqnXzPOnVdfAM8J"
type input "[URL][DOMAIN_NAME]"
select select "fr"
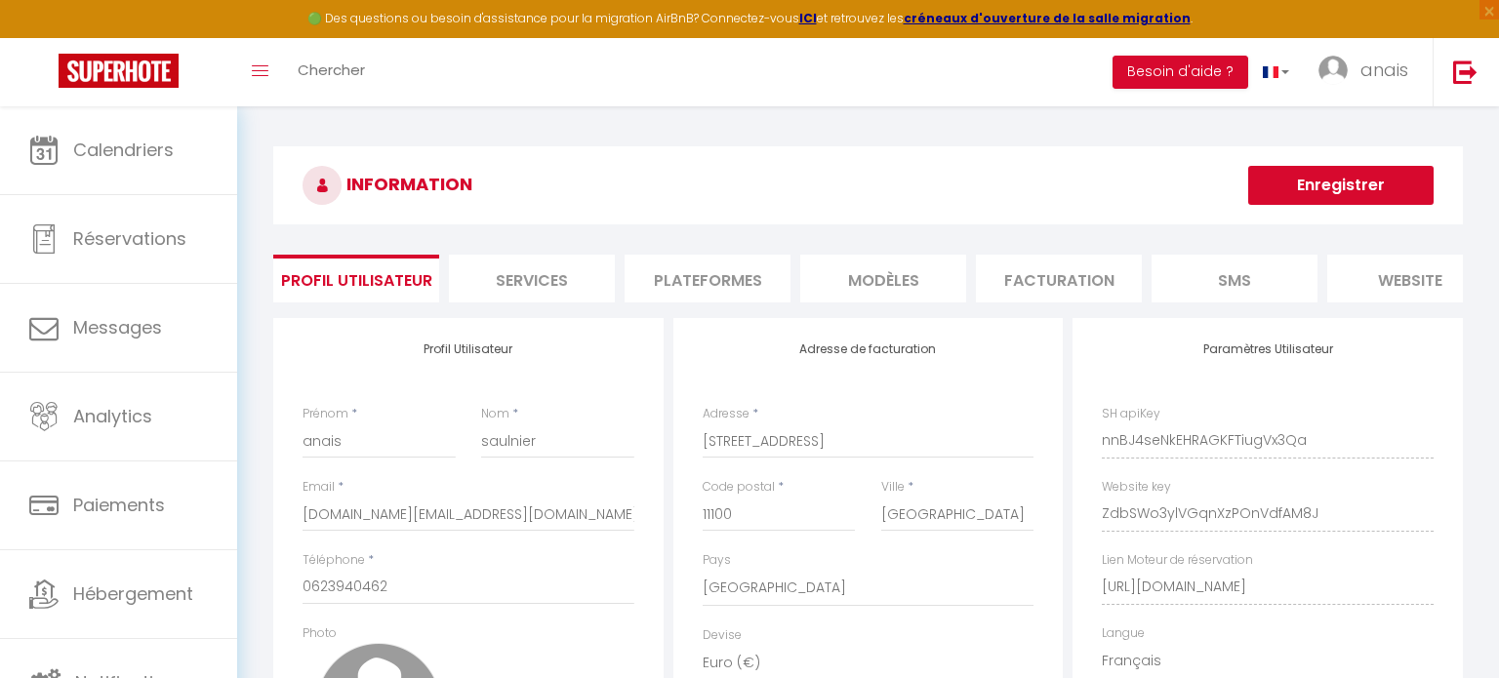
click at [710, 291] on li "Plateformes" at bounding box center [708, 279] width 166 height 48
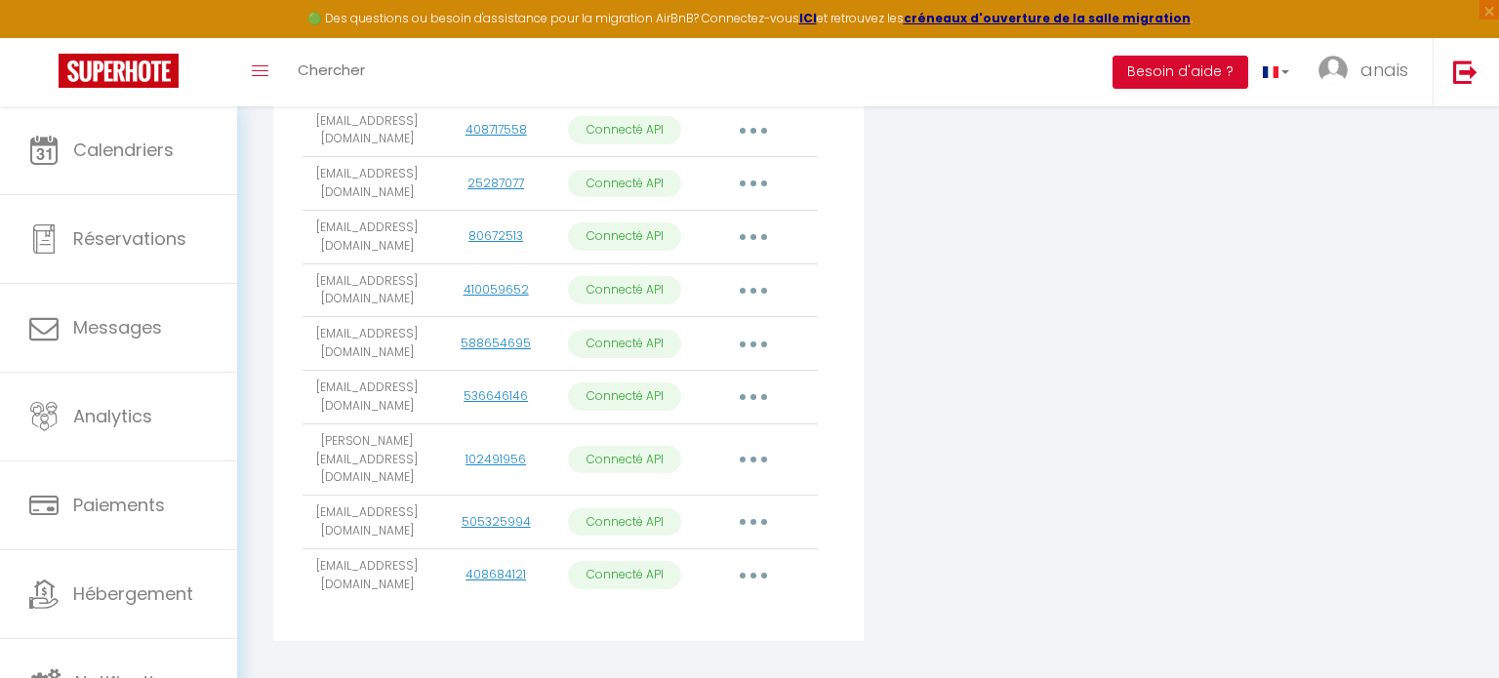
scroll to position [575, 0]
click at [765, 558] on button "button" at bounding box center [753, 573] width 55 height 31
click at [715, 672] on link "Reconnecter le compte" at bounding box center [667, 688] width 216 height 33
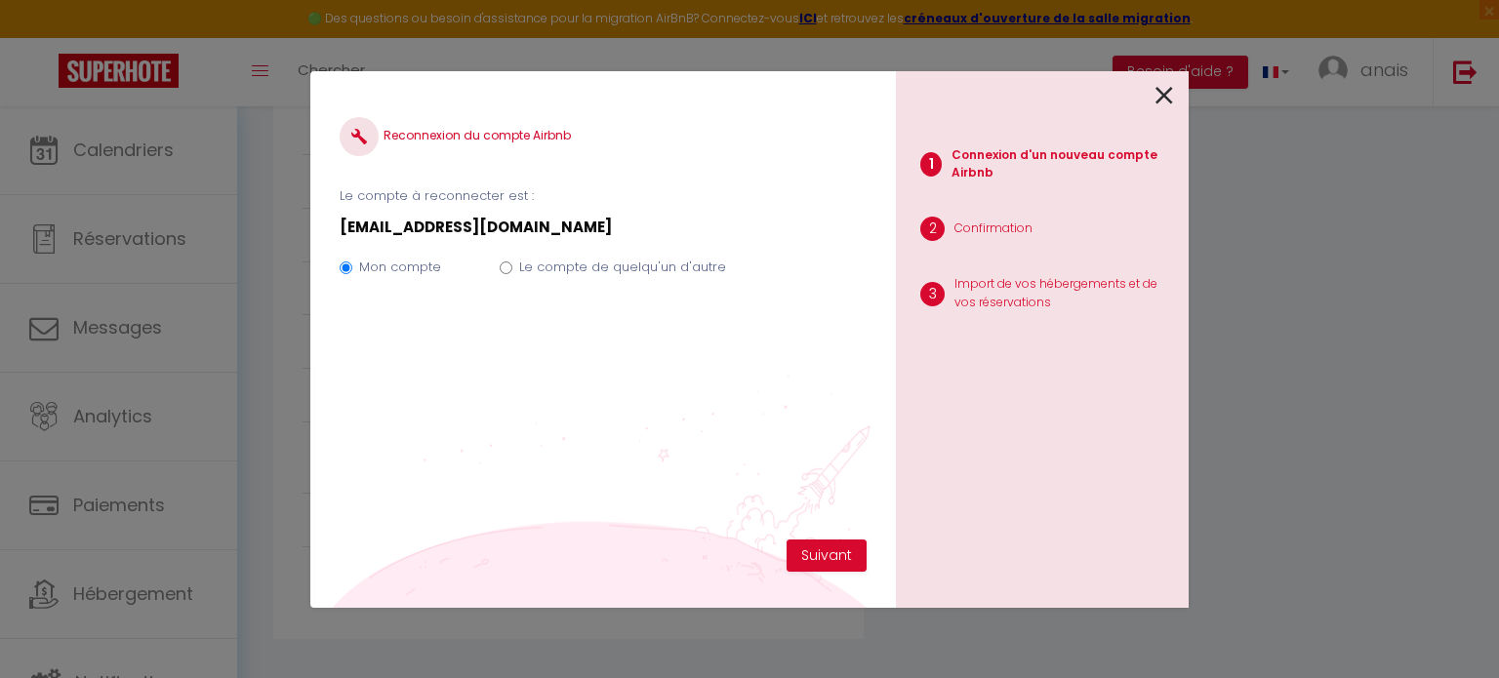
click at [608, 265] on label "Le compte de quelqu'un d'autre" at bounding box center [622, 268] width 207 height 20
click at [512, 265] on input "Le compte de quelqu'un d'autre" at bounding box center [506, 268] width 13 height 13
radio input "true"
radio input "false"
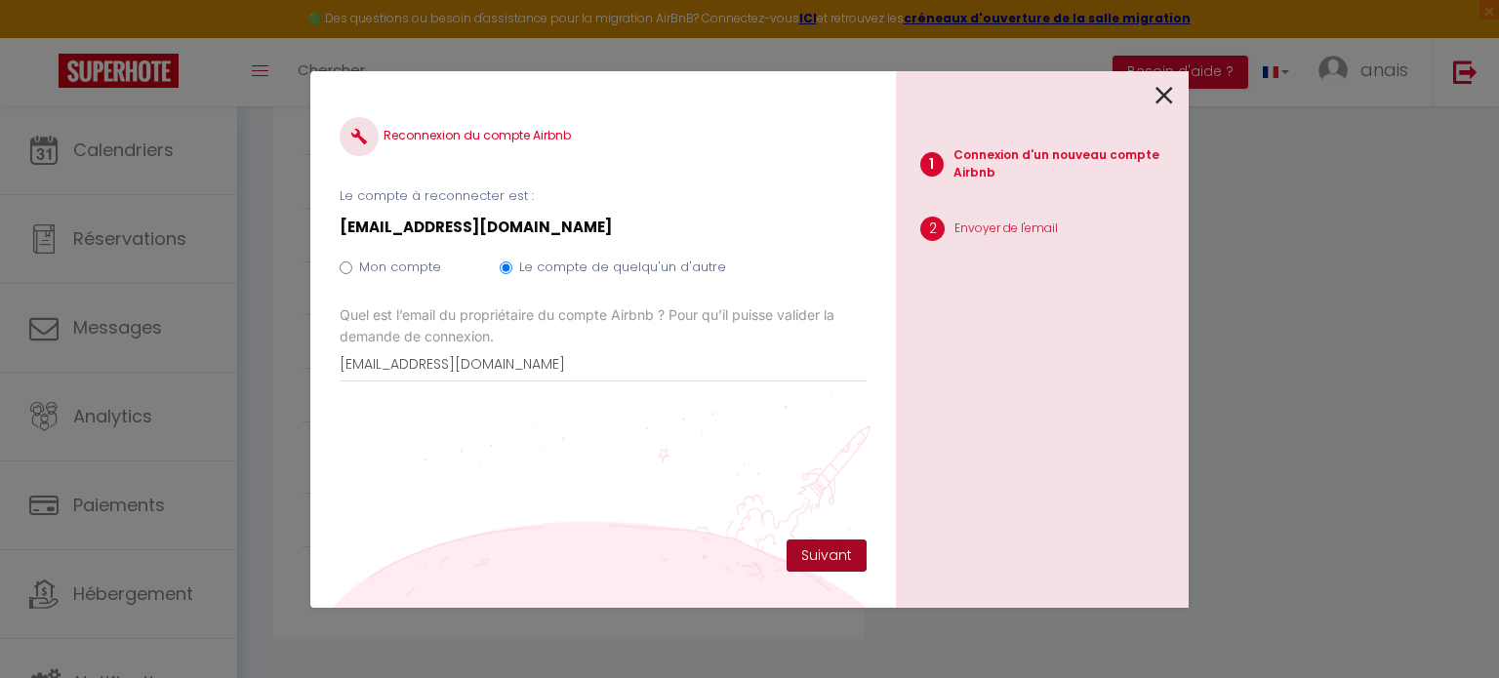
click at [803, 563] on button "Suivant" at bounding box center [827, 556] width 80 height 33
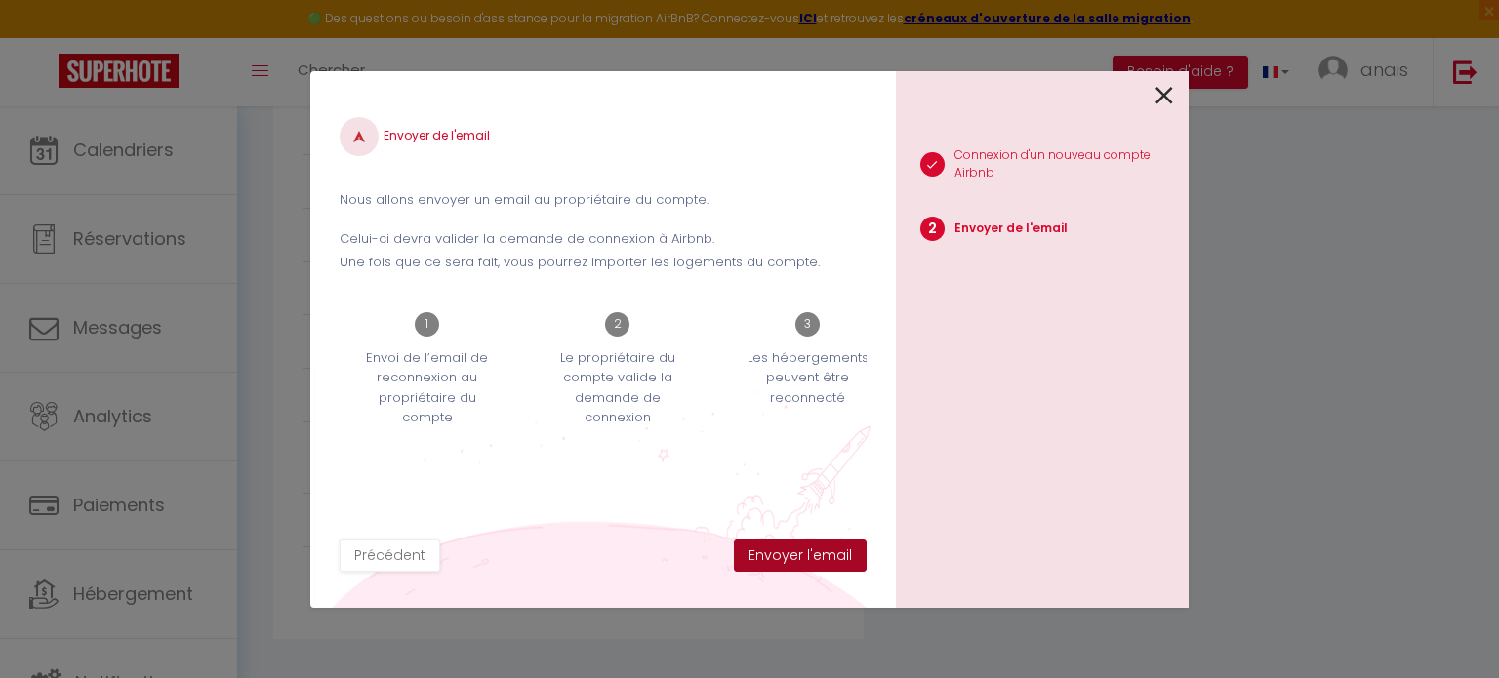
click at [798, 556] on button "Envoyer l'email" at bounding box center [800, 556] width 133 height 33
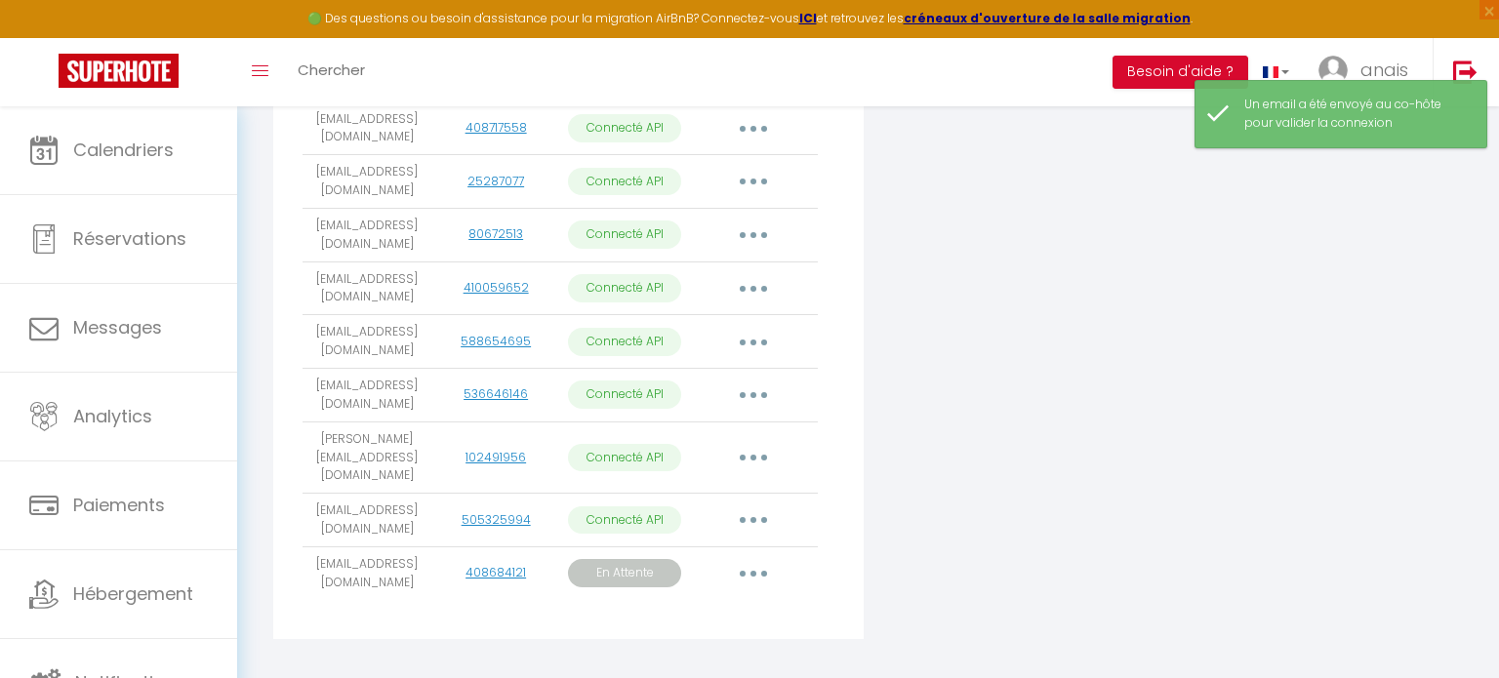
click at [747, 558] on button "button" at bounding box center [753, 573] width 55 height 31
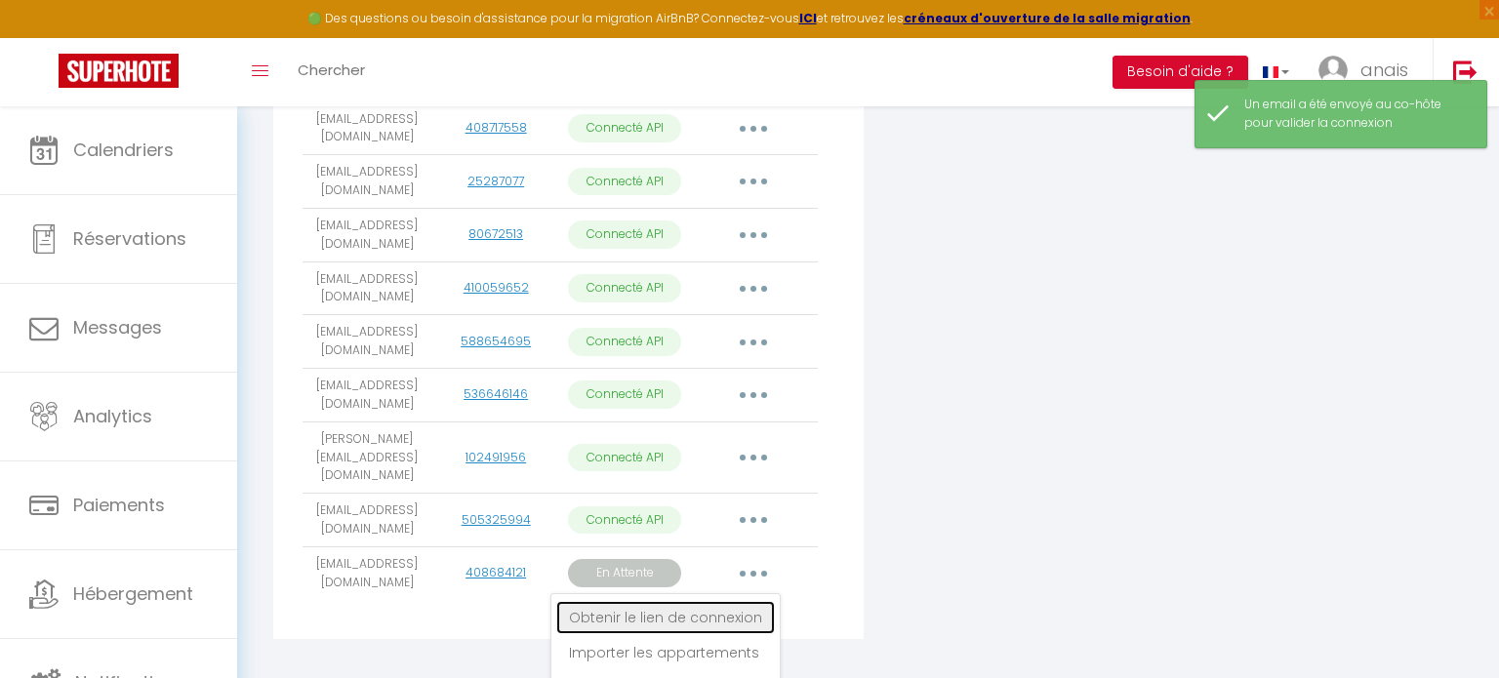
click at [746, 601] on link "Obtenir le lien de connexion" at bounding box center [665, 617] width 219 height 33
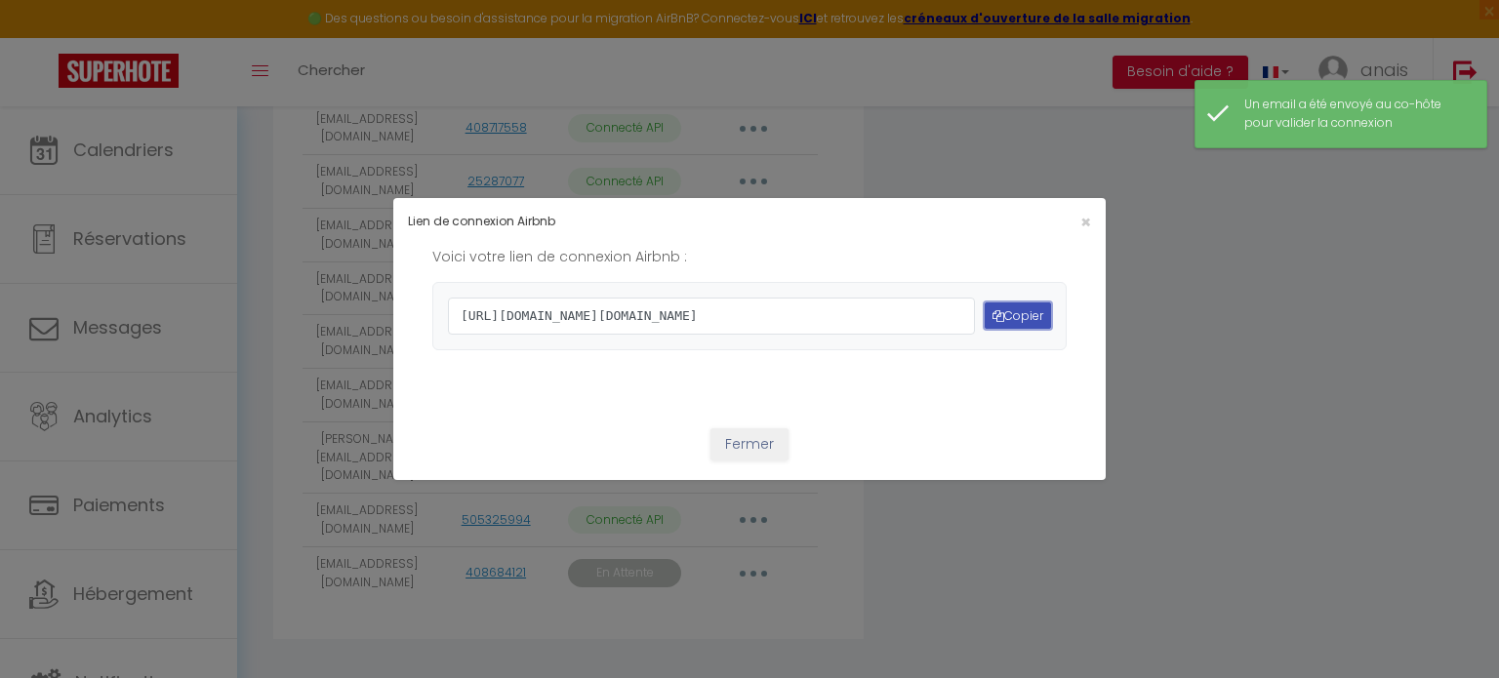
click at [994, 316] on icon "button" at bounding box center [999, 316] width 12 height 12
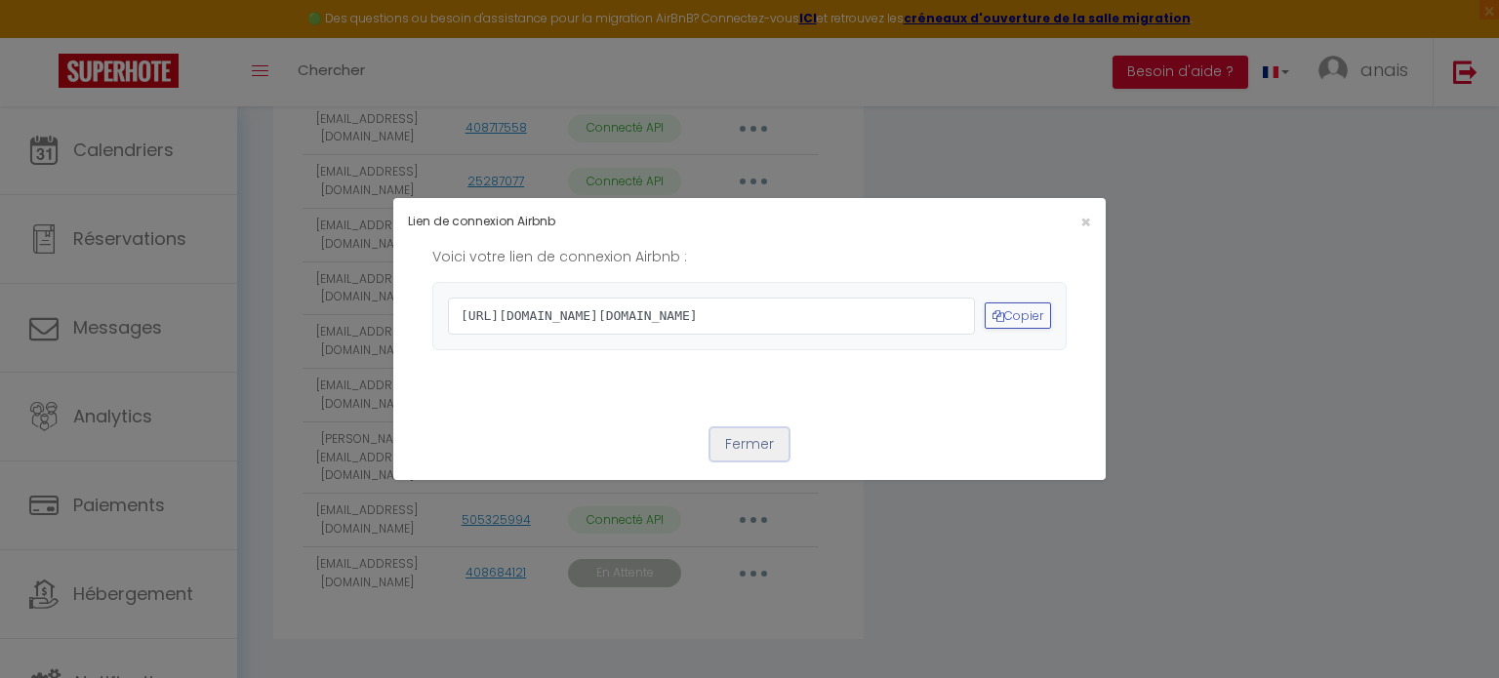
click at [761, 462] on button "Fermer" at bounding box center [750, 445] width 78 height 33
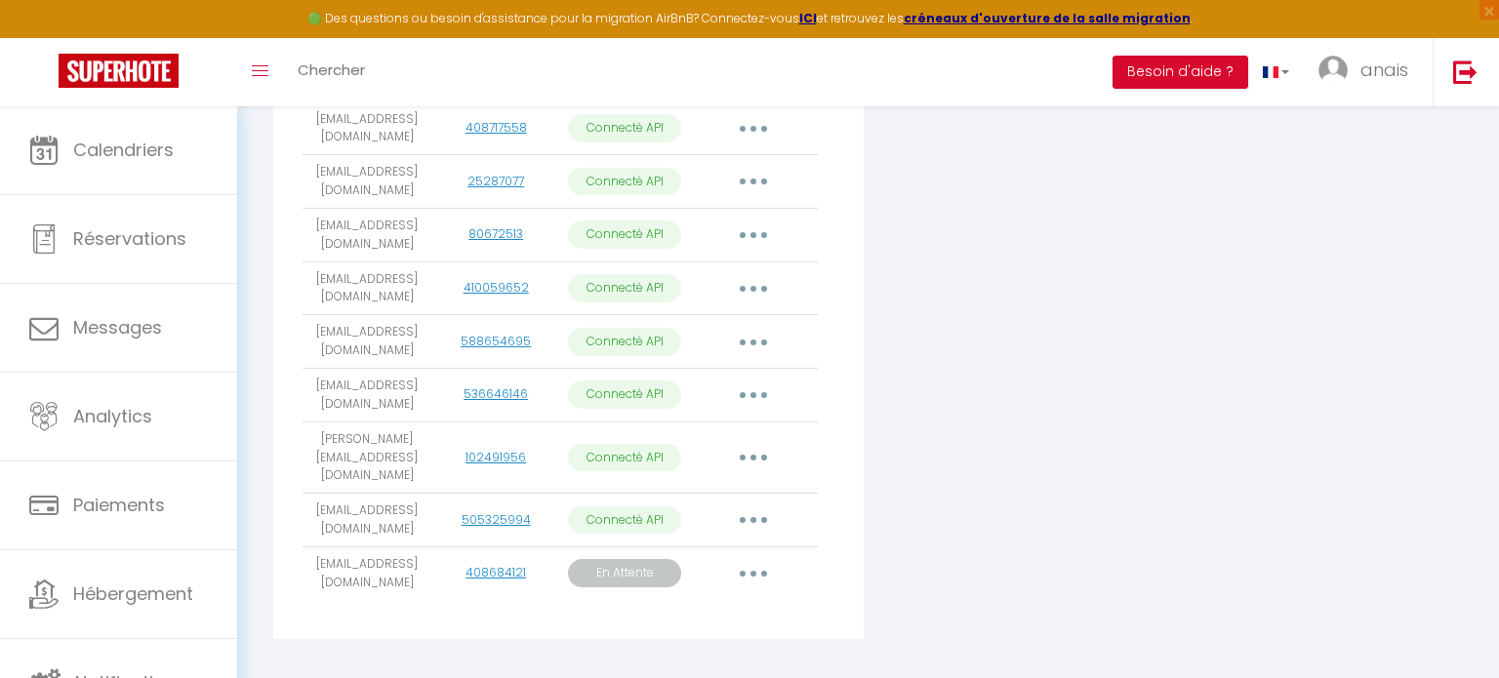
click at [740, 558] on button "button" at bounding box center [753, 573] width 55 height 31
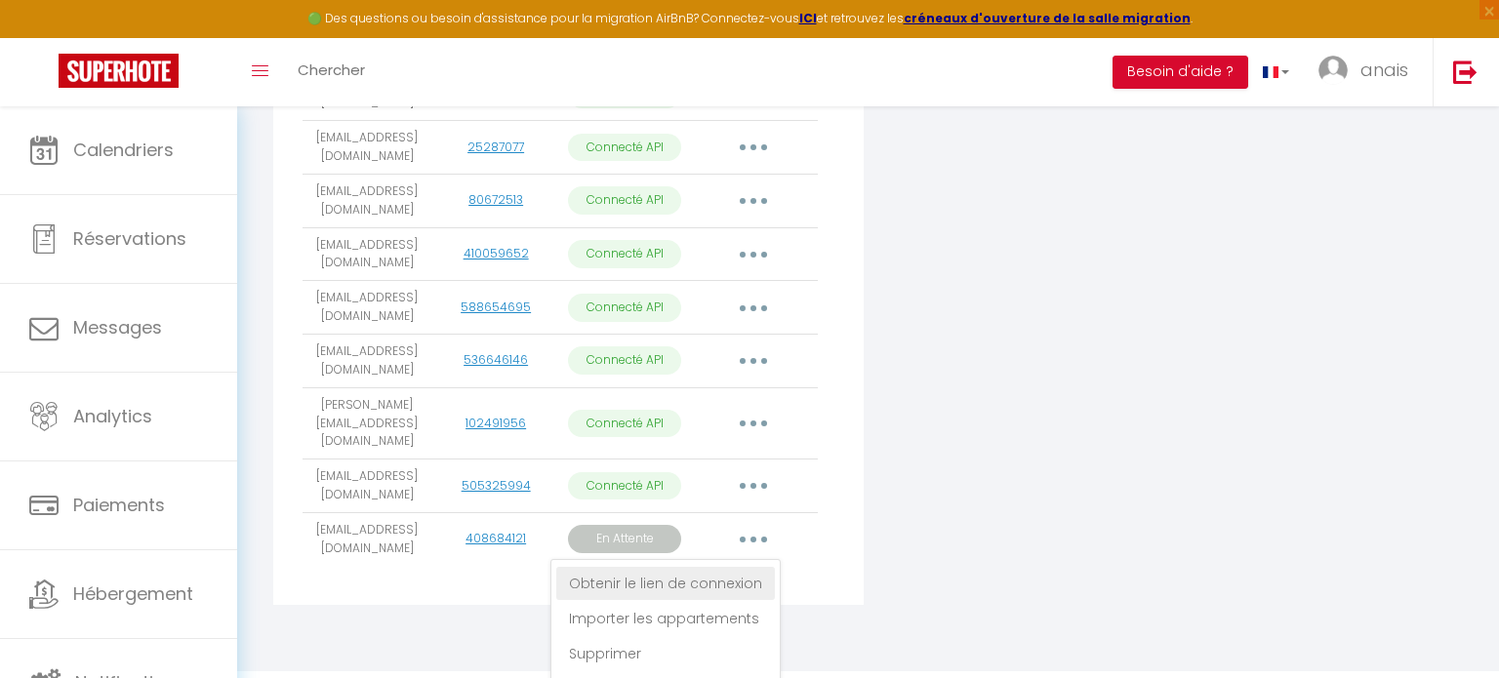
scroll to position [617, 0]
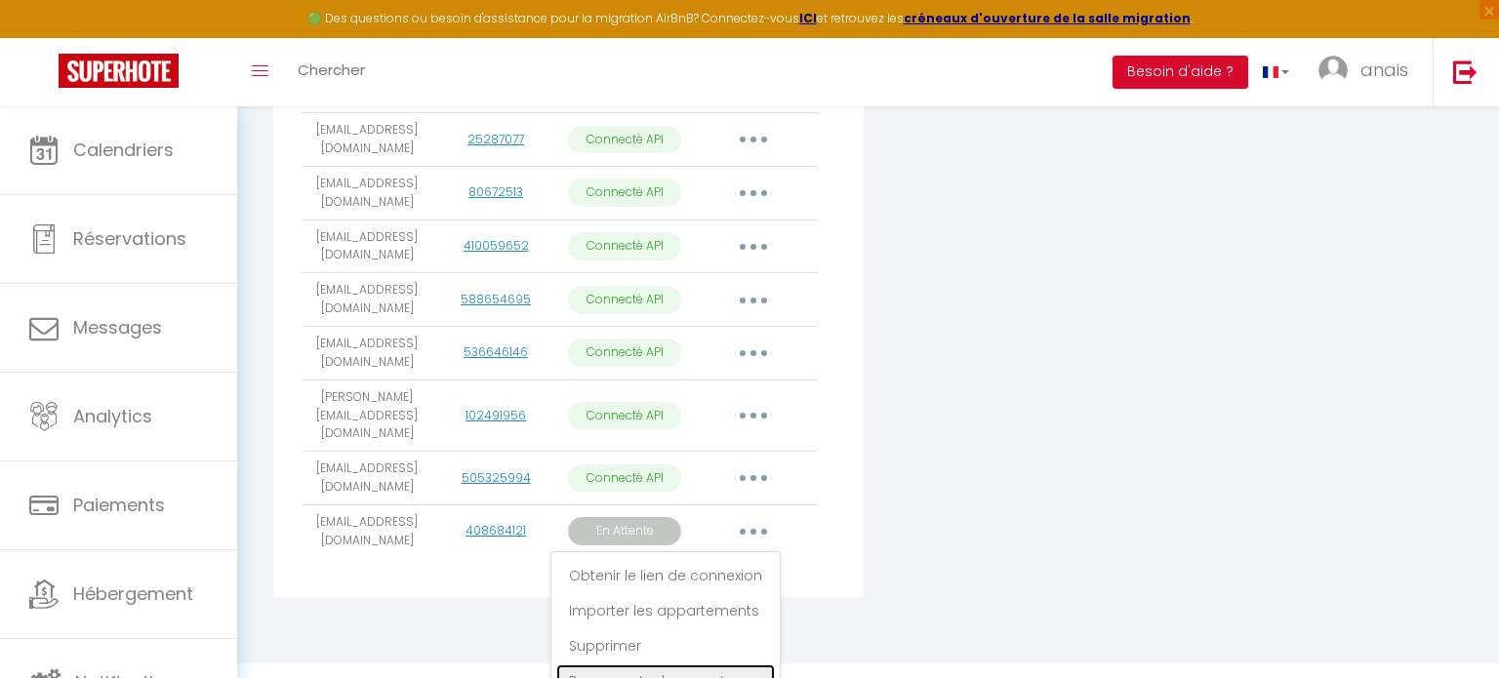
click at [701, 665] on link "Reconnecter le compte" at bounding box center [665, 681] width 219 height 33
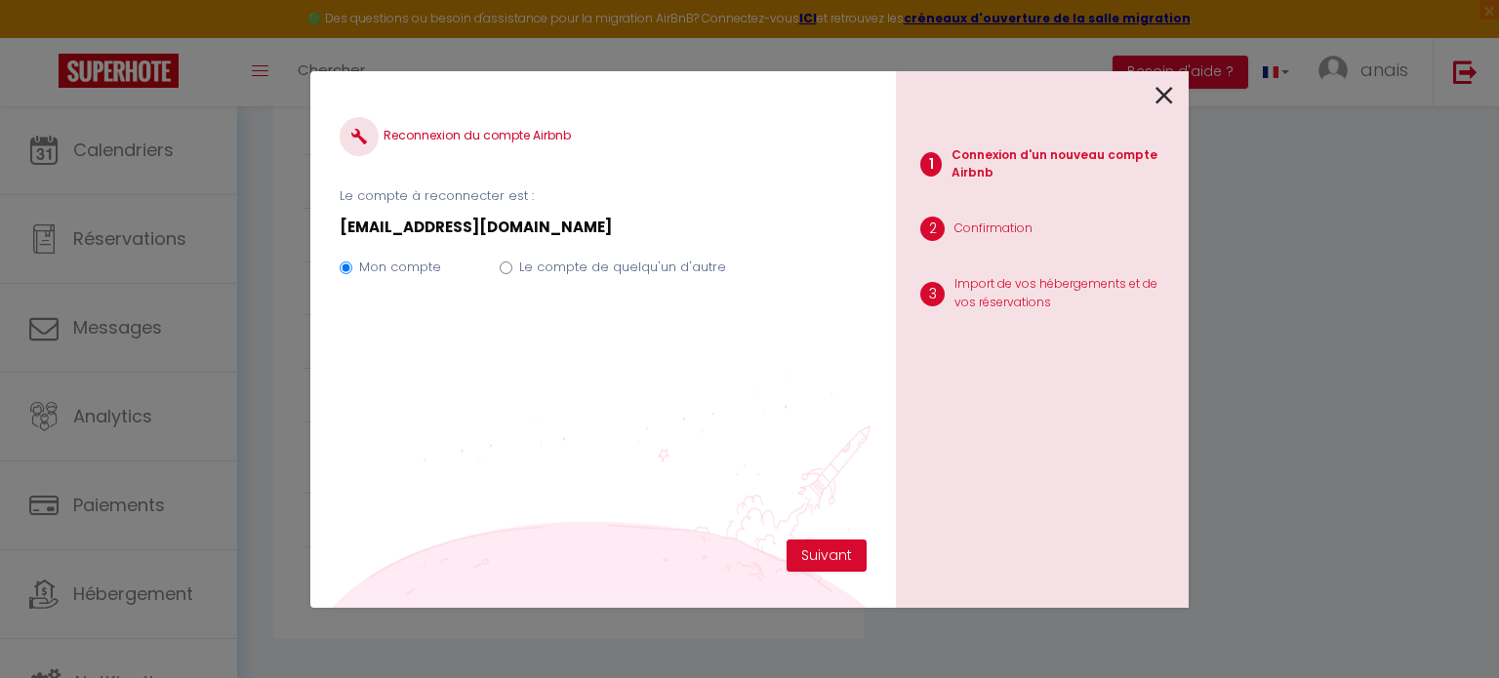
click at [545, 268] on label "Le compte de quelqu'un d'autre" at bounding box center [622, 268] width 207 height 20
click at [512, 268] on input "Le compte de quelqu'un d'autre" at bounding box center [506, 268] width 13 height 13
radio input "true"
radio input "false"
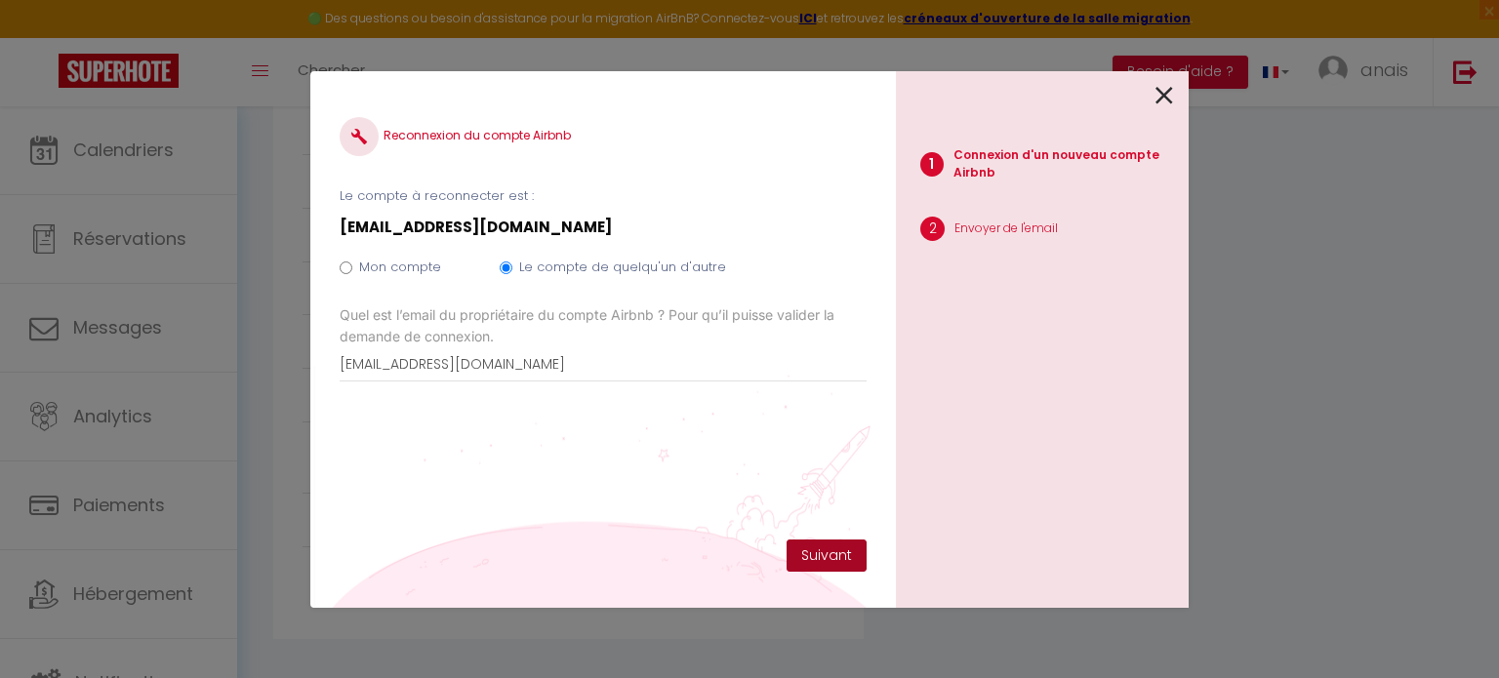
click at [830, 562] on button "Suivant" at bounding box center [827, 556] width 80 height 33
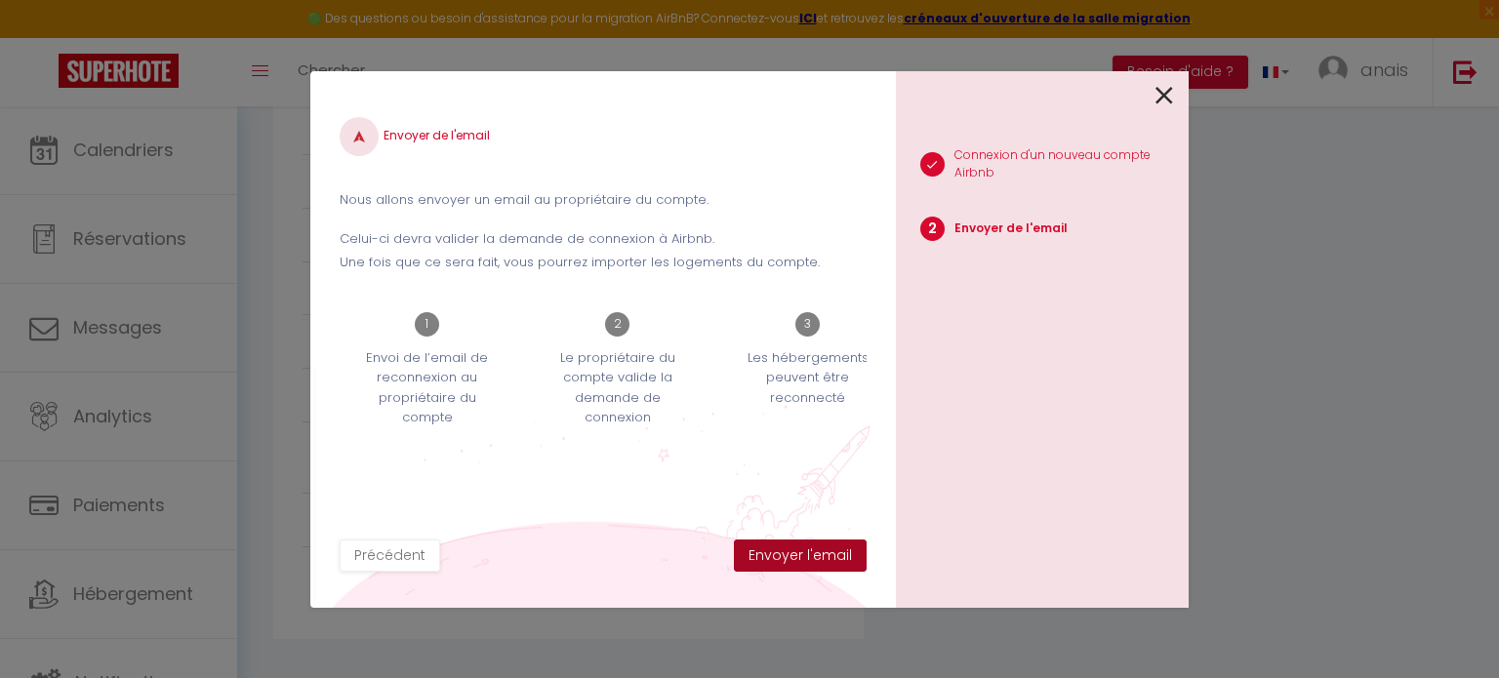
click at [830, 562] on button "Envoyer l'email" at bounding box center [800, 556] width 133 height 33
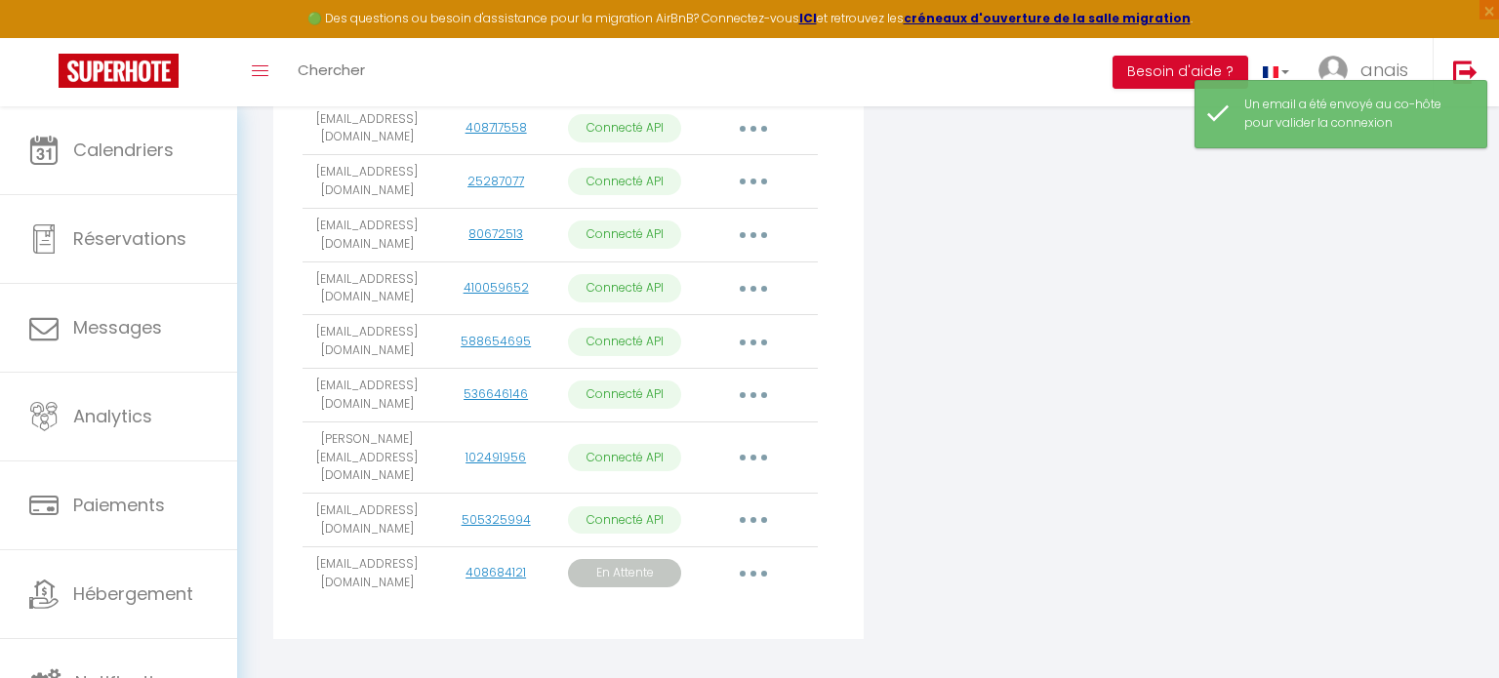
click at [748, 558] on button "button" at bounding box center [753, 573] width 55 height 31
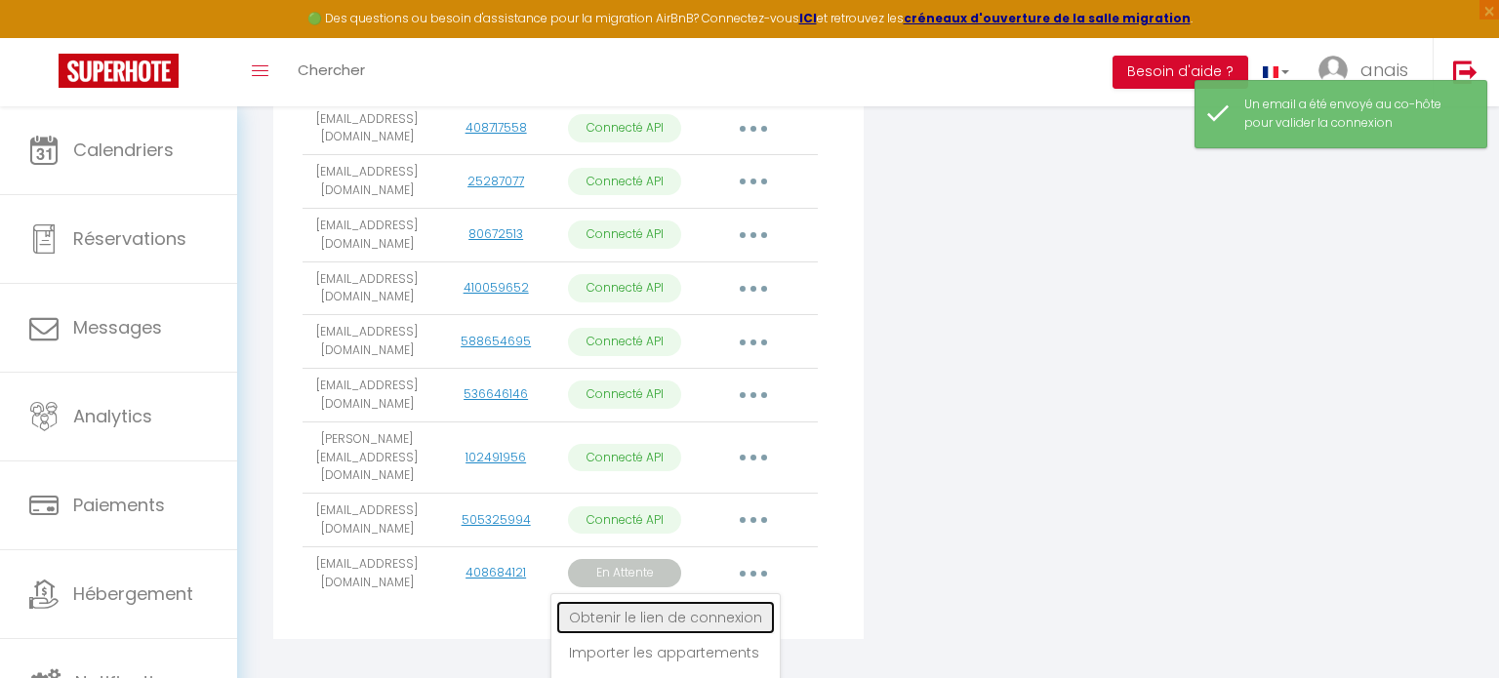
click at [731, 601] on link "Obtenir le lien de connexion" at bounding box center [665, 617] width 219 height 33
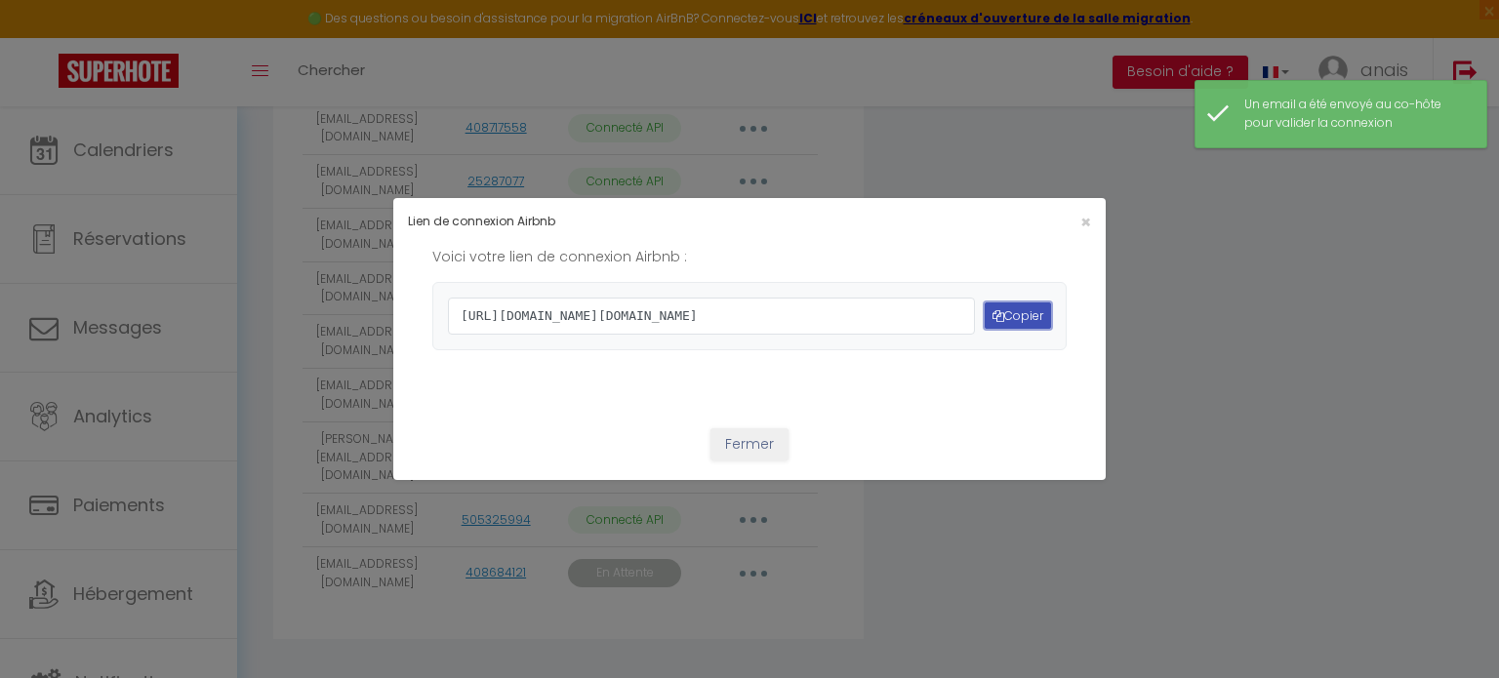
click at [1038, 318] on button "Copier" at bounding box center [1018, 316] width 66 height 26
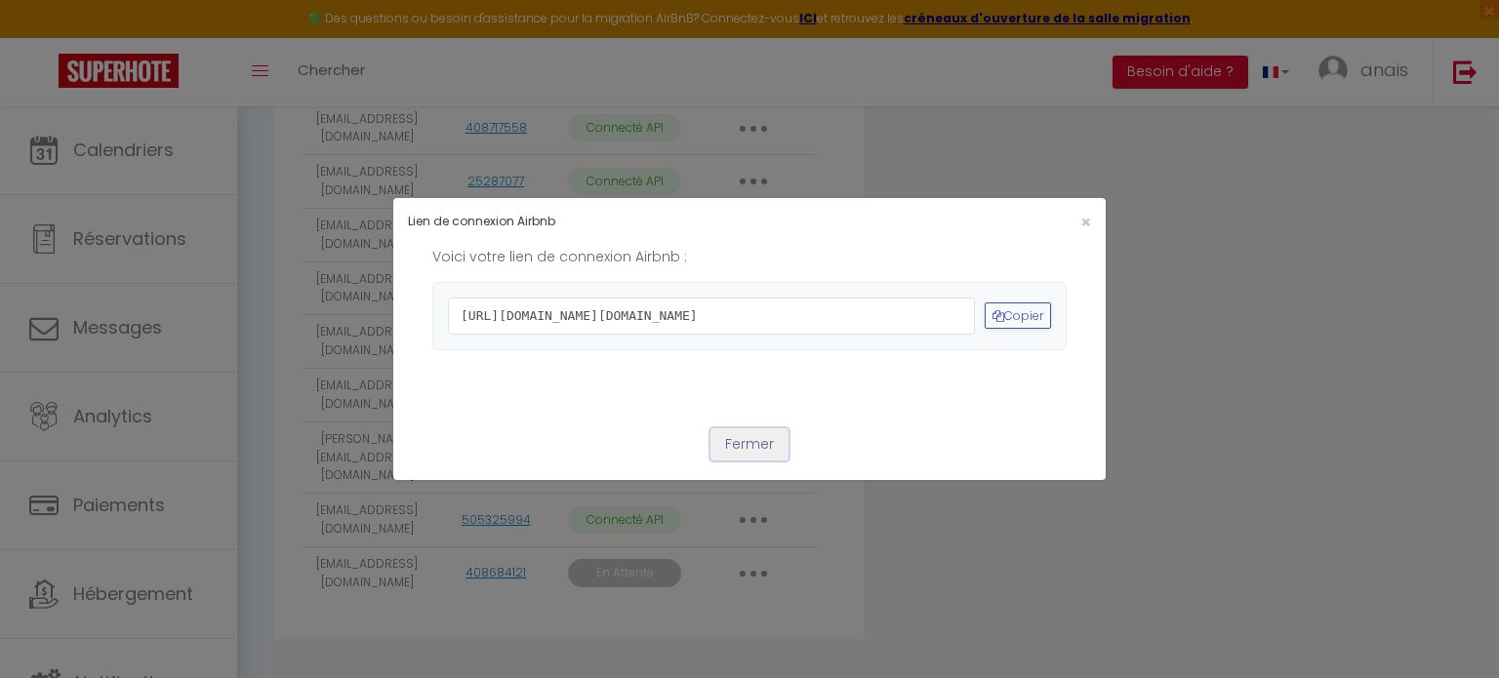
click at [716, 462] on button "Fermer" at bounding box center [750, 445] width 78 height 33
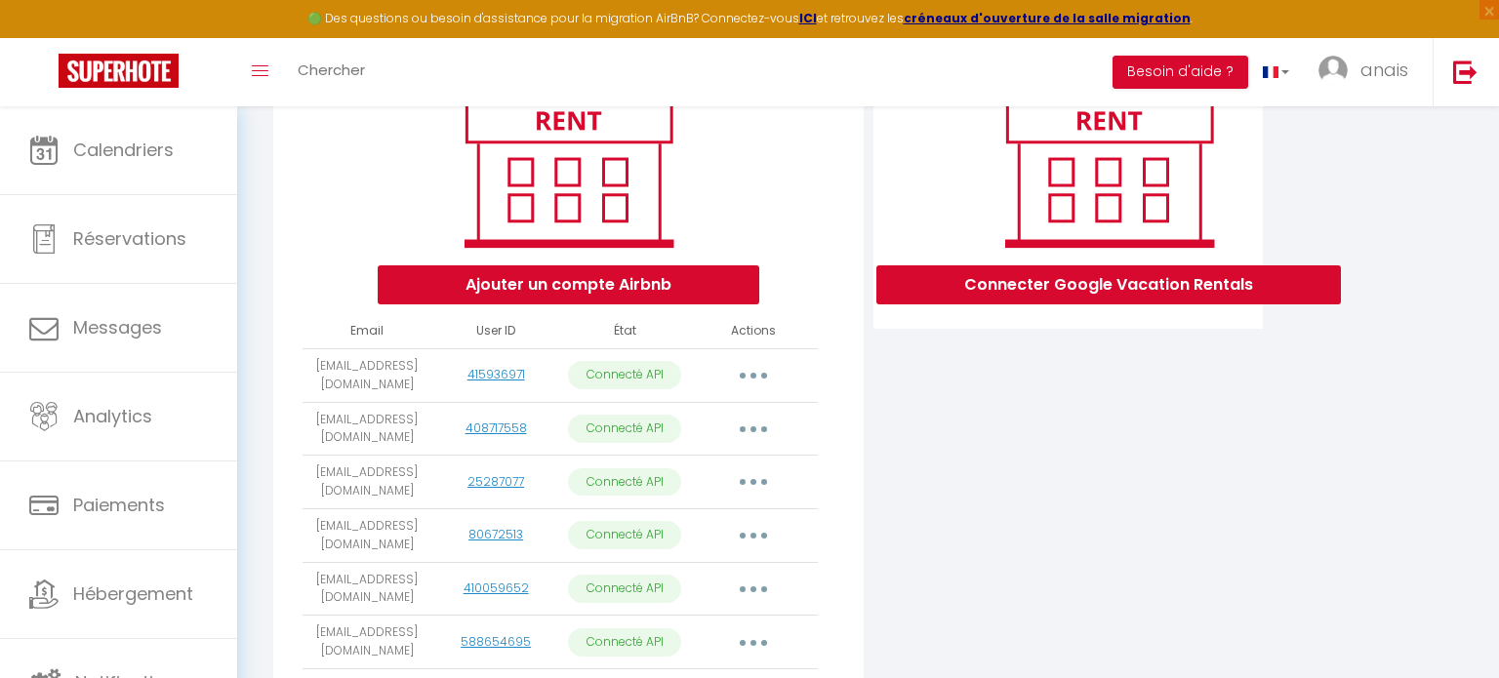
scroll to position [278, 0]
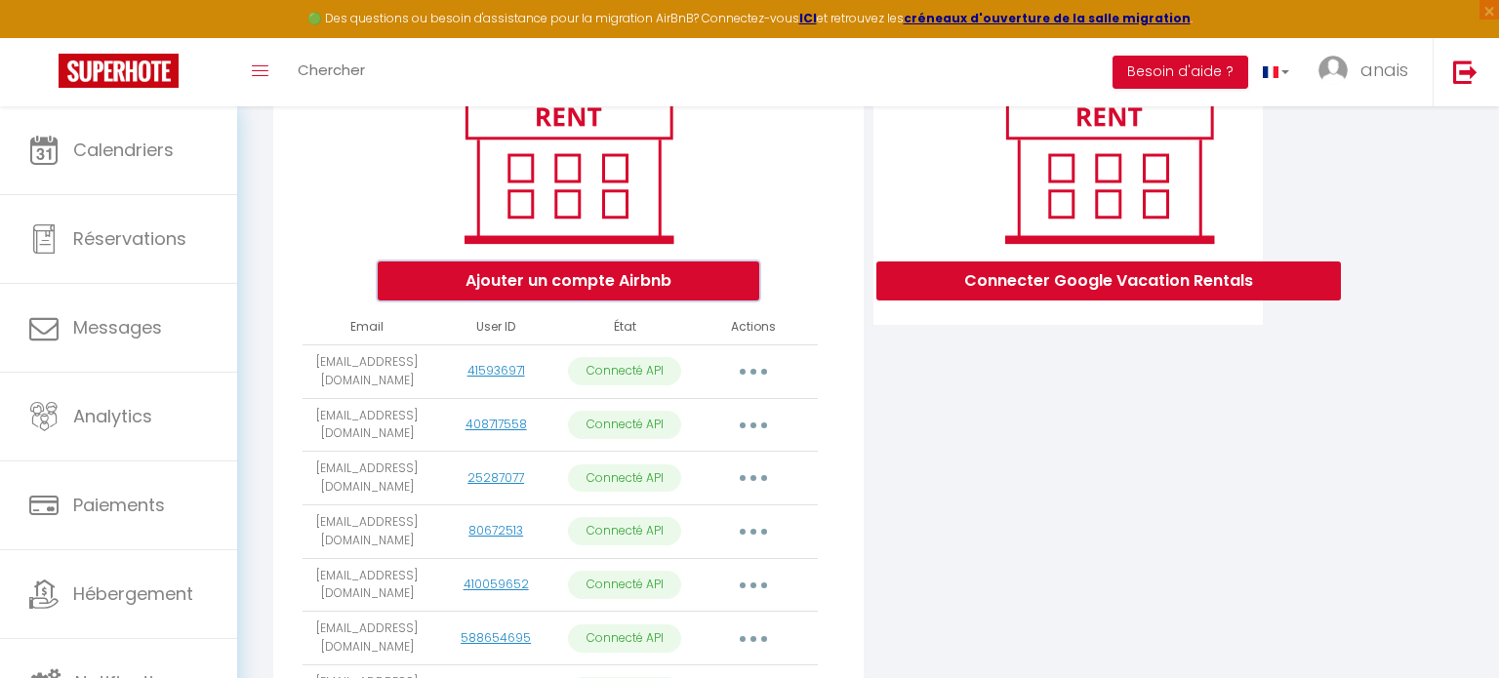
click at [566, 290] on button "Ajouter un compte Airbnb" at bounding box center [569, 281] width 382 height 39
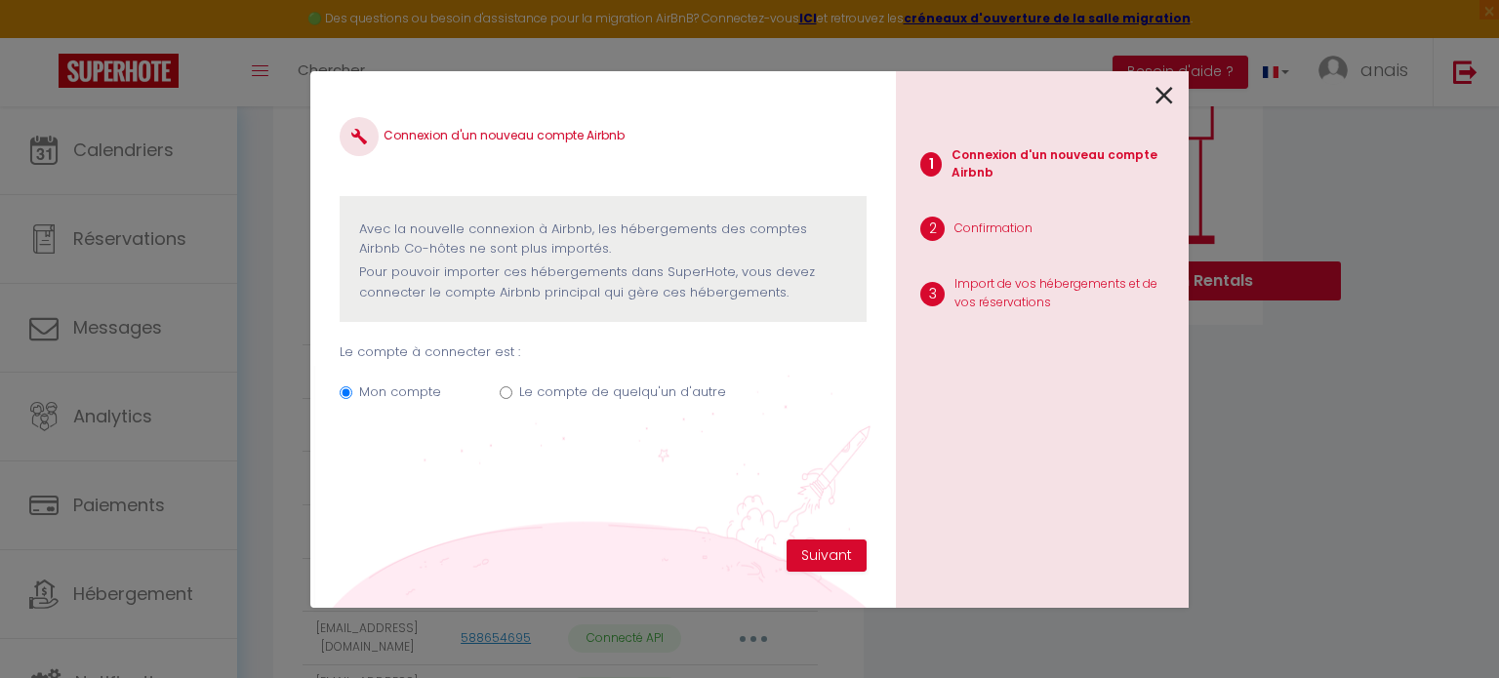
click at [410, 389] on label "Mon compte" at bounding box center [400, 393] width 82 height 20
click at [352, 389] on input "Mon compte" at bounding box center [346, 393] width 13 height 13
click at [831, 559] on button "Suivant" at bounding box center [827, 556] width 80 height 33
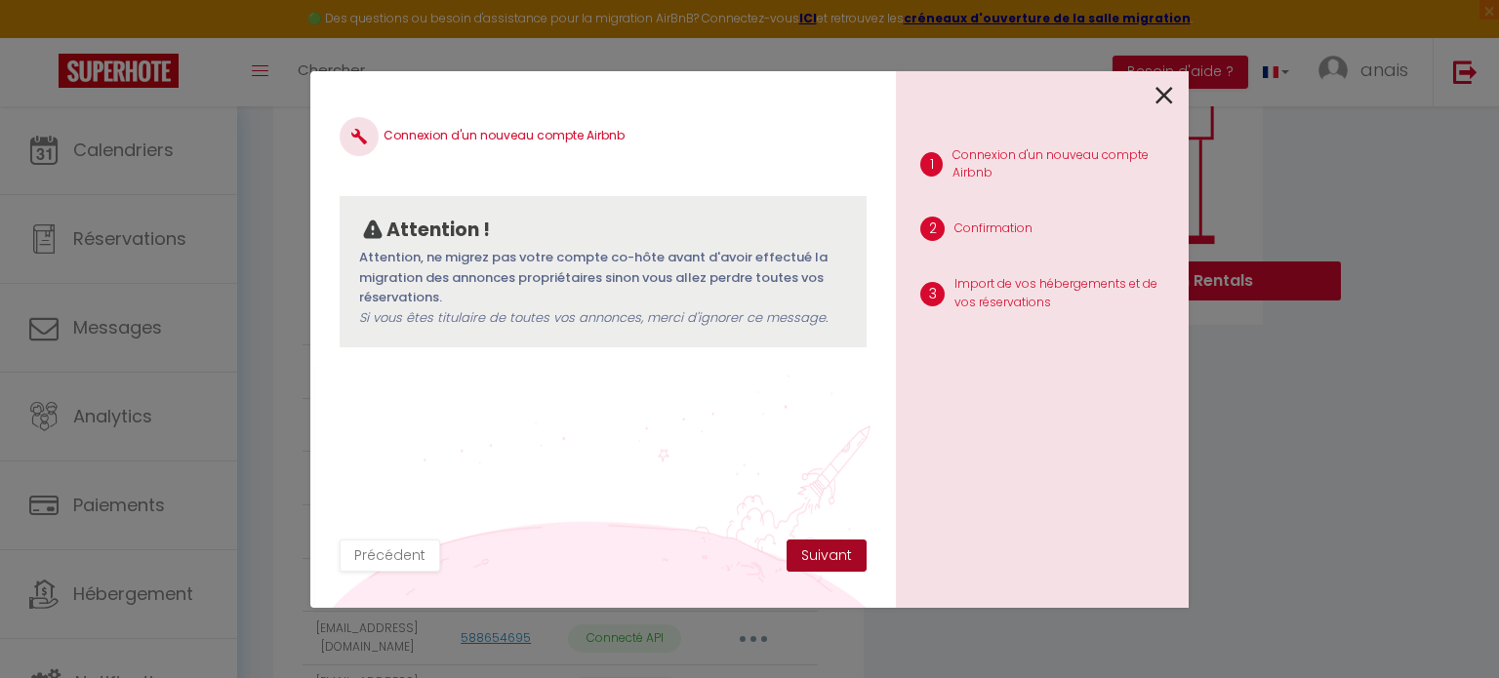
click at [829, 552] on button "Suivant" at bounding box center [827, 556] width 80 height 33
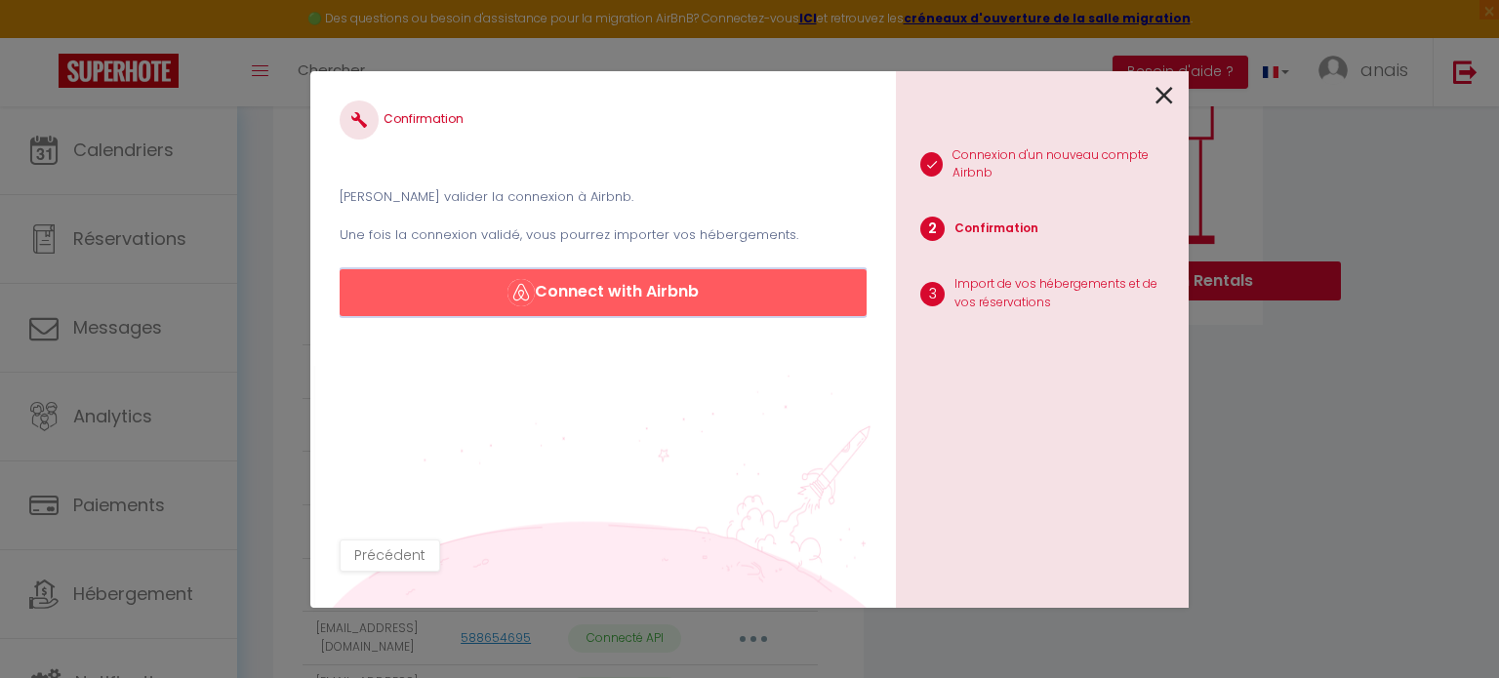
click at [703, 303] on button "Connect with Airbnb" at bounding box center [603, 292] width 527 height 47
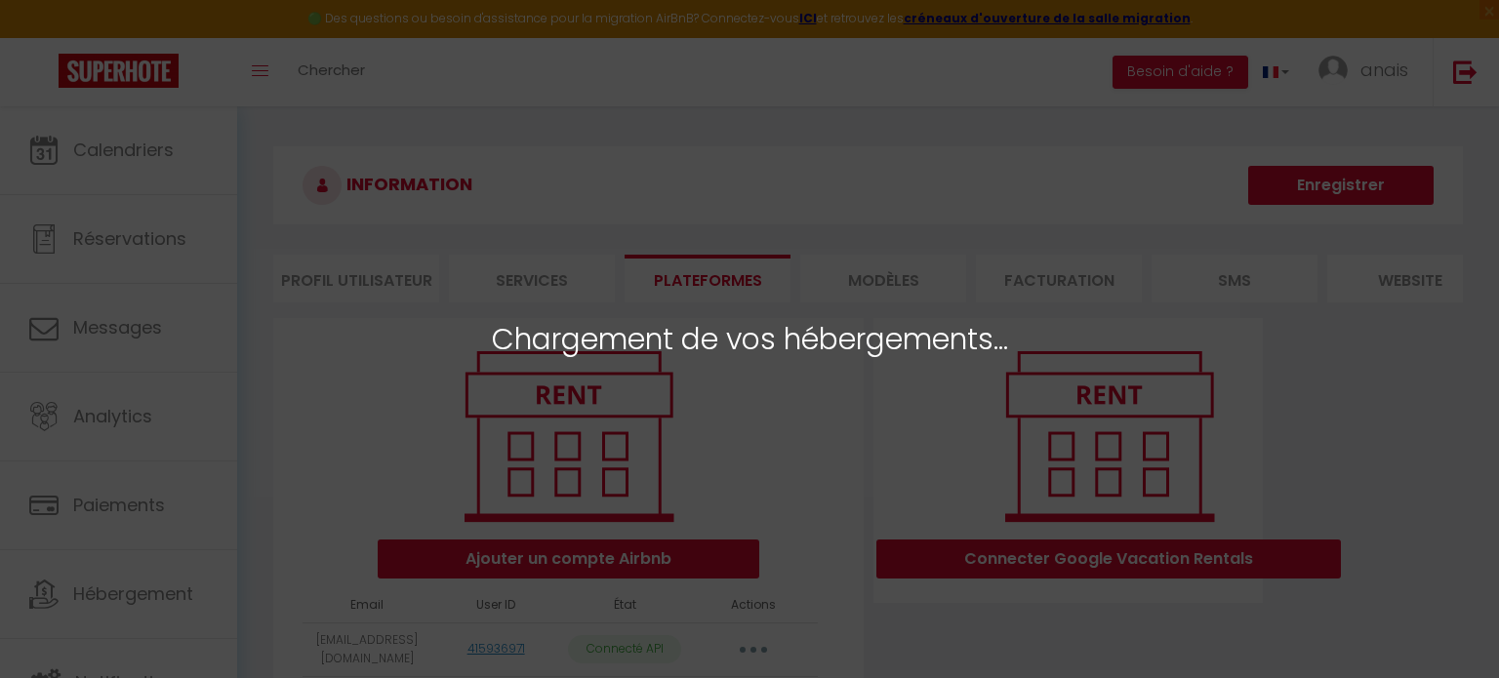
select select "6953"
select select "17906"
select select "13180"
select select "10326"
select select "37983"
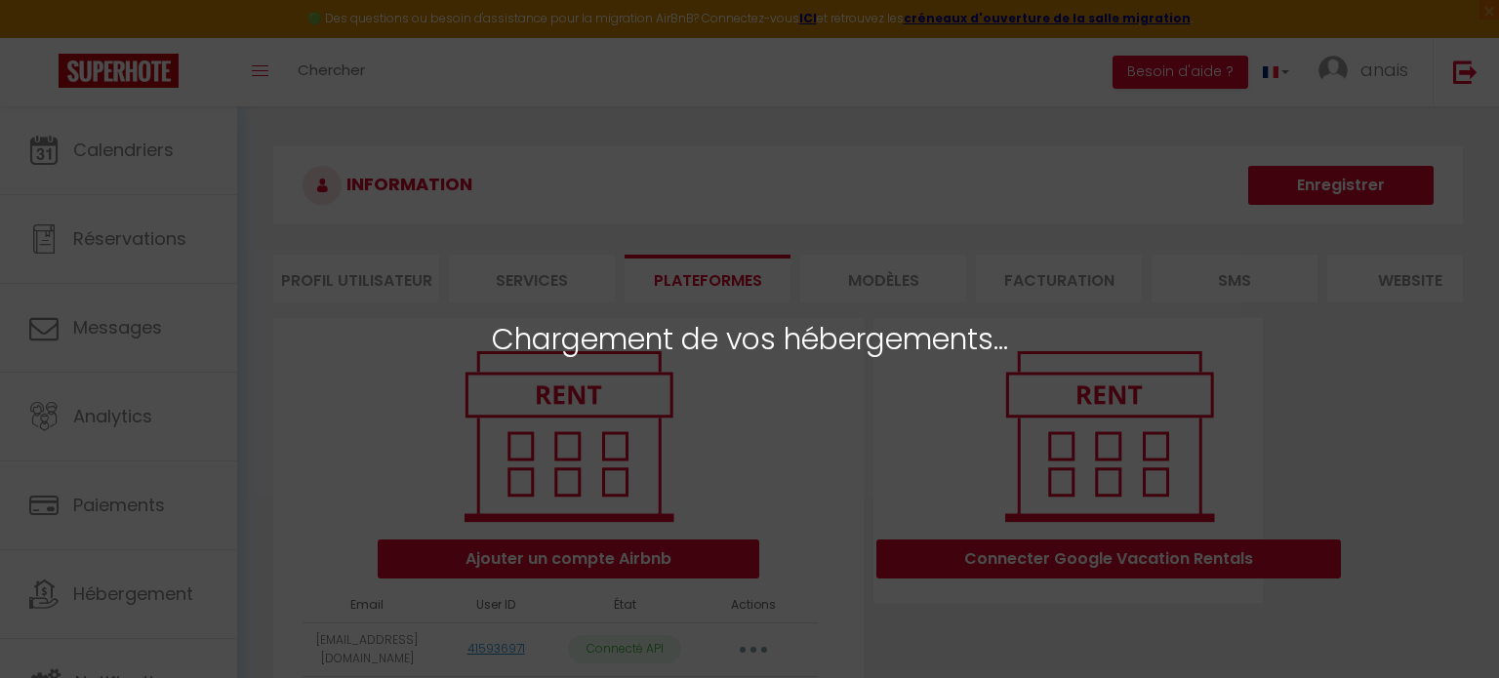
select select "64100"
select select "64489"
select select "65935"
select select "66187"
select select "66204"
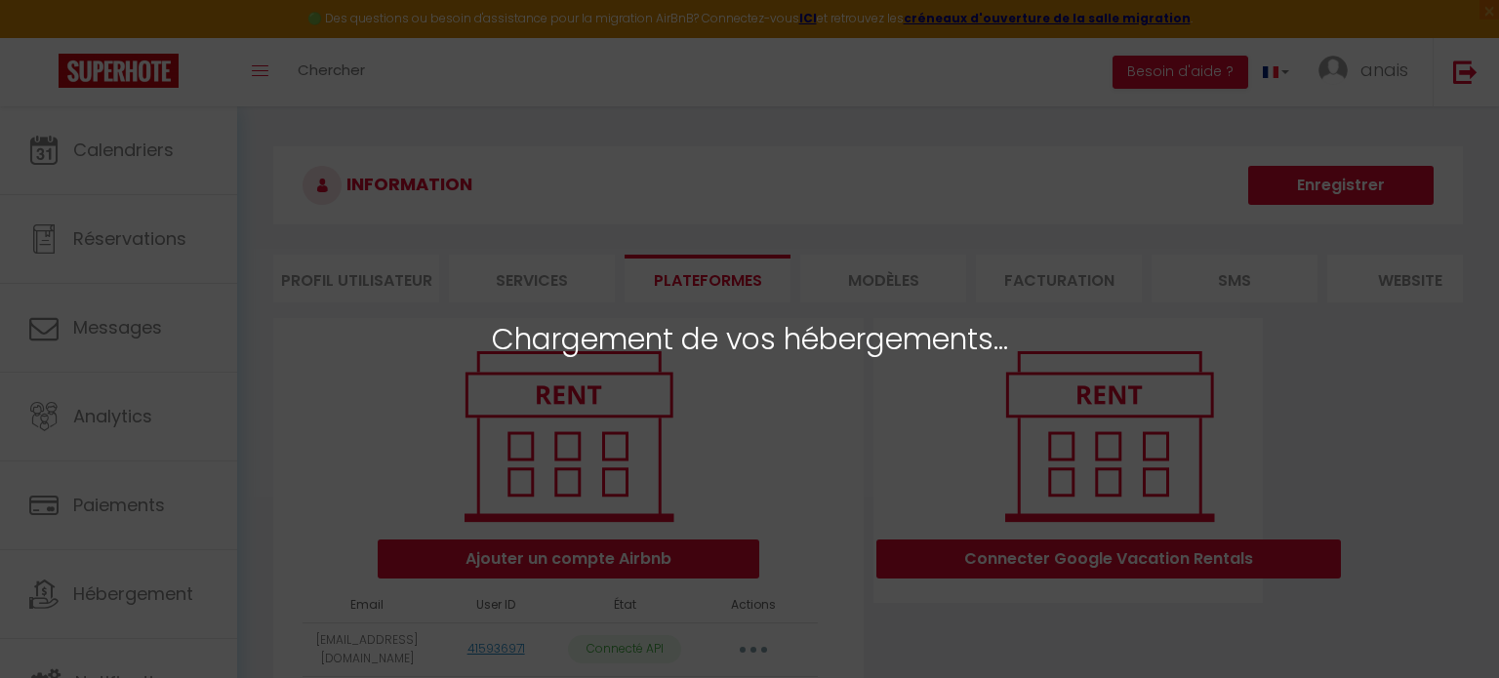
select select "67231"
select select "69235"
select select "70418"
select select "46623"
select select "24997"
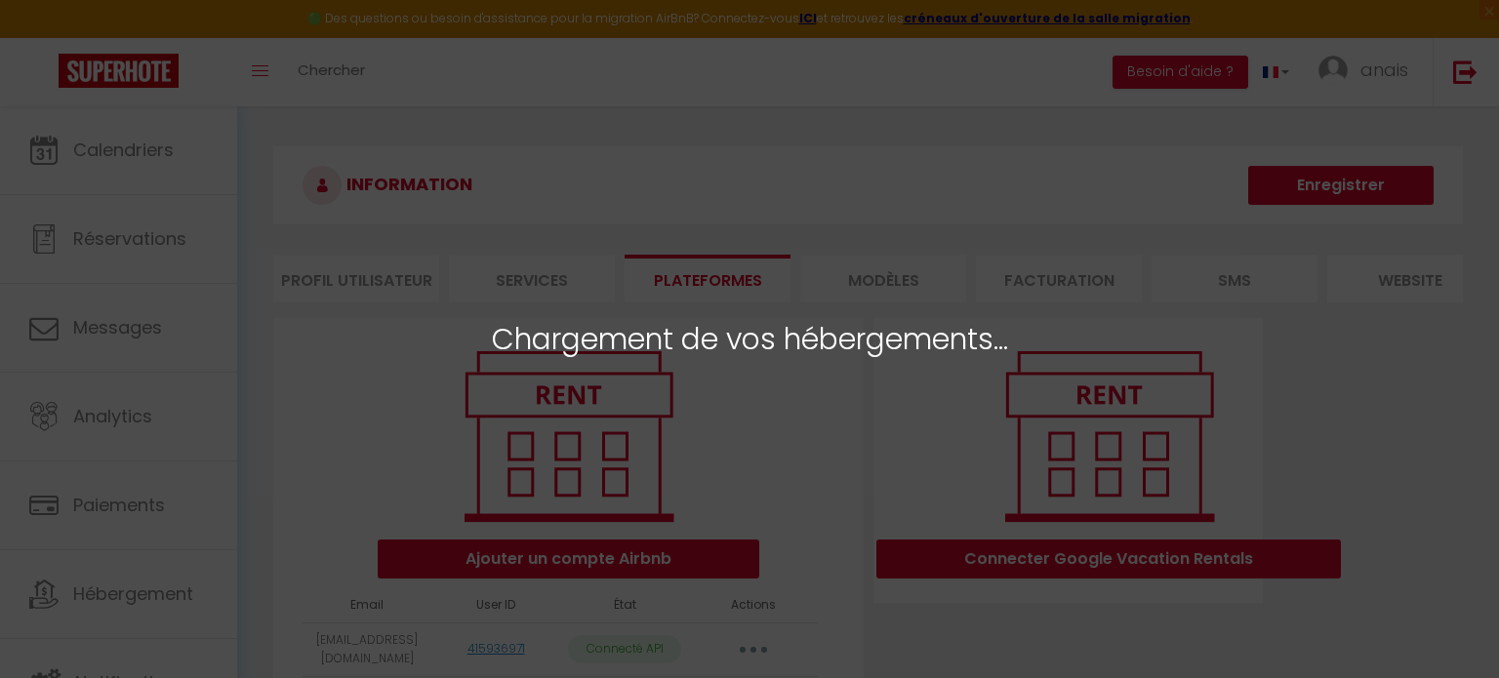
select select "22472"
select select "61772"
select select
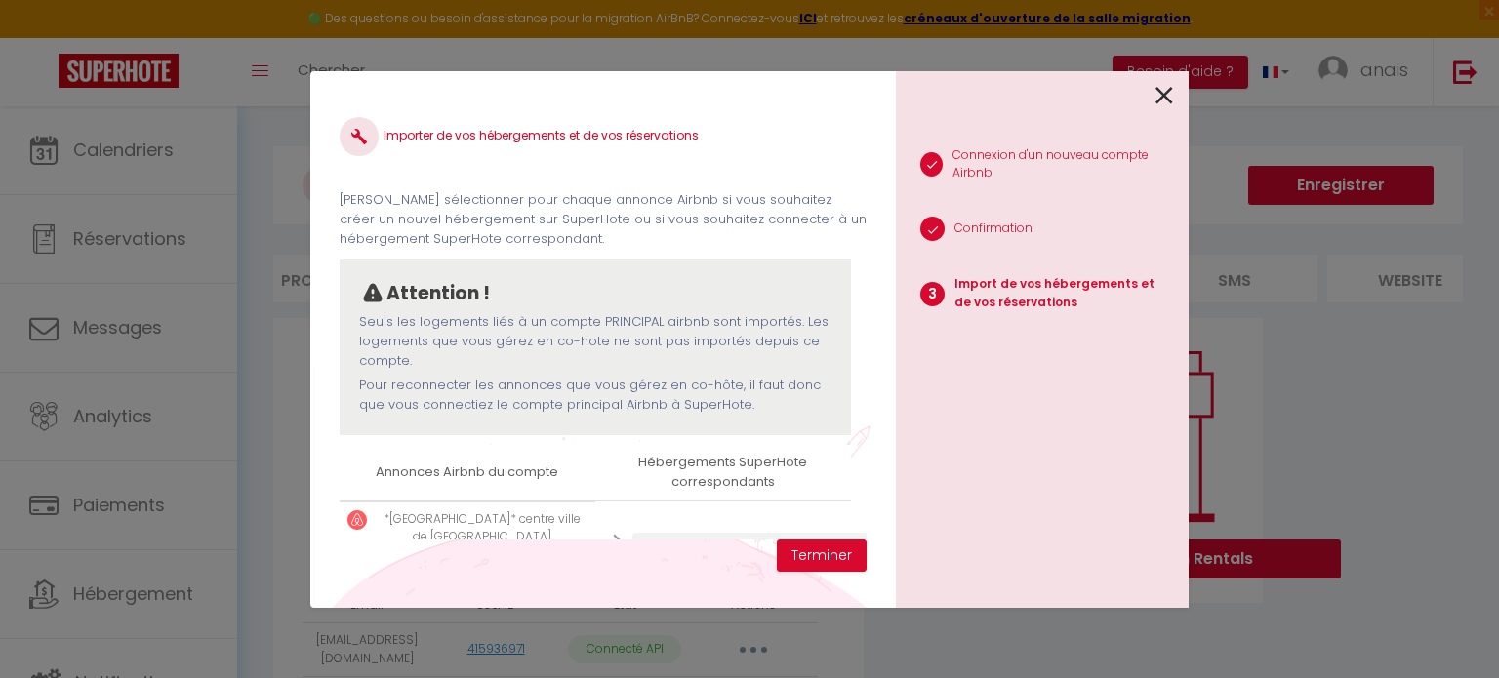
select select
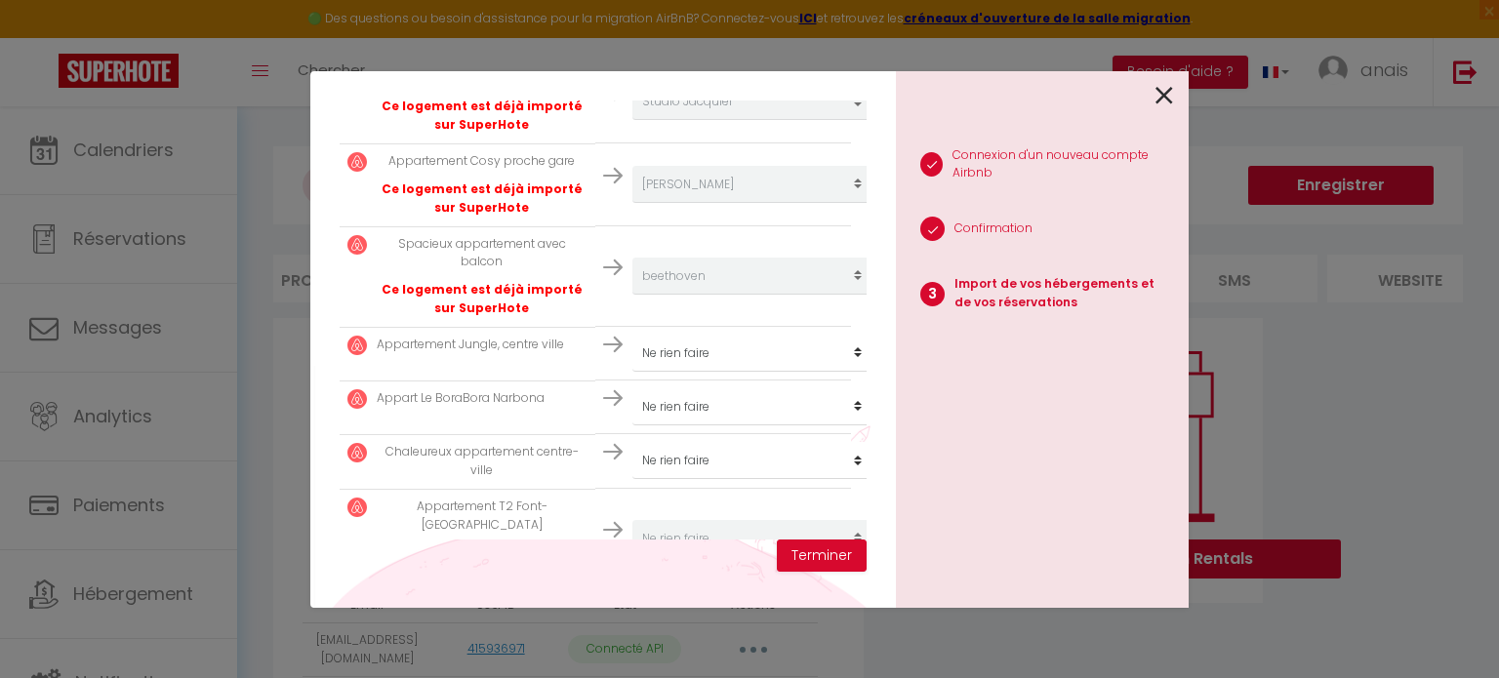
scroll to position [1652, 0]
click at [509, 543] on p "Ce logement est déjà importé sur SuperHote" at bounding box center [482, 561] width 211 height 37
click at [474, 543] on p "Ce logement est déjà importé sur SuperHote" at bounding box center [482, 561] width 211 height 37
click at [686, 441] on select "Créer un nouvel hébergement Ne rien faire Jean Camp Bonavita chennebier studio …" at bounding box center [753, 459] width 240 height 37
select select "38829"
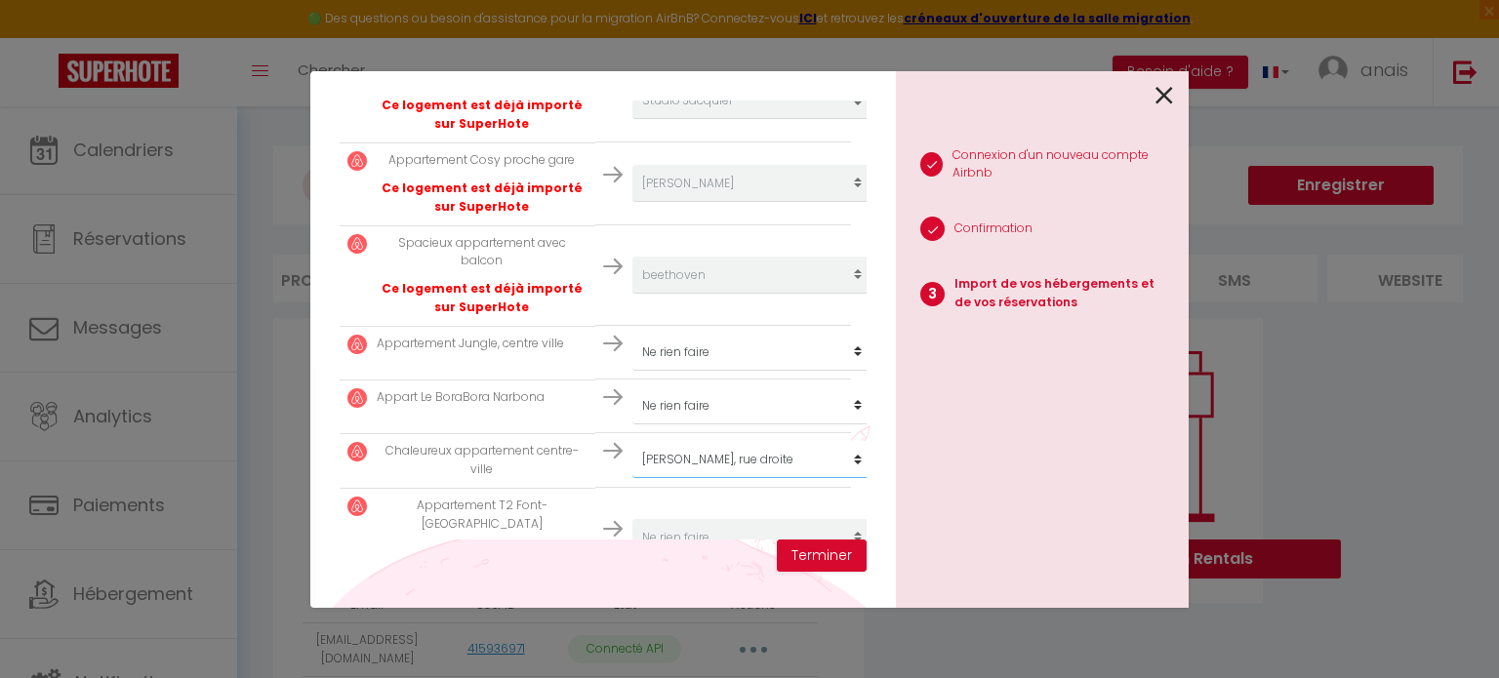
click at [633, 441] on select "Créer un nouvel hébergement Ne rien faire Jean Camp Bonavita chennebier studio …" at bounding box center [753, 459] width 240 height 37
click at [836, 559] on button "Terminer" at bounding box center [822, 556] width 90 height 33
select select
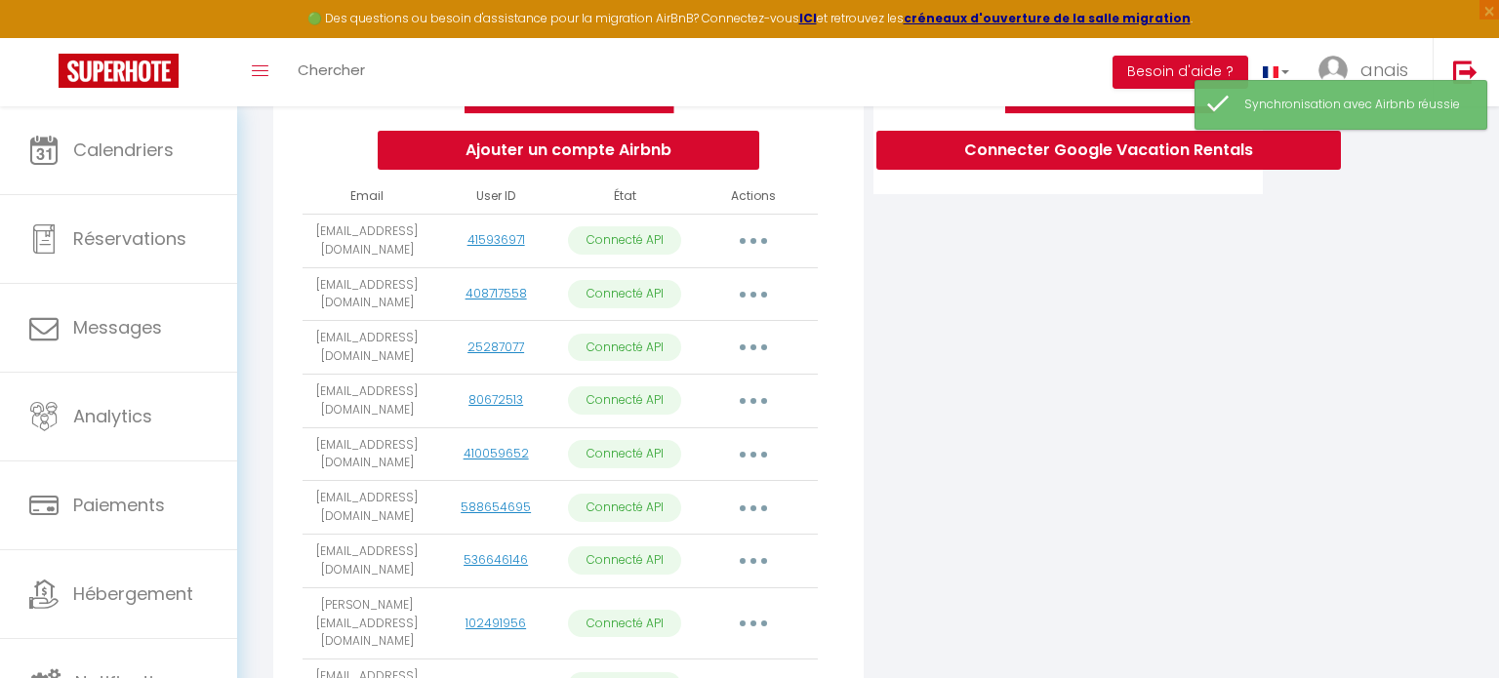
scroll to position [575, 0]
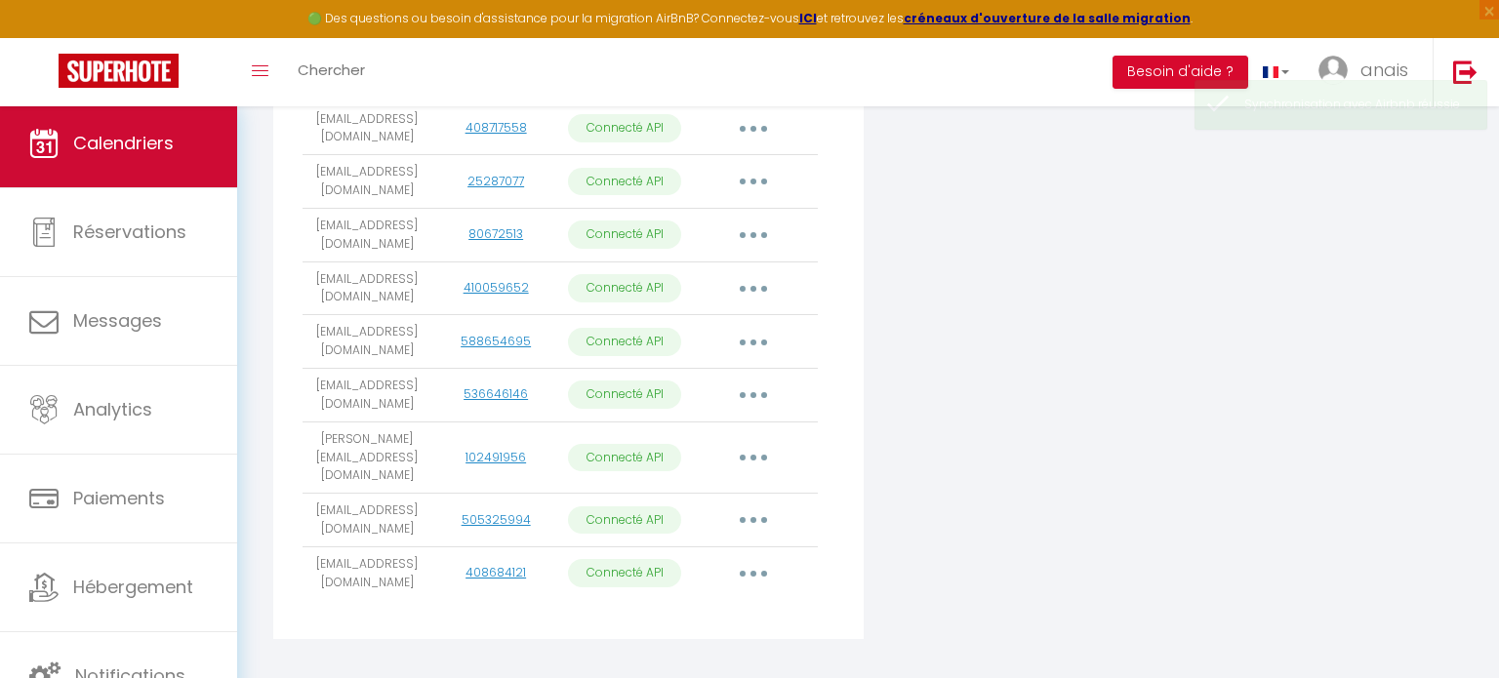
click at [152, 152] on span "Calendriers" at bounding box center [123, 143] width 101 height 24
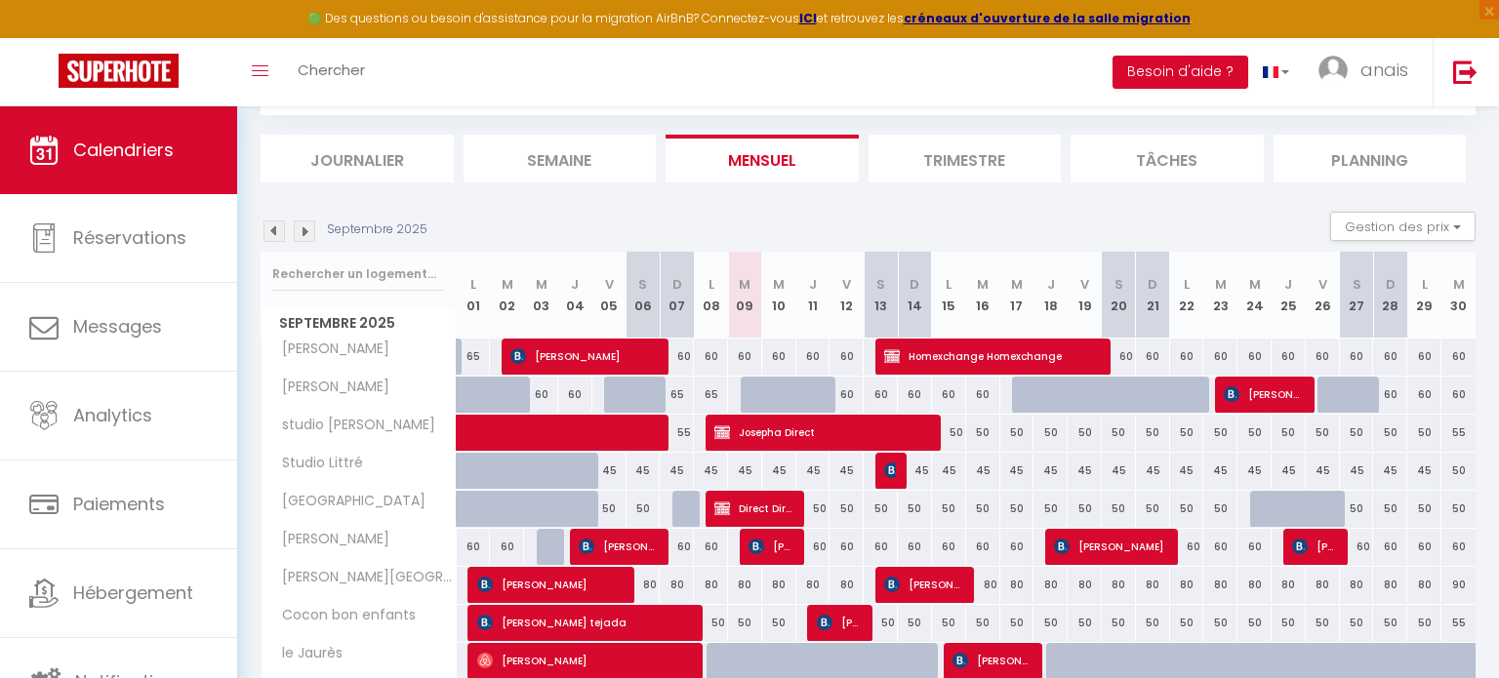
scroll to position [347, 0]
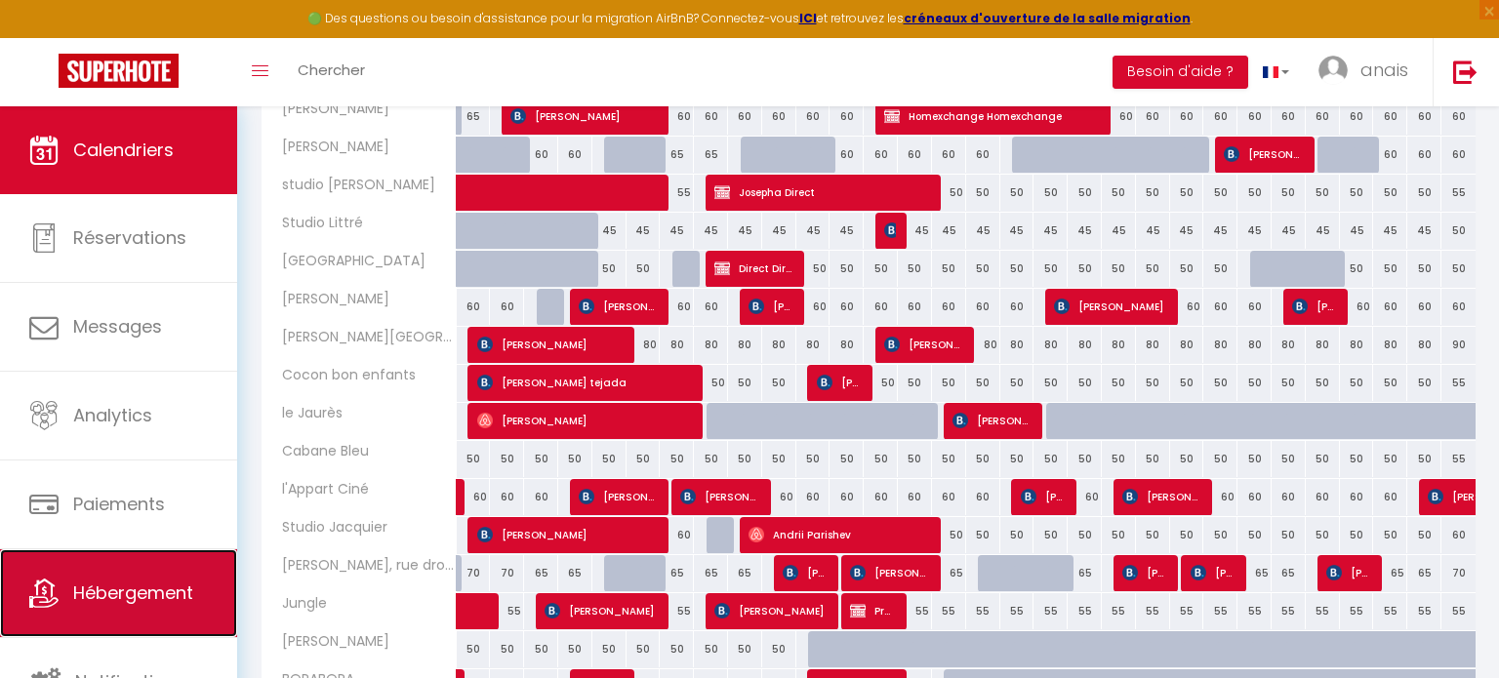
click at [181, 602] on span "Hébergement" at bounding box center [133, 593] width 120 height 24
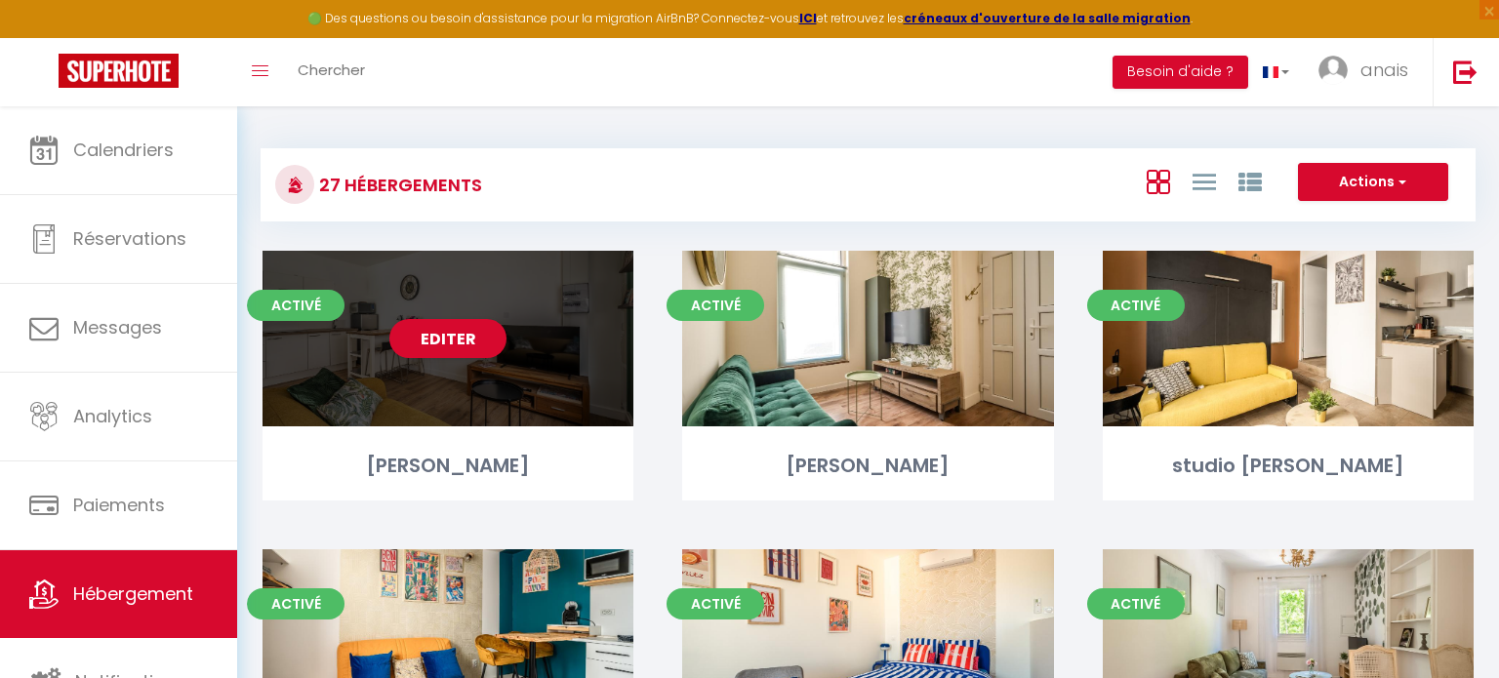
click at [549, 369] on div "Editer" at bounding box center [448, 339] width 371 height 176
select select "3"
select select "2"
select select "1"
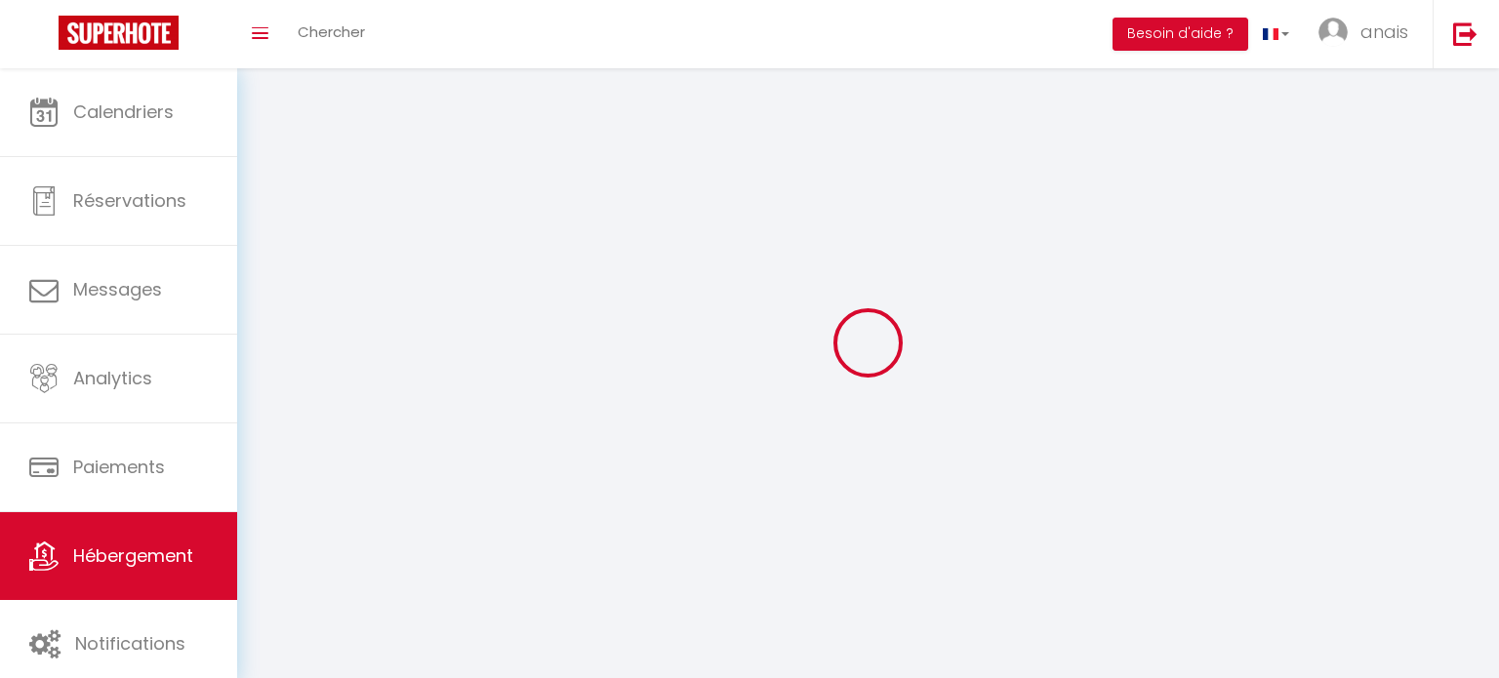
select select
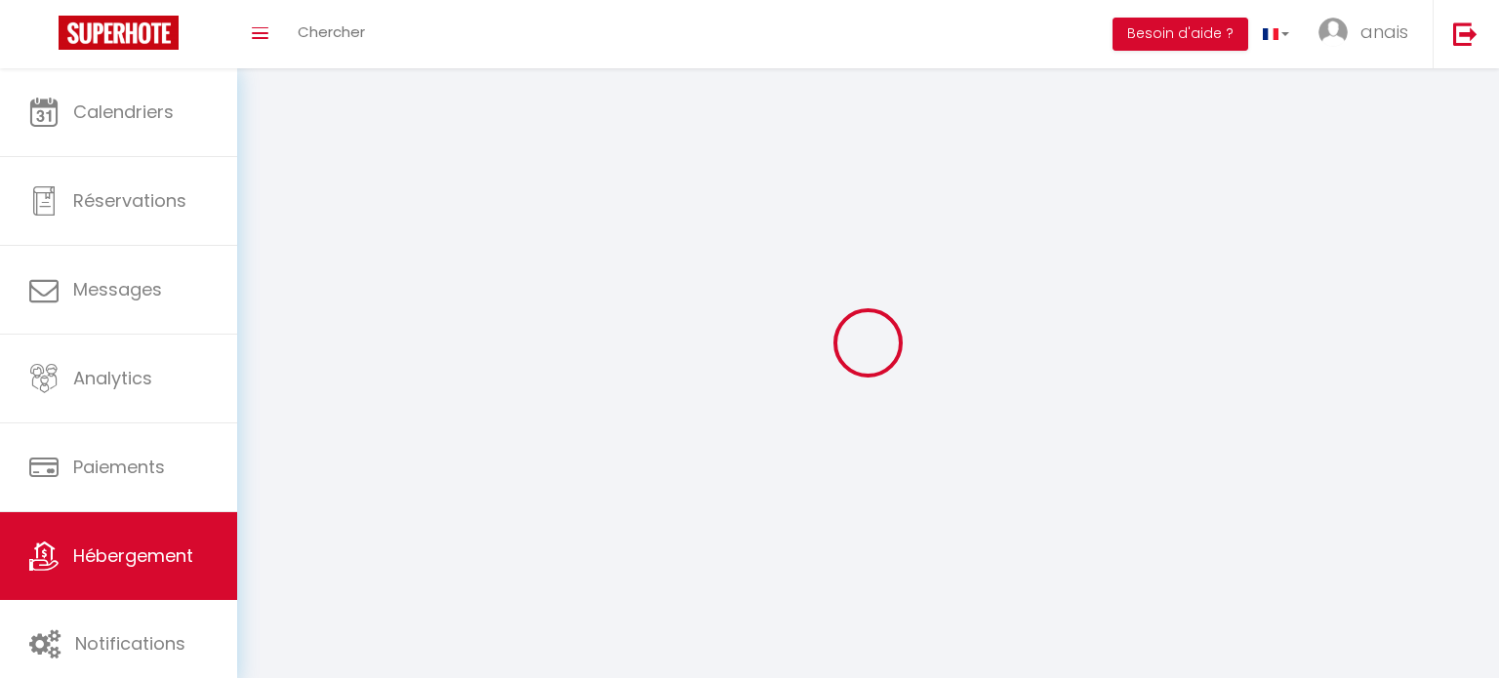
select select
checkbox input "false"
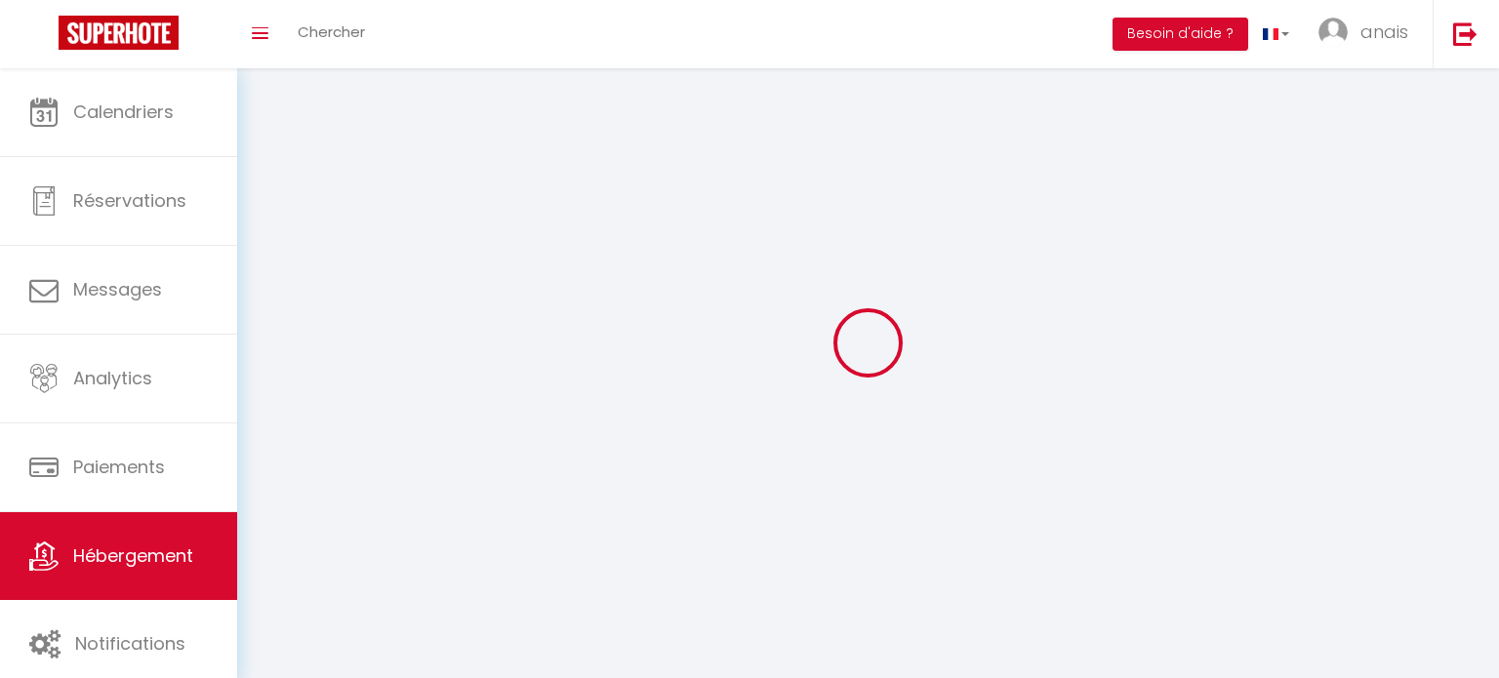
select select
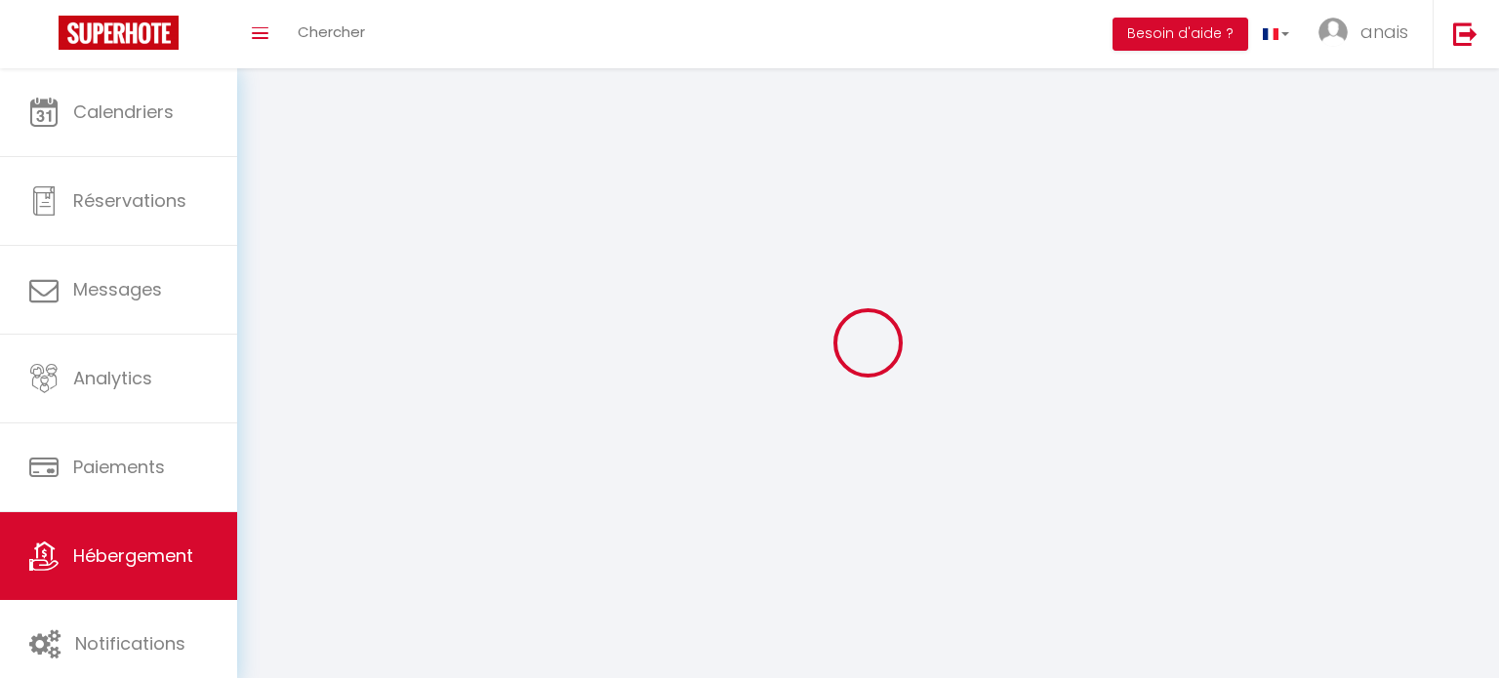
select select
checkbox input "false"
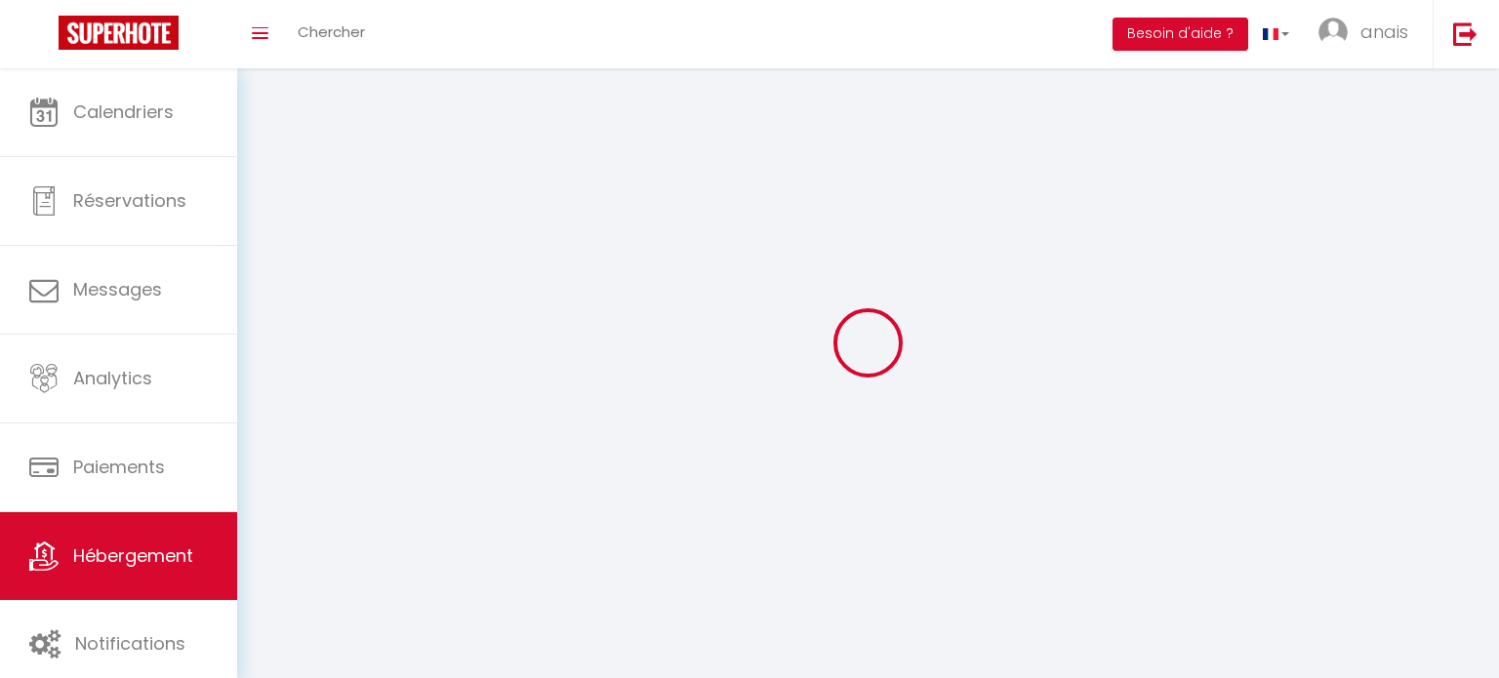
checkbox input "false"
select select
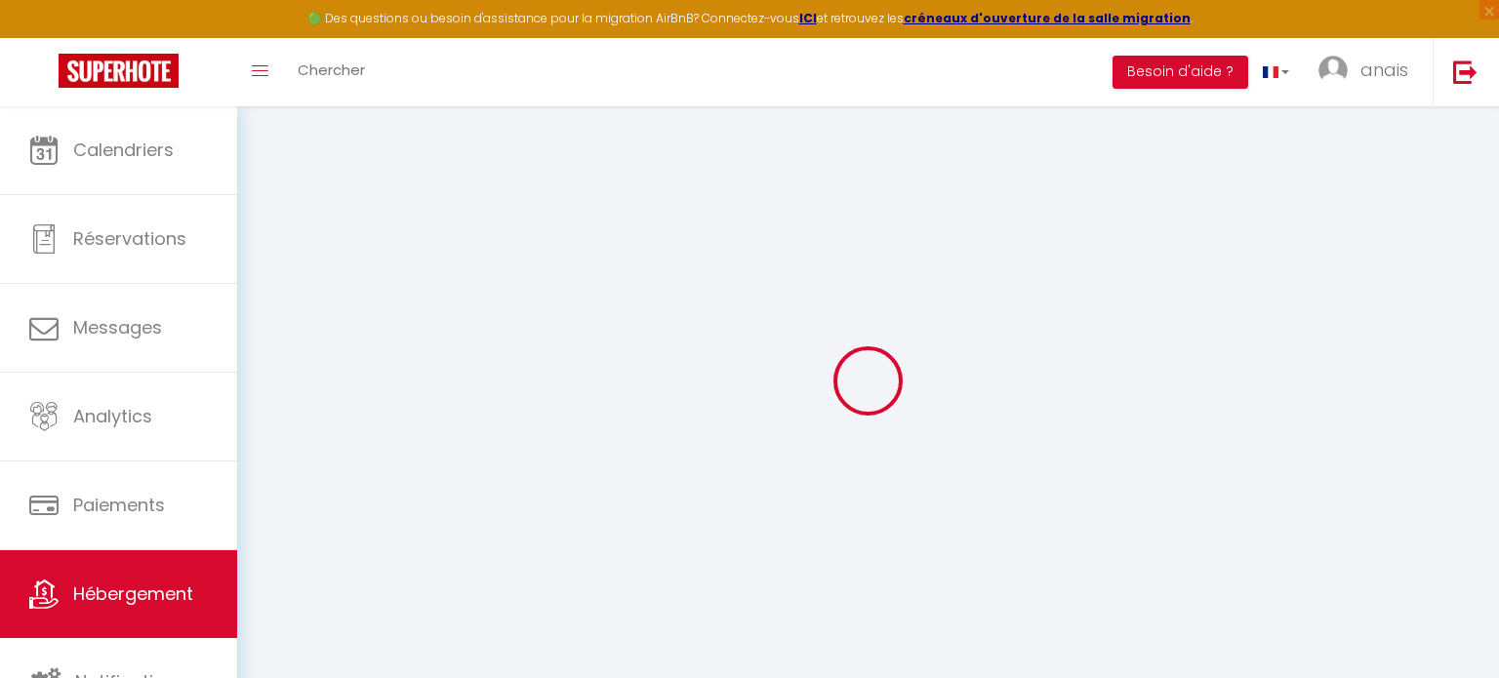
select select "+ 22 %"
select select "+ 15 %"
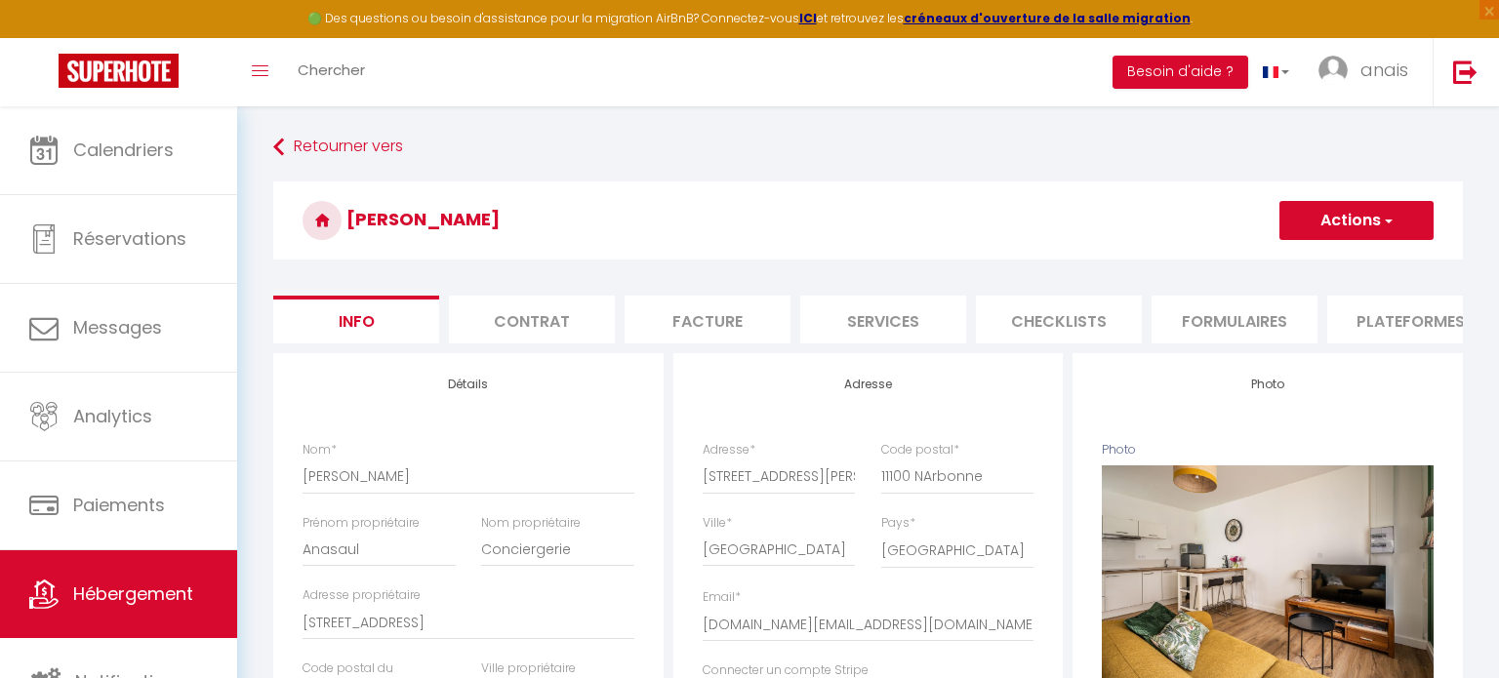
select select
checkbox input "false"
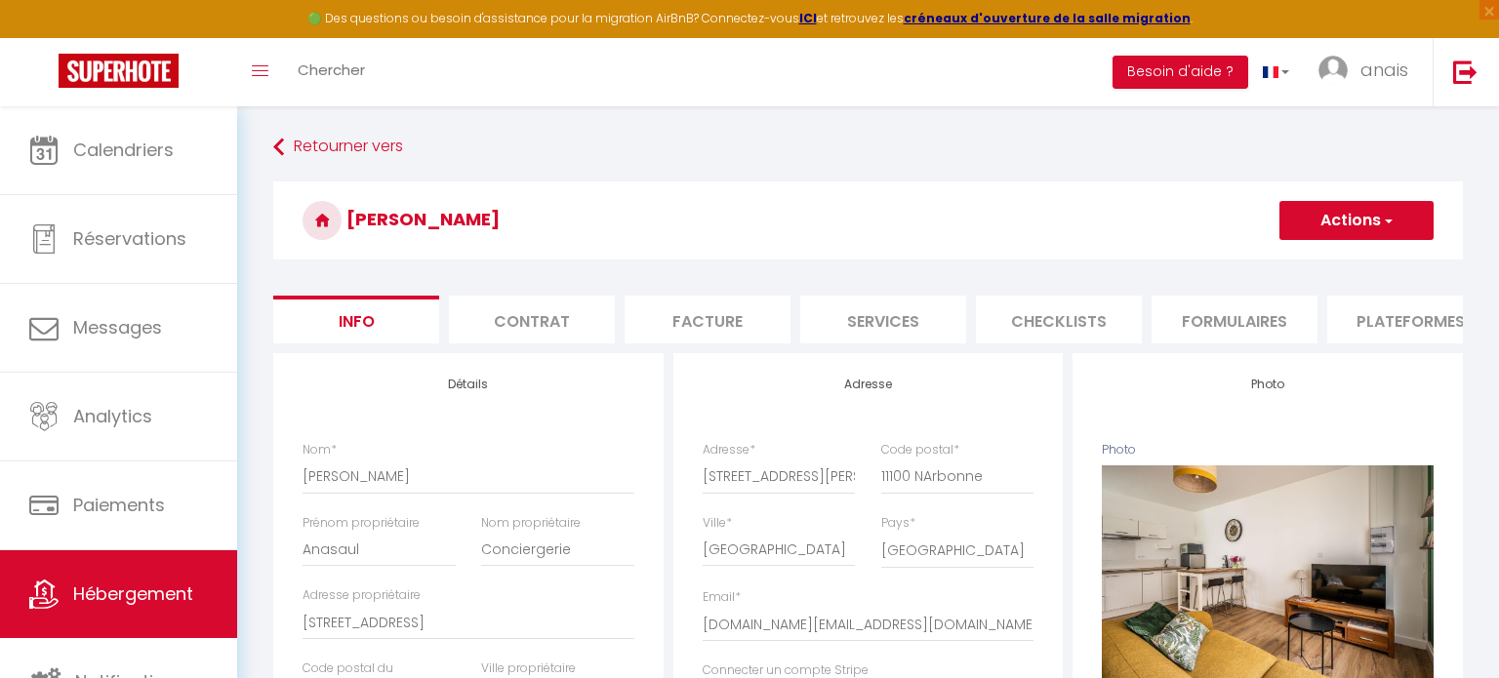
click at [1396, 323] on li "Plateformes" at bounding box center [1411, 320] width 166 height 48
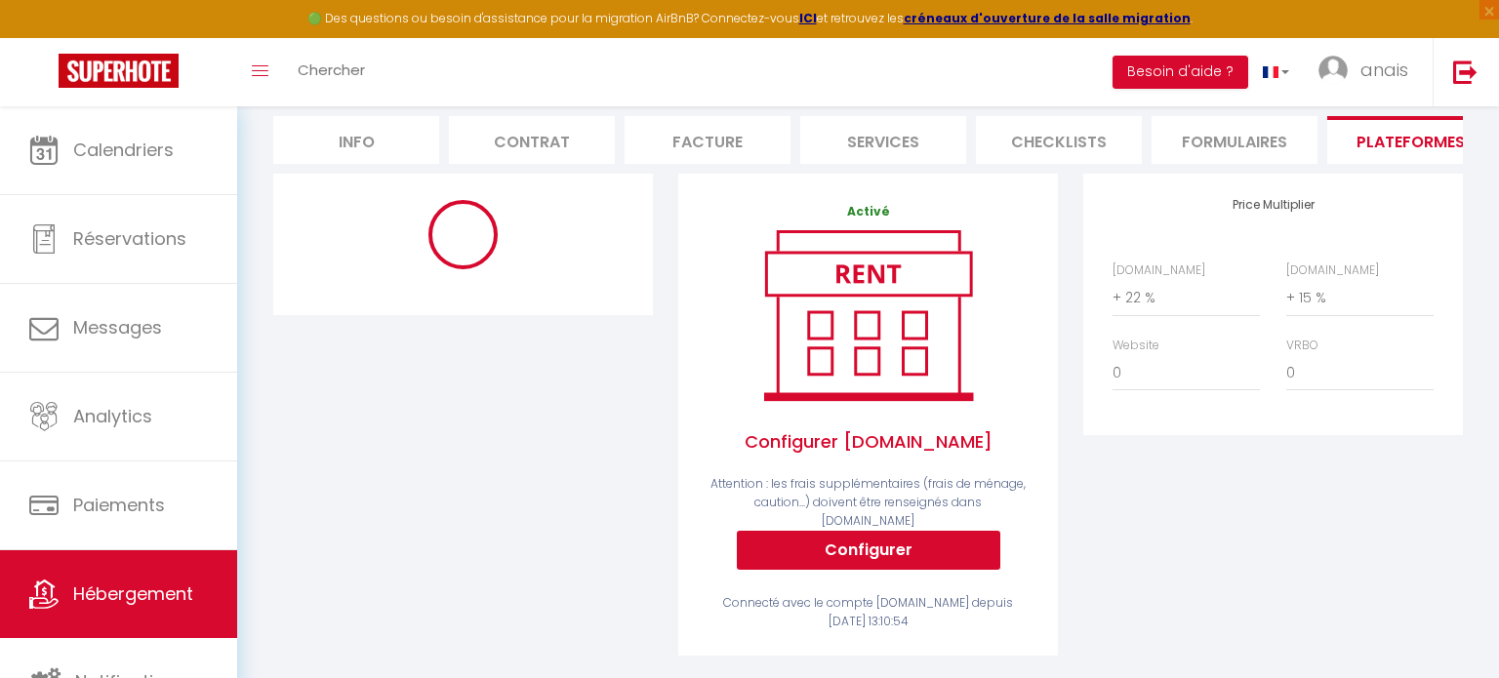
scroll to position [164, 0]
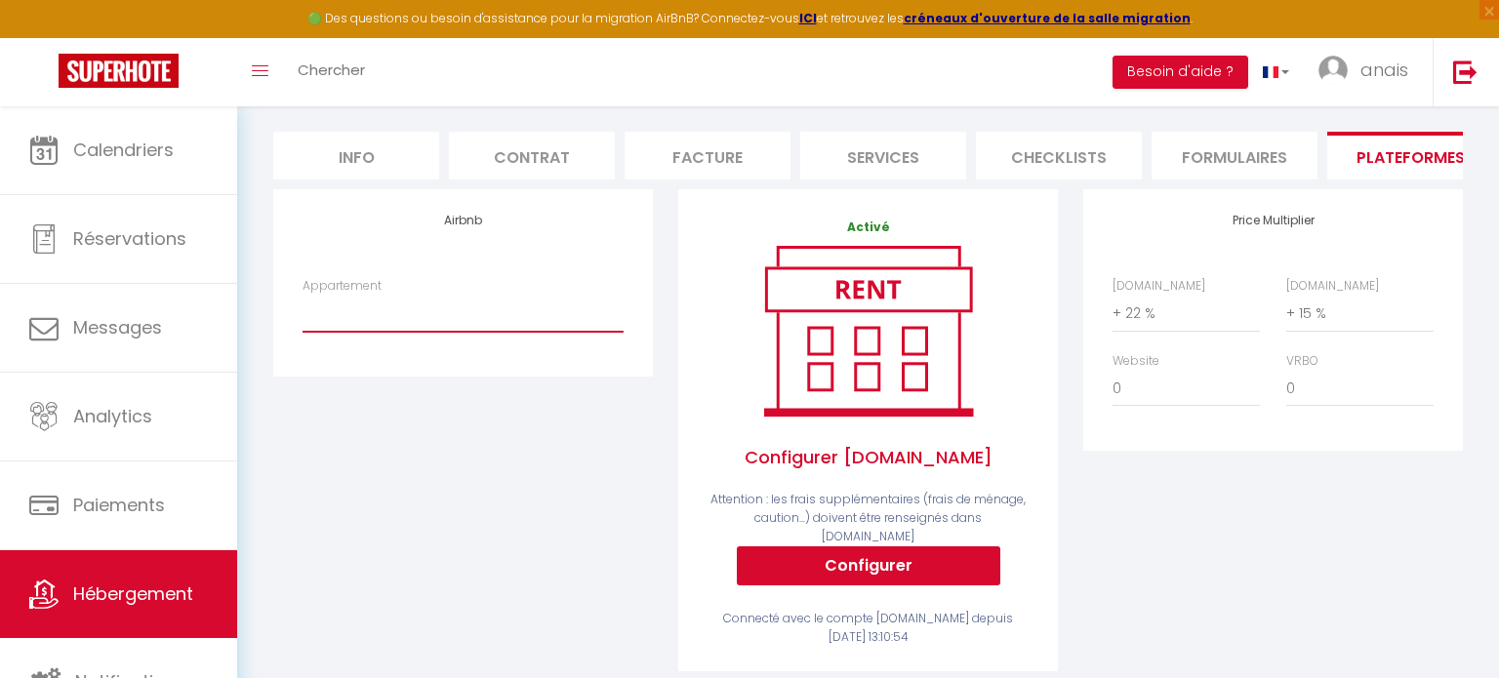
click at [477, 322] on select "*Le Jaurès* centre ville de [GEOGRAPHIC_DATA] - [EMAIL_ADDRESS][DOMAIN_NAME] L'…" at bounding box center [463, 313] width 321 height 37
click at [468, 408] on div "Airbnb Appartement *[GEOGRAPHIC_DATA]* centre ville de [GEOGRAPHIC_DATA] - [EMA…" at bounding box center [463, 443] width 405 height 508
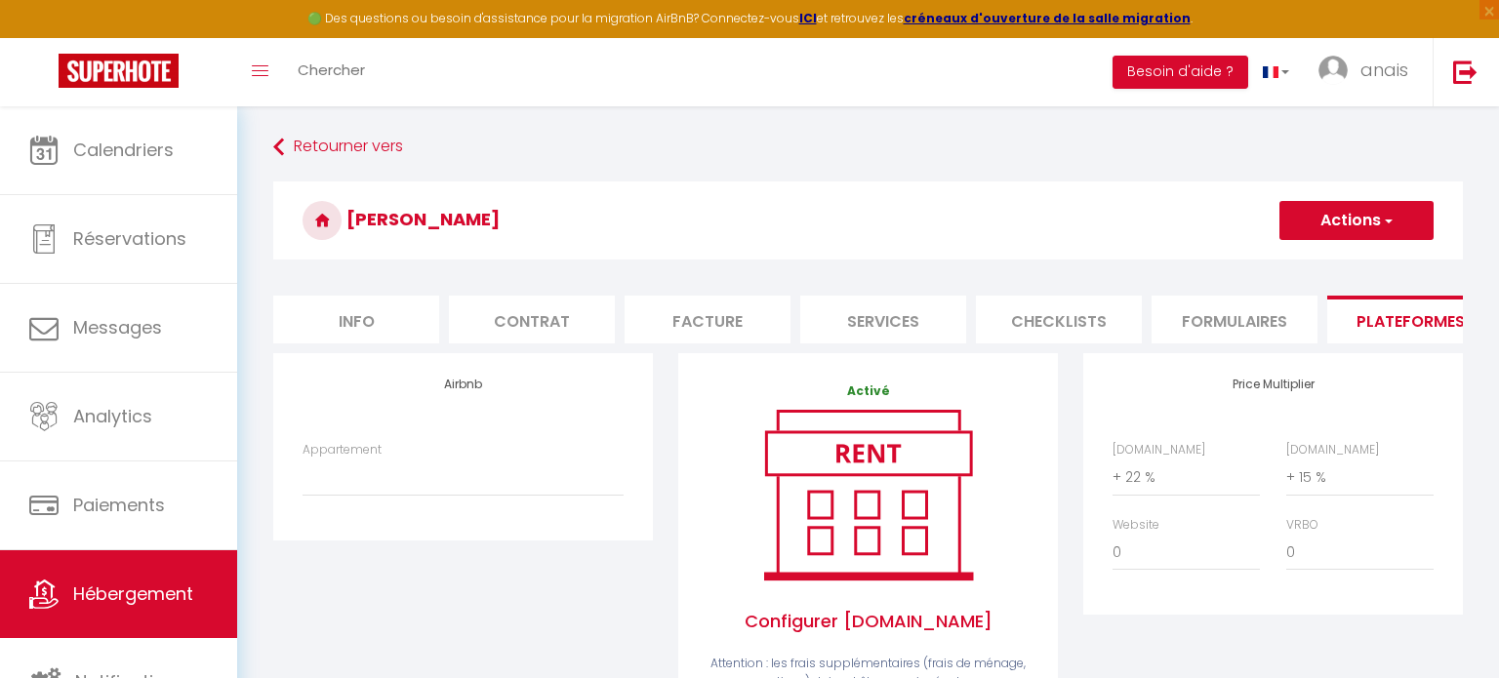
scroll to position [0, 0]
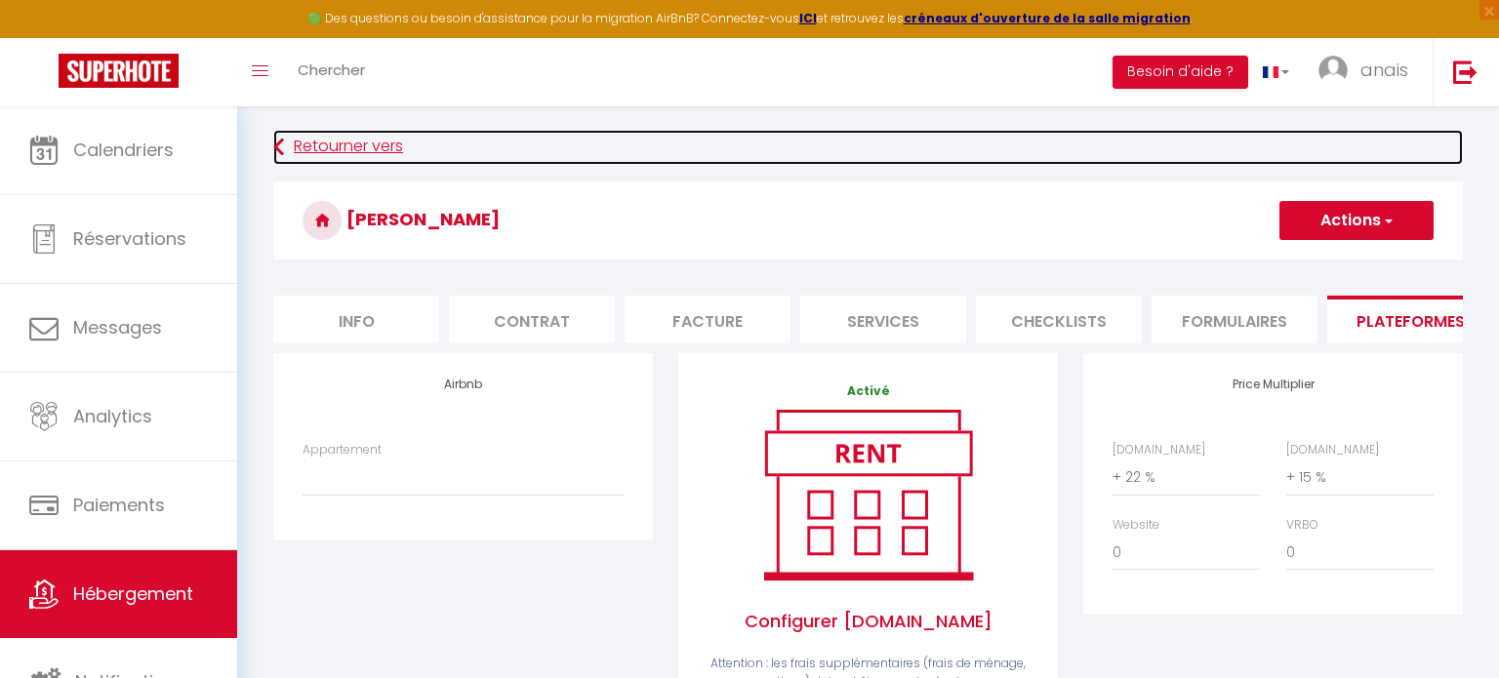
click at [335, 140] on link "Retourner vers" at bounding box center [868, 147] width 1190 height 35
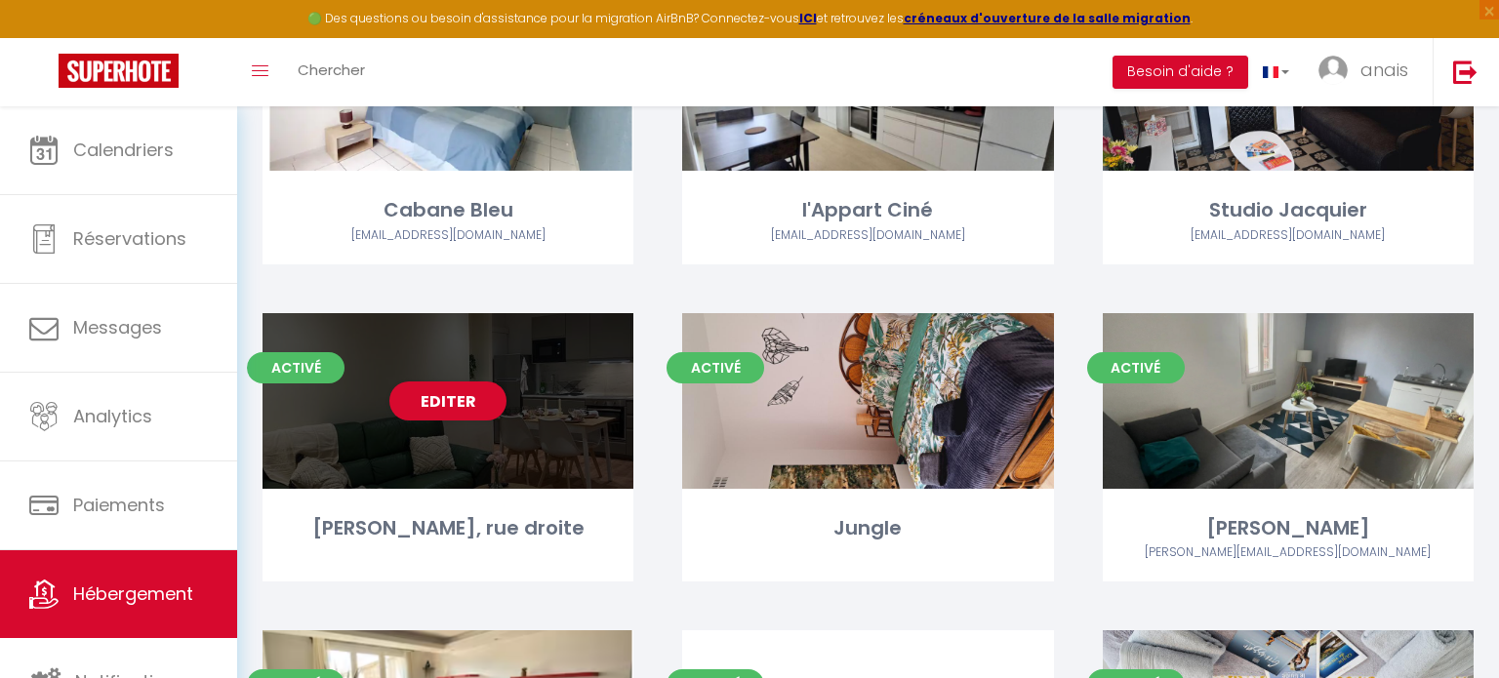
scroll to position [1228, 0]
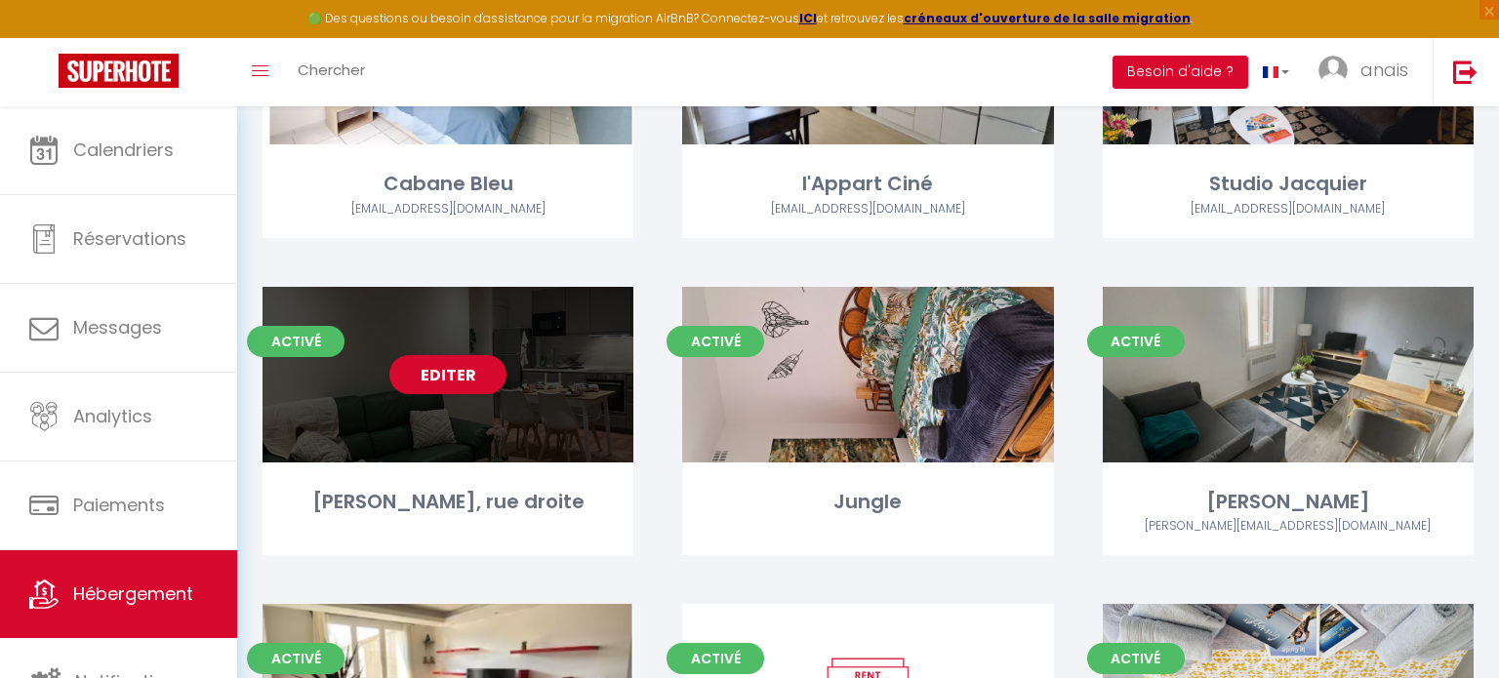
click at [605, 405] on div "Editer" at bounding box center [448, 375] width 371 height 176
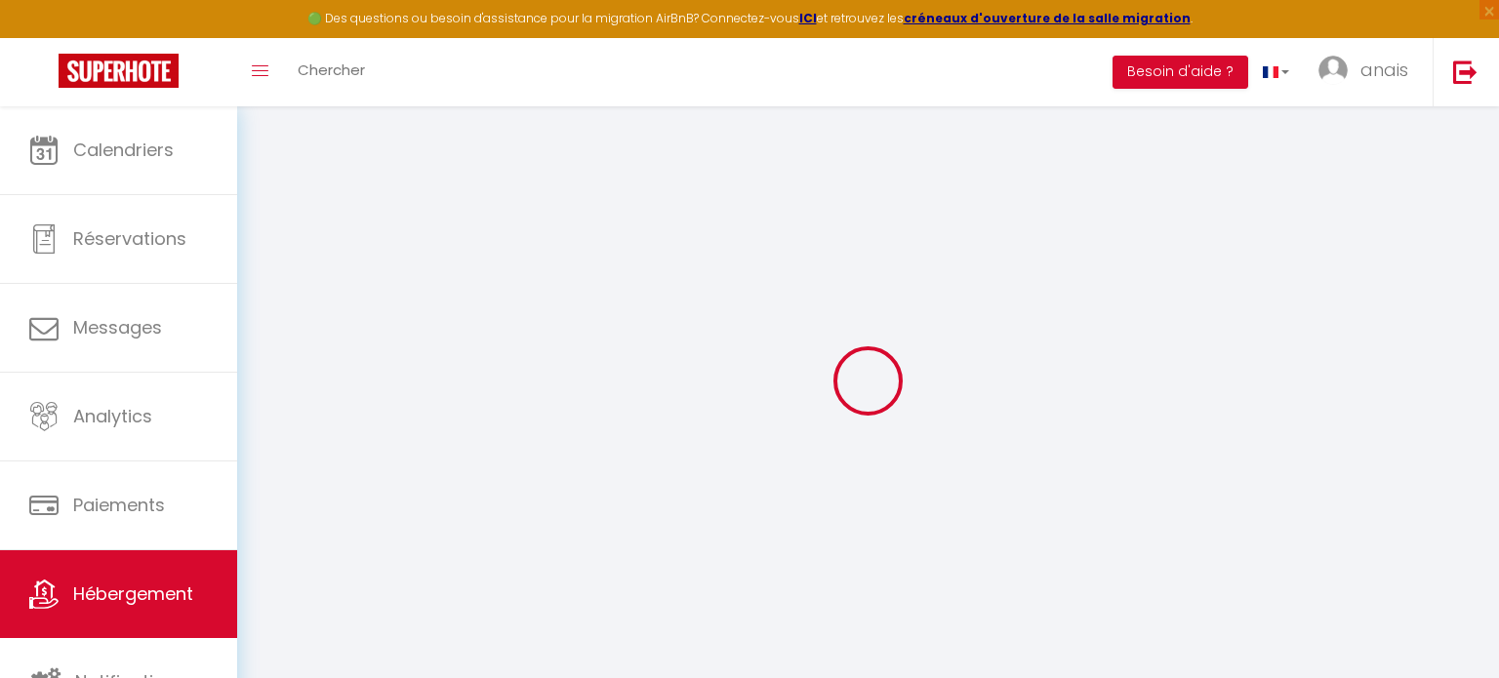
select select "+ 3 %"
select select "+ 15 %"
select select
checkbox input "false"
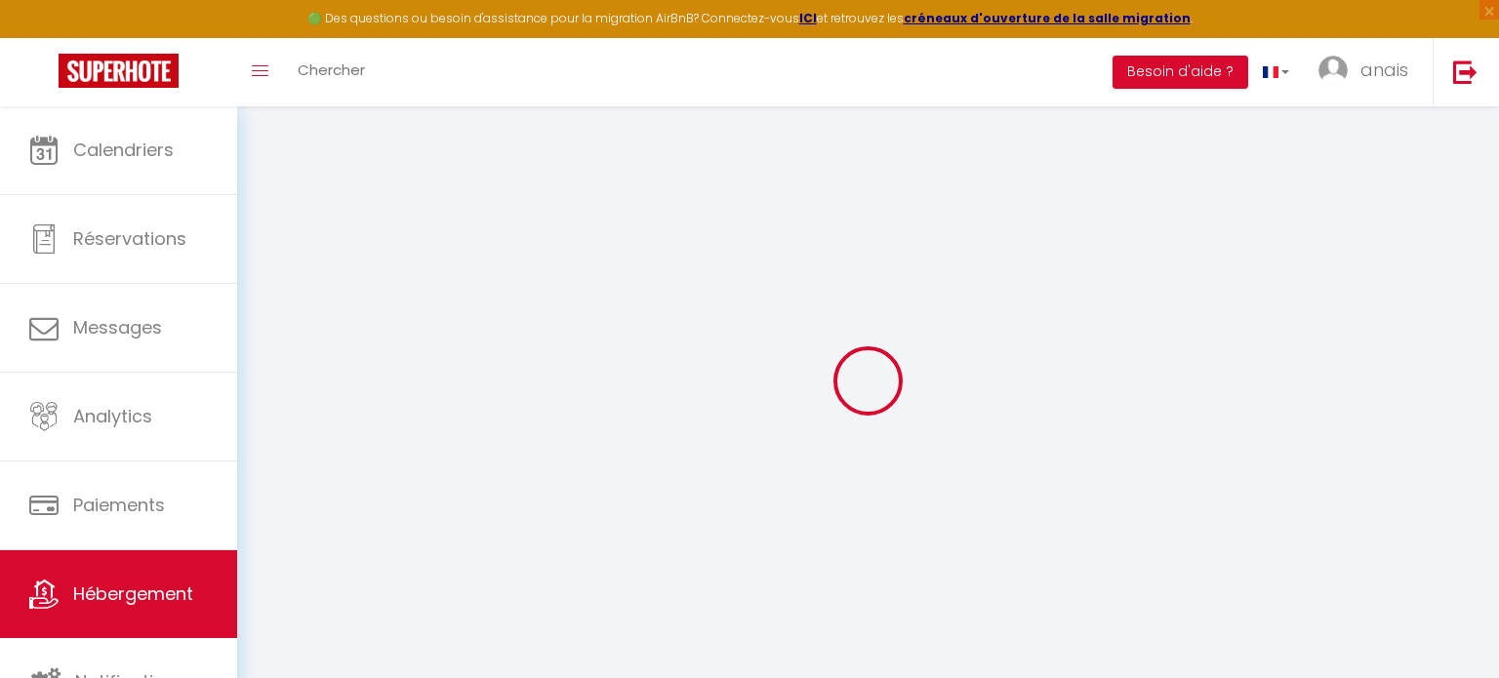
checkbox input "false"
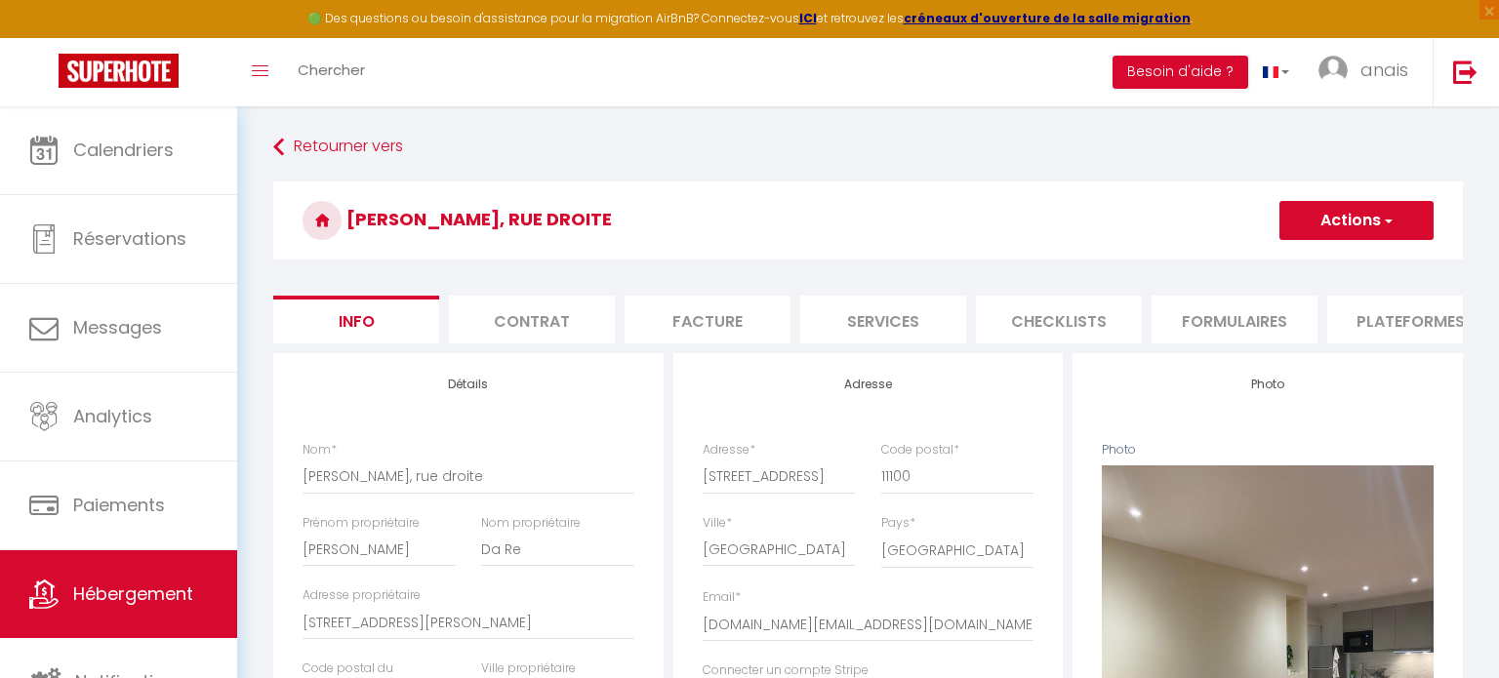
click at [1398, 323] on li "Plateformes" at bounding box center [1411, 320] width 166 height 48
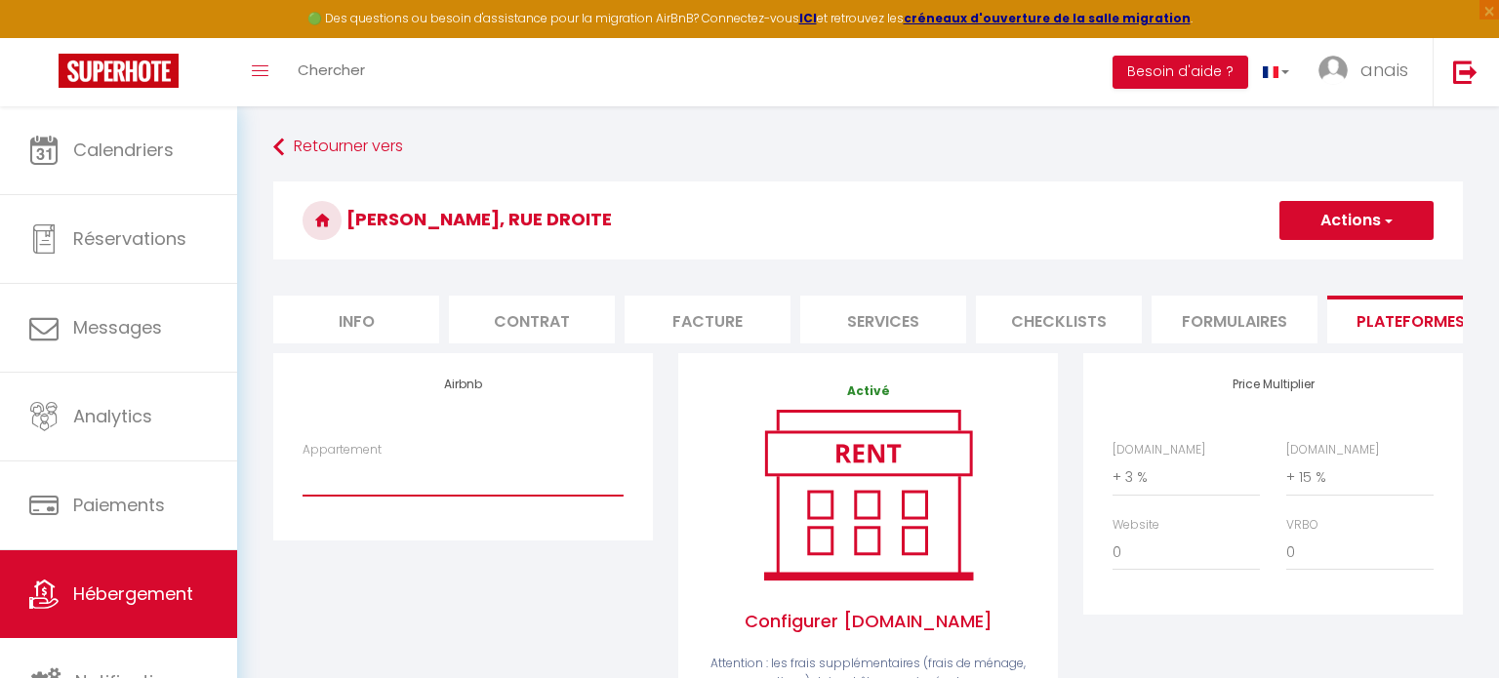
click at [415, 475] on select "*Le Jaurès* centre ville de [GEOGRAPHIC_DATA] - [EMAIL_ADDRESS][DOMAIN_NAME] L'…" at bounding box center [463, 477] width 321 height 37
click at [459, 563] on div "Airbnb Appartement *[GEOGRAPHIC_DATA]* centre ville de [GEOGRAPHIC_DATA] - [EMA…" at bounding box center [463, 607] width 405 height 508
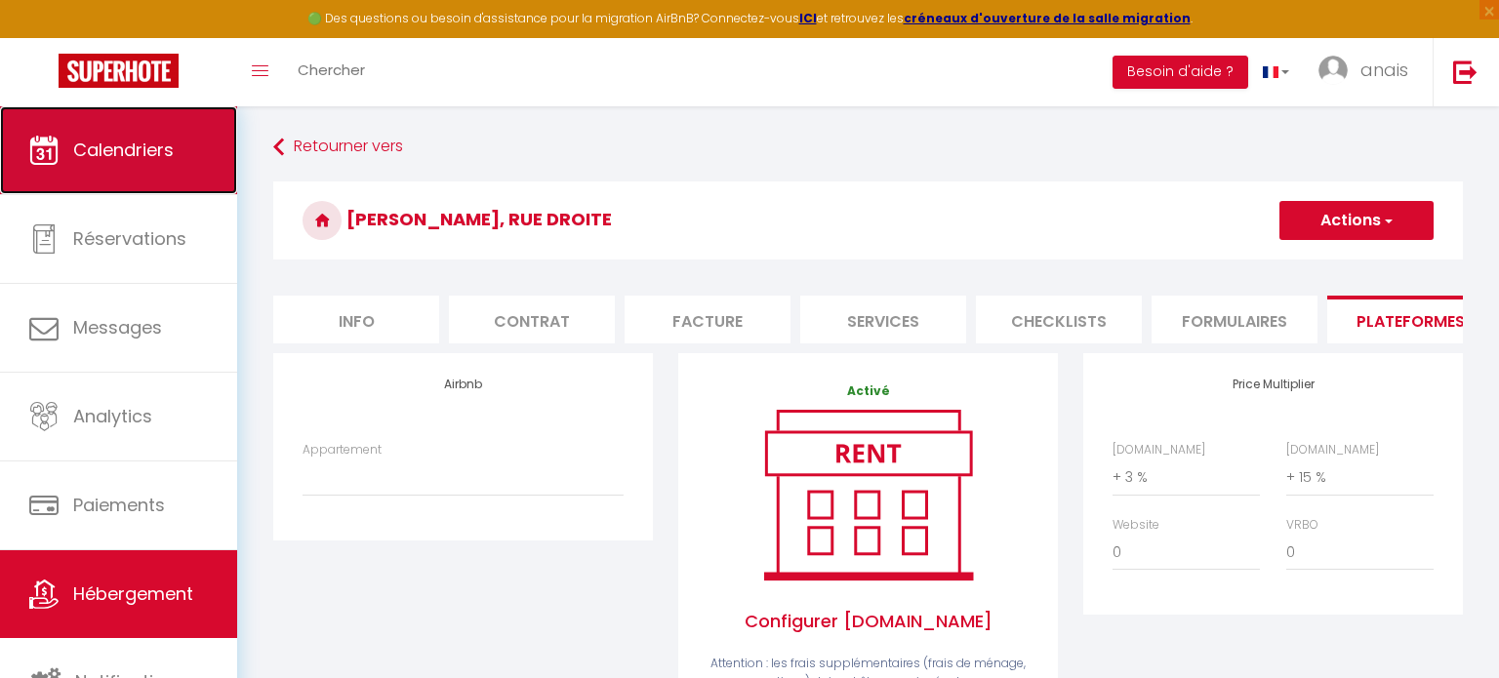
click at [84, 168] on link "Calendriers" at bounding box center [118, 150] width 237 height 88
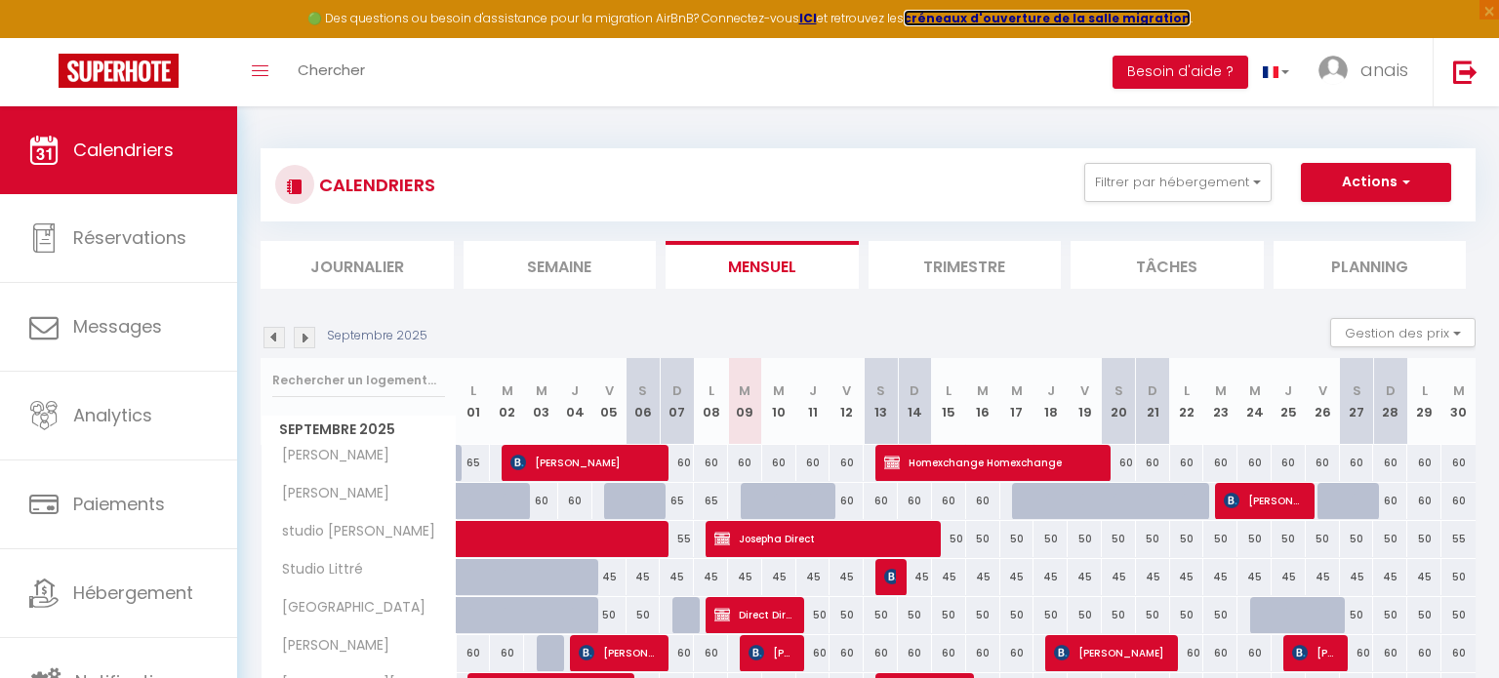
click at [983, 16] on strong "créneaux d'ouverture de la salle migration" at bounding box center [1047, 18] width 287 height 17
